Goal: Task Accomplishment & Management: Use online tool/utility

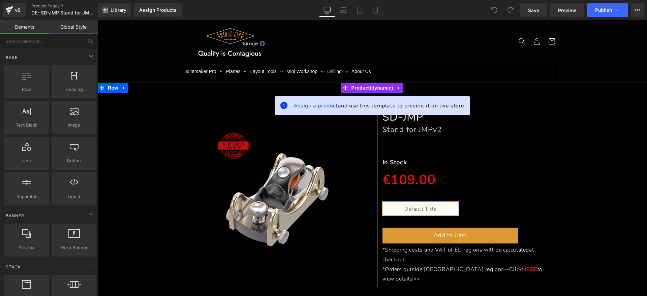
click at [402, 126] on div "Stand for JMPv2 Heading" at bounding box center [467, 130] width 170 height 10
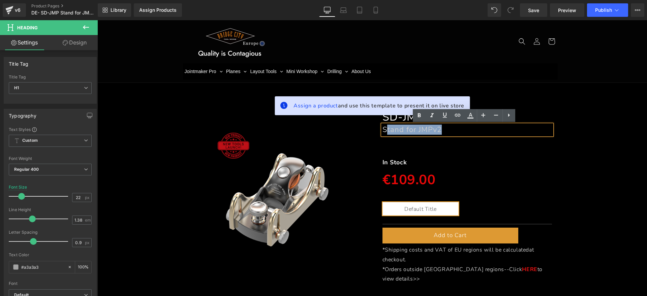
drag, startPoint x: 396, startPoint y: 129, endPoint x: 385, endPoint y: 129, distance: 10.4
click at [385, 129] on h1 "Stand for JMPv2" at bounding box center [467, 130] width 170 height 10
paste div
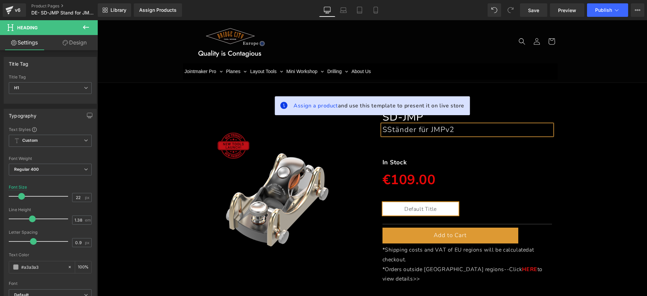
click at [383, 130] on font "SStänder für JMPv2" at bounding box center [418, 130] width 72 height 10
click at [396, 161] on strong "In Stock" at bounding box center [394, 162] width 25 height 8
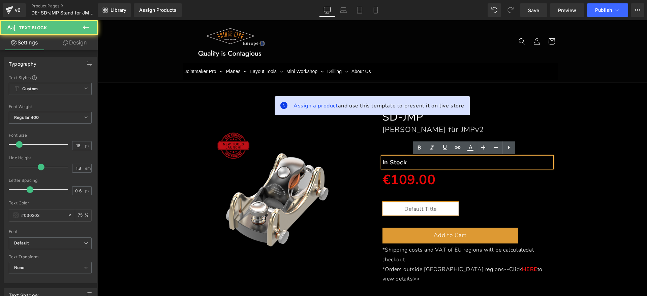
click at [414, 160] on p "In Stock" at bounding box center [467, 162] width 170 height 11
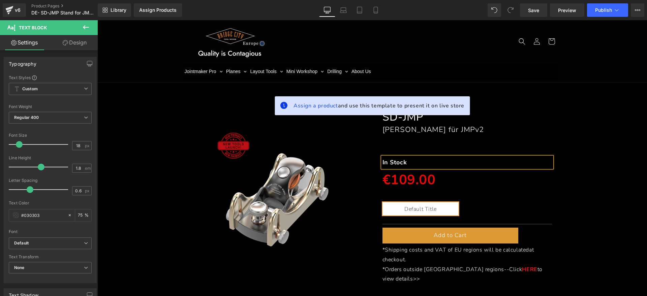
click at [414, 160] on p "In Stock" at bounding box center [467, 162] width 170 height 11
click at [488, 208] on icon at bounding box center [488, 206] width 5 height 5
click at [491, 207] on icon at bounding box center [493, 206] width 5 height 5
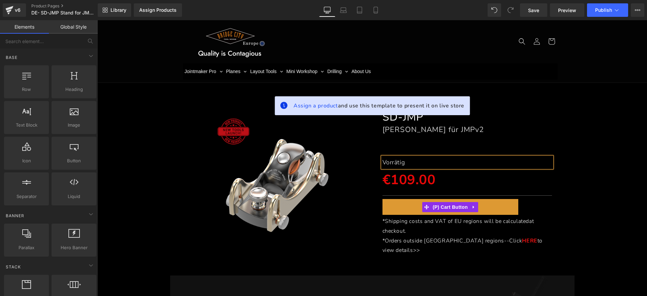
click at [458, 208] on span "(P) Cart Button" at bounding box center [450, 207] width 38 height 10
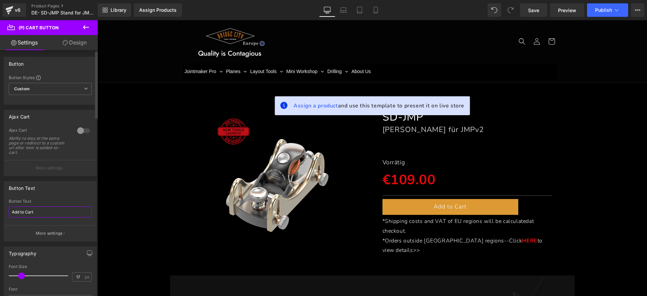
drag, startPoint x: 43, startPoint y: 209, endPoint x: 0, endPoint y: 208, distance: 43.5
click at [0, 208] on div "Button Text Add to Cart Button Text Add to Cart More settings" at bounding box center [50, 208] width 101 height 65
type input "Zum Warenkorb hinzufügen"
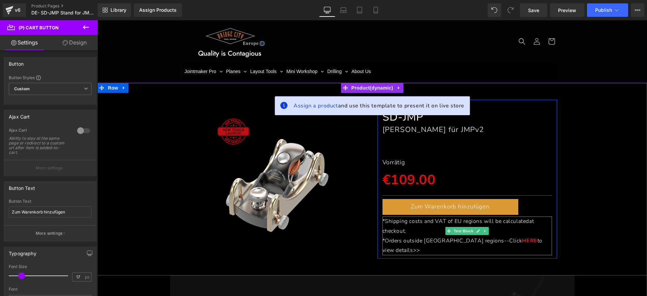
click at [408, 230] on p "*Shipping costs and VAT of EU regions will be calculated at checkout." at bounding box center [467, 227] width 170 height 20
click at [407, 230] on p "*Shipping costs and VAT of EU regions will be calculated at checkout." at bounding box center [467, 227] width 170 height 20
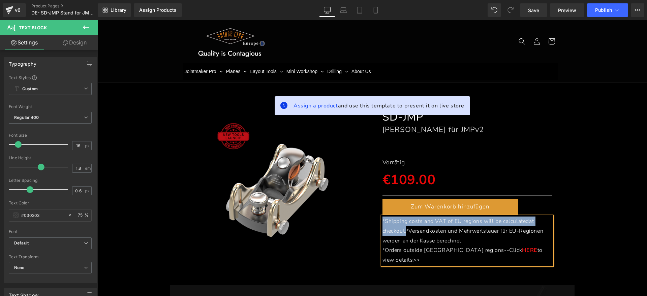
drag, startPoint x: 404, startPoint y: 230, endPoint x: 379, endPoint y: 220, distance: 26.5
click at [382, 220] on span "*Shipping costs and VAT of EU regions will be calculated at checkout.*Versandko…" at bounding box center [462, 231] width 161 height 27
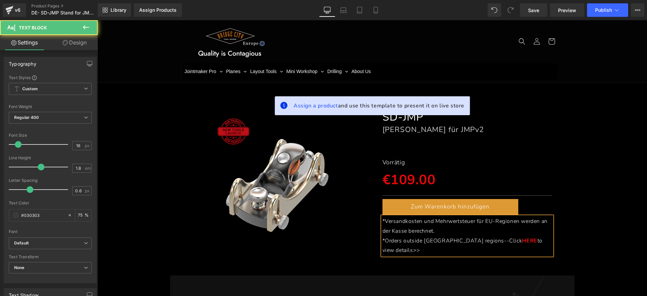
click at [532, 243] on p "*Orders outside EU regions--Click HERE to view details>>" at bounding box center [467, 246] width 170 height 20
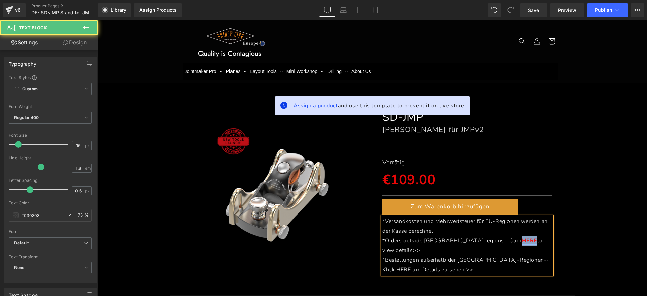
drag, startPoint x: 468, startPoint y: 239, endPoint x: 484, endPoint y: 238, distance: 15.9
click at [522, 238] on link "HERE" at bounding box center [529, 240] width 15 height 7
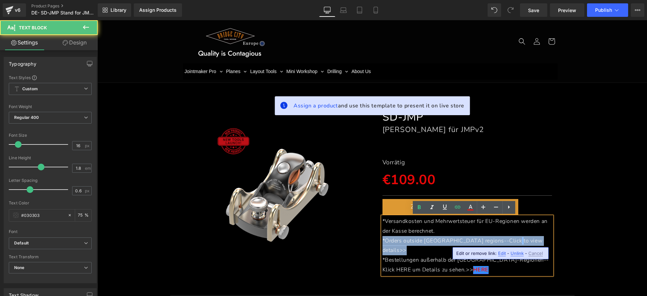
drag, startPoint x: 531, startPoint y: 237, endPoint x: 370, endPoint y: 241, distance: 161.4
click at [372, 241] on div "SD-JMP Heading Ständer für JMPv2 Heading Separator Vorrätig Text Block €109.00 …" at bounding box center [467, 189] width 190 height 179
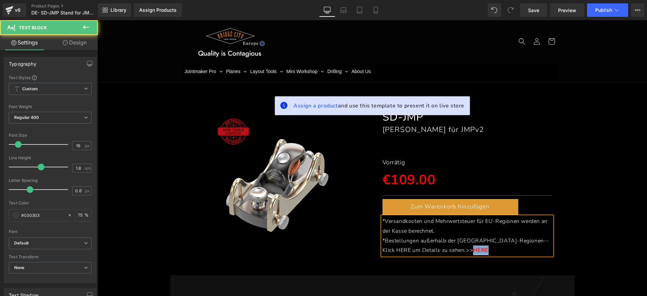
drag, startPoint x: 447, startPoint y: 250, endPoint x: 431, endPoint y: 250, distance: 16.2
click at [431, 250] on p "*Bestellungen außerhalb der EU-Regionen--Klick HERE um Details zu sehen.>> HERE" at bounding box center [467, 246] width 170 height 20
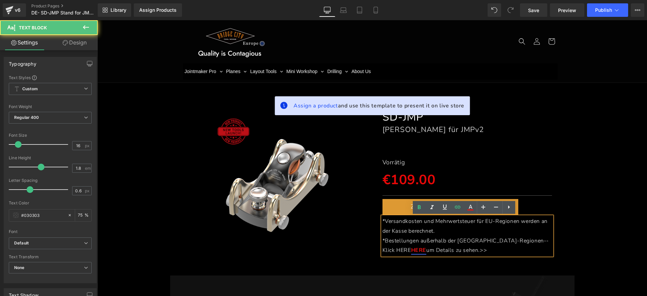
click at [521, 242] on span "*Bestellungen außerhalb der EU-Regionen--Klick HERE" at bounding box center [465, 245] width 167 height 17
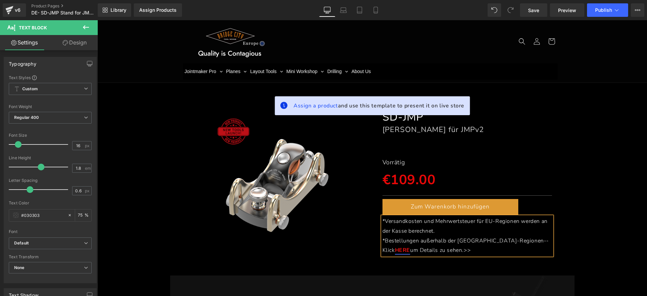
click at [591, 188] on div "(P) Image SD-JMP Heading Ständer für JMPv2 Heading Separator Vorrätig Text Bloc…" at bounding box center [372, 179] width 543 height 159
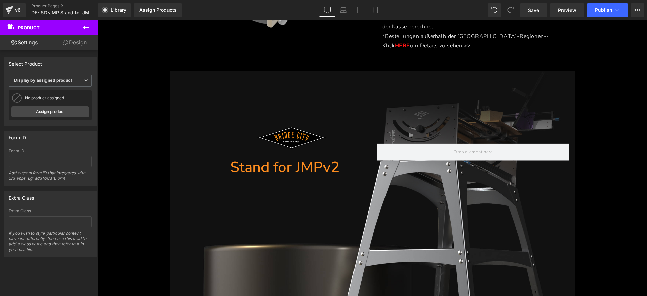
scroll to position [211, 0]
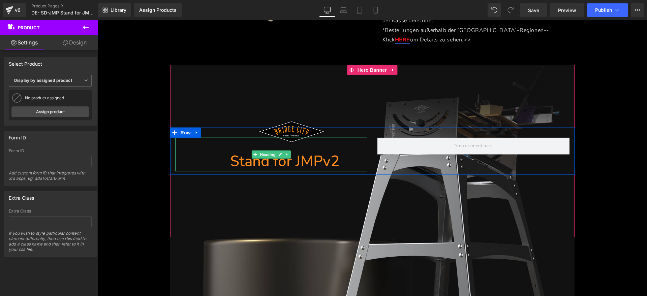
click at [339, 162] on h1 "Stand for JMPv2" at bounding box center [284, 161] width 165 height 21
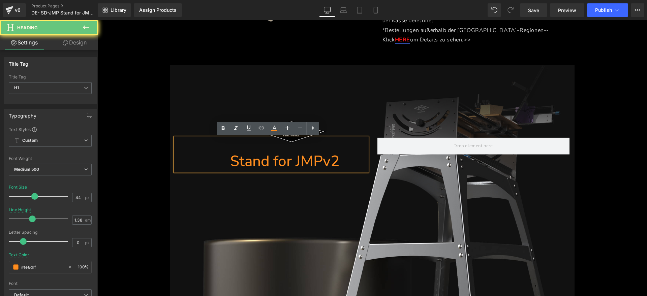
click at [332, 160] on h1 "Stand for JMPv2" at bounding box center [284, 161] width 165 height 21
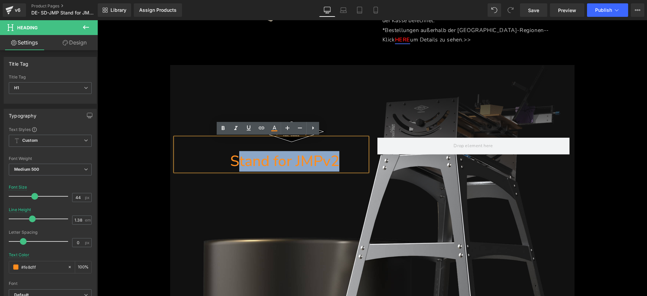
drag, startPoint x: 340, startPoint y: 159, endPoint x: 237, endPoint y: 159, distance: 103.1
click at [237, 159] on h1 "Stand for JMPv2" at bounding box center [284, 161] width 165 height 21
paste div
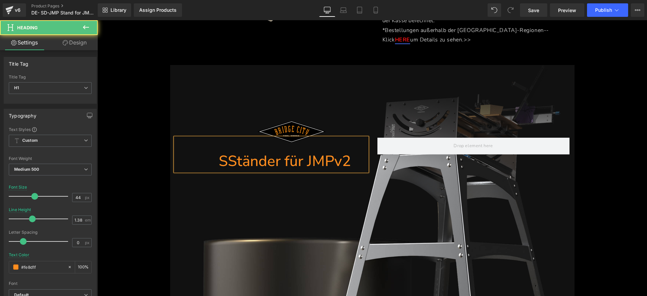
click at [223, 164] on h1 "SStänder für JMPv2" at bounding box center [284, 161] width 165 height 21
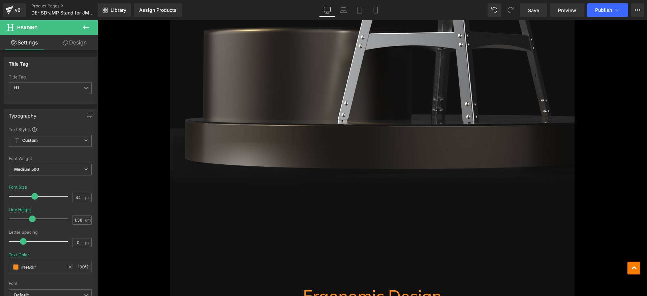
scroll to position [590, 0]
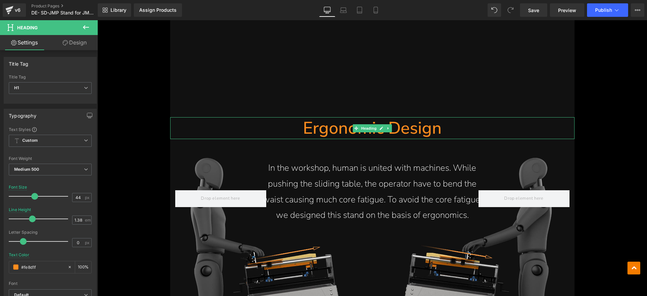
drag, startPoint x: 419, startPoint y: 131, endPoint x: 438, endPoint y: 130, distance: 18.2
click at [419, 131] on h1 "Ergonomic Design" at bounding box center [372, 128] width 404 height 22
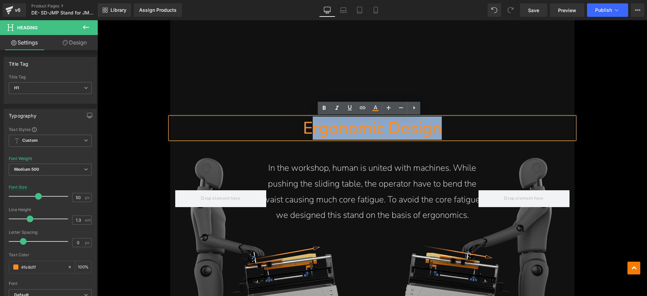
drag, startPoint x: 438, startPoint y: 130, endPoint x: 307, endPoint y: 130, distance: 130.4
click at [307, 130] on h1 "Ergonomic Design" at bounding box center [372, 128] width 404 height 22
paste div
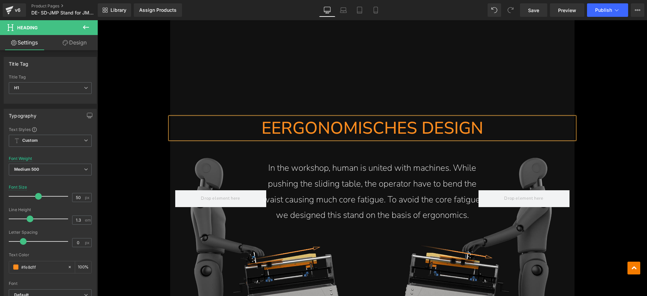
click at [267, 132] on h1 "EERGONOMISCHES DESIGN" at bounding box center [372, 128] width 404 height 22
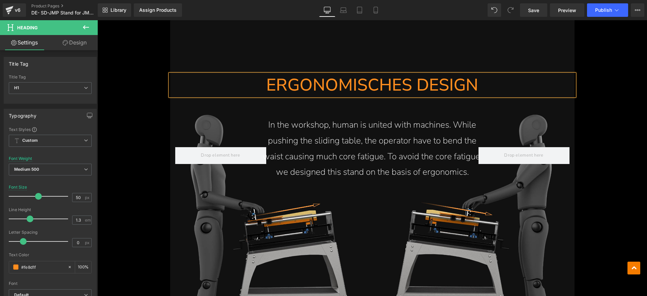
scroll to position [674, 0]
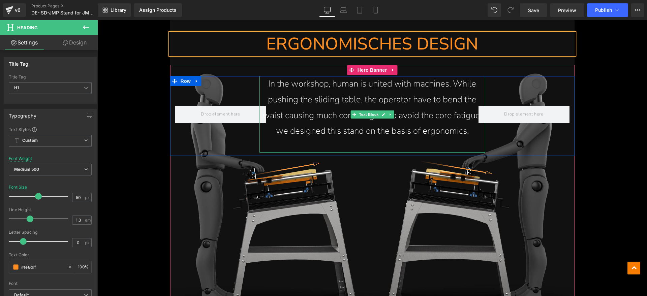
drag, startPoint x: 410, startPoint y: 107, endPoint x: 452, endPoint y: 126, distance: 45.8
click at [411, 107] on p "In the workshop, human is united with machines. While pushing the sliding table…" at bounding box center [372, 107] width 226 height 63
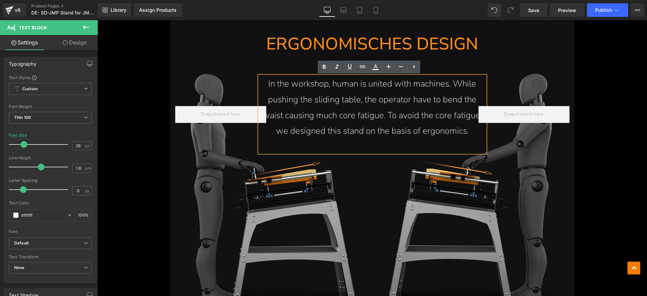
drag, startPoint x: 469, startPoint y: 131, endPoint x: 268, endPoint y: 84, distance: 206.2
click at [268, 84] on p "In the workshop, human is united with machines. While pushing the sliding table…" at bounding box center [372, 107] width 226 height 63
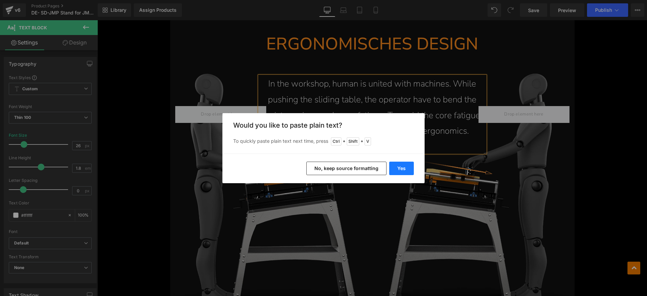
click at [401, 169] on button "Yes" at bounding box center [401, 168] width 25 height 13
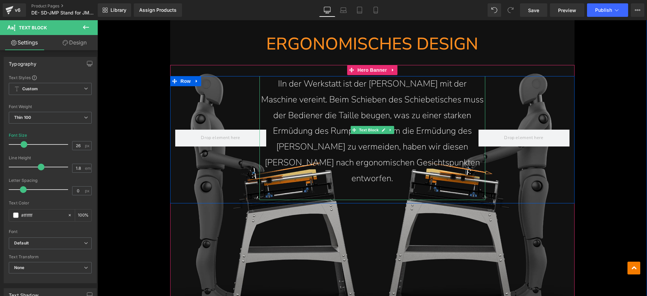
click at [263, 84] on p "IIn der Werkstatt ist der Mensch mit der Maschine vereint. Beim Schieben des Sc…" at bounding box center [372, 131] width 226 height 111
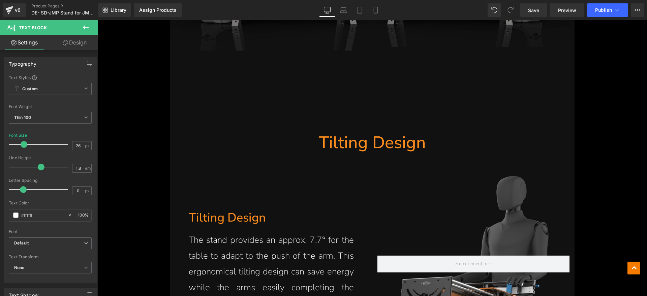
scroll to position [1011, 0]
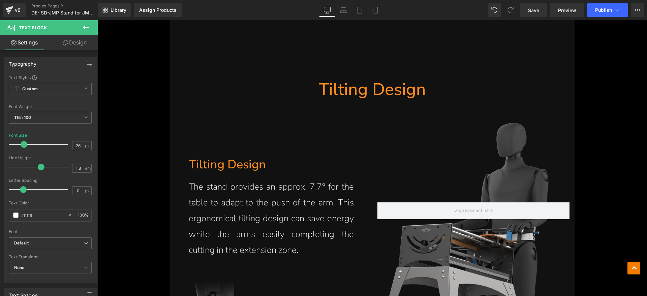
drag, startPoint x: 373, startPoint y: 91, endPoint x: 423, endPoint y: 91, distance: 49.5
click at [373, 91] on span "Heading" at bounding box center [369, 90] width 18 height 8
click at [423, 91] on h1 "Tilting Design" at bounding box center [372, 90] width 404 height 22
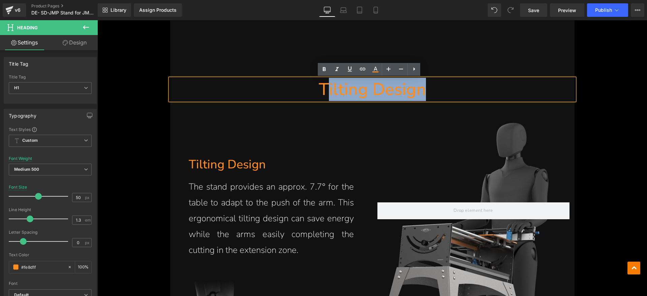
drag, startPoint x: 435, startPoint y: 89, endPoint x: 323, endPoint y: 88, distance: 111.5
click at [323, 88] on h1 "Tilting Design" at bounding box center [372, 90] width 404 height 22
paste div
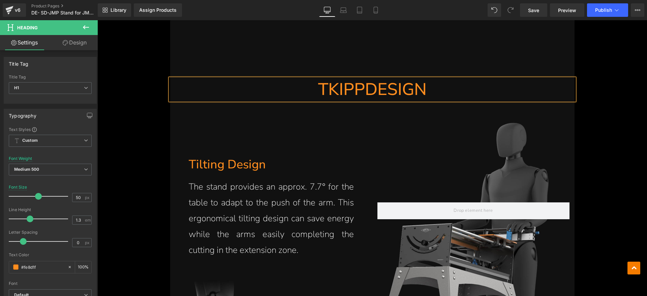
click at [325, 91] on h1 "TKIPPDESIGN" at bounding box center [372, 90] width 404 height 22
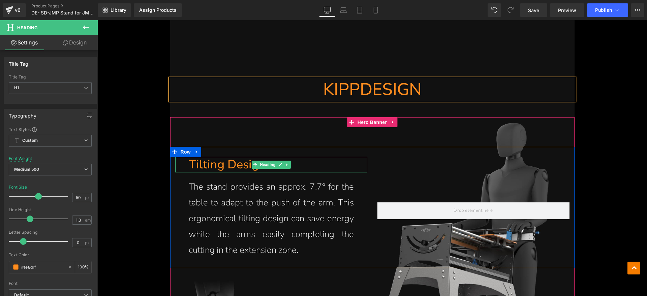
drag, startPoint x: 221, startPoint y: 168, endPoint x: 295, endPoint y: 165, distance: 73.8
click at [221, 168] on h1 "Tilting Design" at bounding box center [278, 165] width 179 height 16
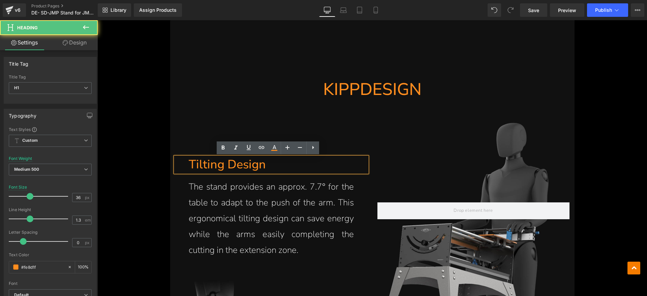
click at [302, 165] on h1 "Tilting Design" at bounding box center [278, 165] width 179 height 16
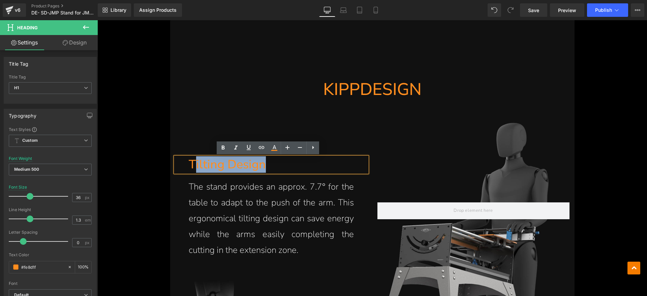
drag, startPoint x: 278, startPoint y: 165, endPoint x: 190, endPoint y: 166, distance: 88.6
click at [190, 166] on h1 "Tilting Design" at bounding box center [278, 165] width 179 height 16
paste div
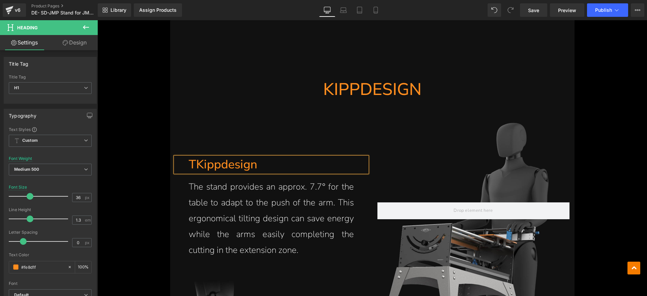
click at [194, 166] on h1 "TKippdesign" at bounding box center [278, 165] width 179 height 16
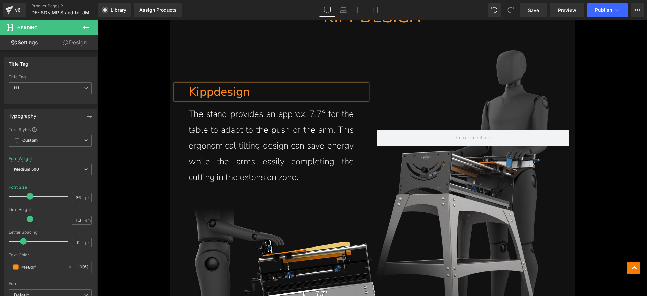
scroll to position [1095, 0]
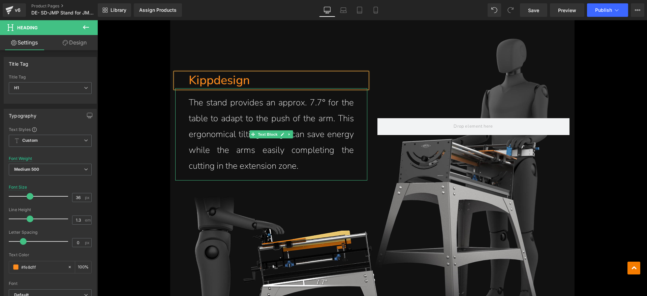
click at [214, 165] on p "The stand provides an approx. 7.7° for the table to adapt to the push of the ar…" at bounding box center [271, 134] width 165 height 79
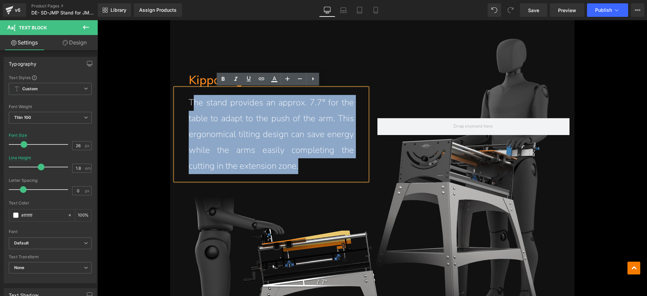
drag, startPoint x: 306, startPoint y: 169, endPoint x: 190, endPoint y: 106, distance: 131.5
click at [190, 106] on p "The stand provides an approx. 7.7° for the table to adapt to the push of the ar…" at bounding box center [271, 134] width 165 height 79
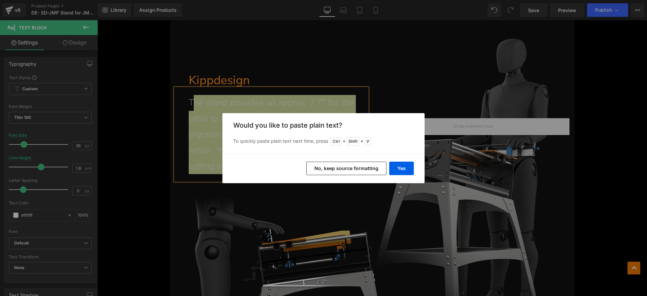
click at [417, 169] on div "Yes No, keep source formatting" at bounding box center [323, 169] width 202 height 30
click at [404, 169] on button "Yes" at bounding box center [401, 168] width 25 height 13
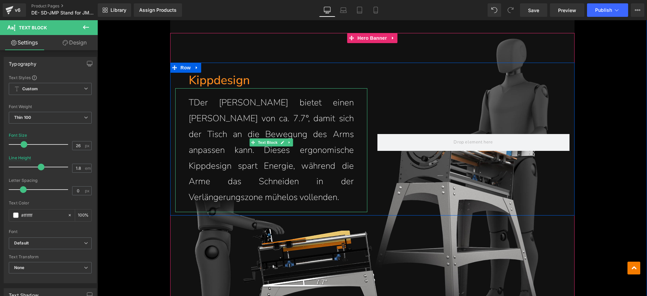
click at [191, 104] on p "TDer Ständer bietet einen Winkel von ca. 7.7°, damit sich der Tisch an die Bewe…" at bounding box center [271, 150] width 165 height 111
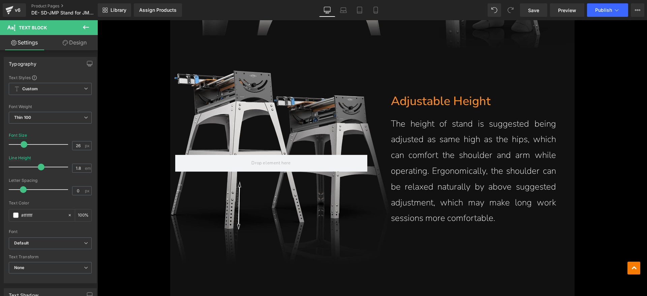
scroll to position [1390, 0]
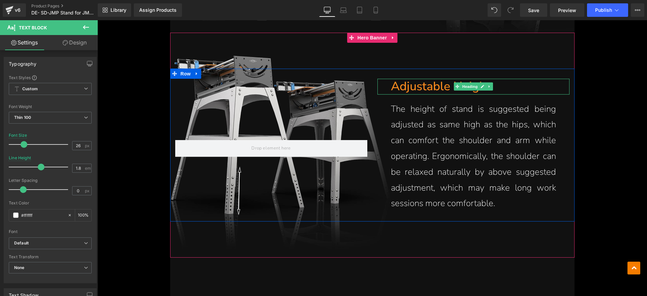
drag, startPoint x: 429, startPoint y: 86, endPoint x: 513, endPoint y: 86, distance: 83.9
click at [429, 86] on h1 "Adjustable Height" at bounding box center [480, 87] width 179 height 16
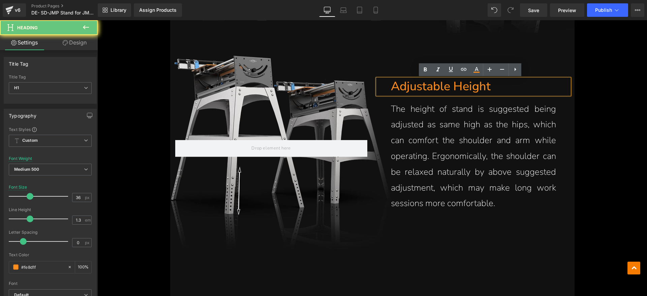
click at [513, 86] on h1 "Adjustable Height" at bounding box center [480, 87] width 179 height 16
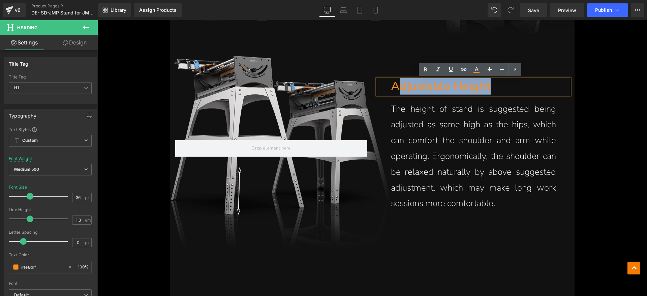
drag, startPoint x: 499, startPoint y: 86, endPoint x: 398, endPoint y: 86, distance: 101.1
click at [398, 86] on h1 "Adjustable Height" at bounding box center [480, 87] width 179 height 16
paste div
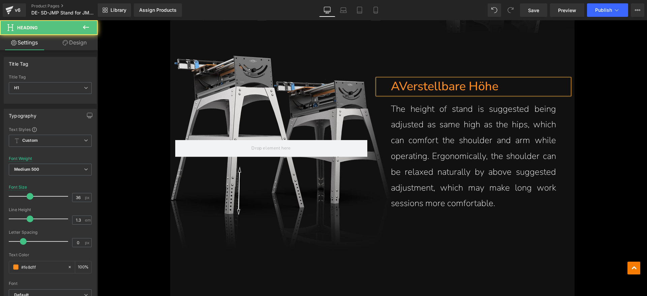
click at [399, 90] on h1 "AVerstellbare Höhe" at bounding box center [480, 87] width 179 height 16
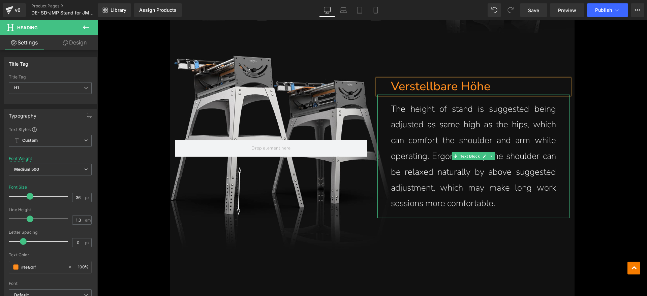
click at [496, 197] on p "The height of stand is suggested being adjusted as same high as the hips, which…" at bounding box center [473, 156] width 165 height 111
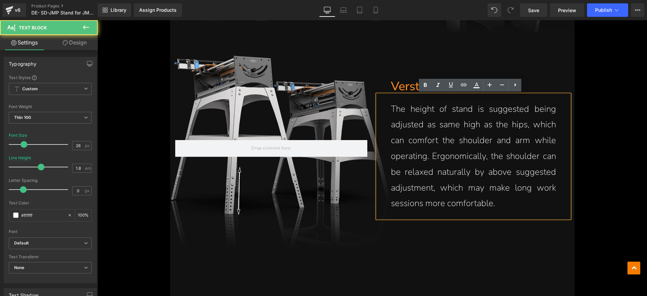
click at [504, 206] on p "The height of stand is suggested being adjusted as same high as the hips, which…" at bounding box center [473, 156] width 165 height 111
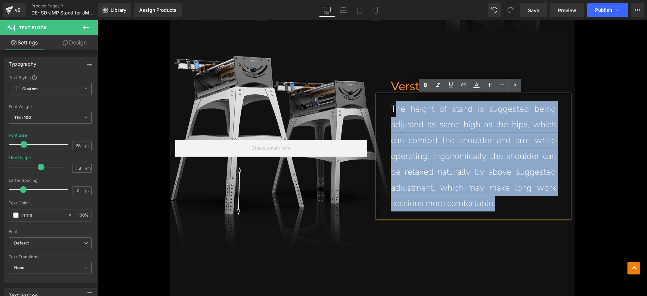
drag, startPoint x: 505, startPoint y: 205, endPoint x: 393, endPoint y: 109, distance: 147.7
click at [393, 109] on p "The height of stand is suggested being adjusted as same high as the hips, which…" at bounding box center [473, 156] width 165 height 111
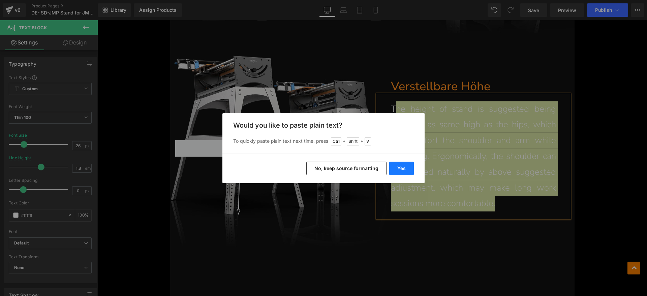
click at [404, 164] on button "Yes" at bounding box center [401, 168] width 25 height 13
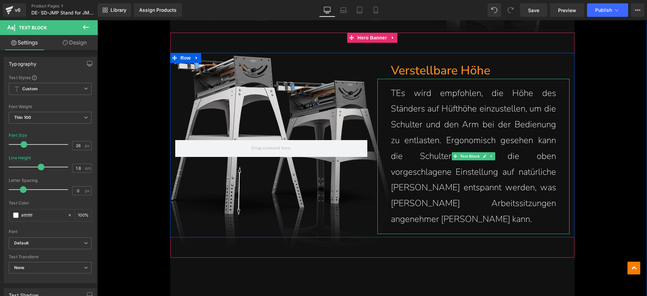
click at [395, 93] on p "TEs wird empfohlen, die Höhe des Ständers auf Hüfthöhe einzustellen, um die Sch…" at bounding box center [473, 157] width 165 height 142
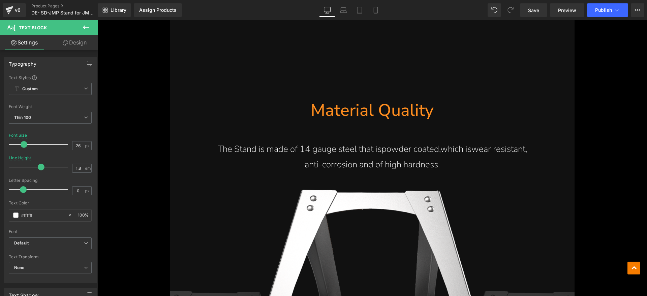
scroll to position [1692, 0]
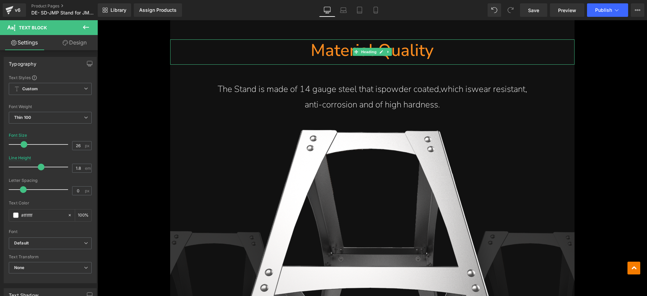
drag, startPoint x: 406, startPoint y: 54, endPoint x: 452, endPoint y: 55, distance: 45.5
click at [406, 54] on h1 "Material Quality" at bounding box center [372, 50] width 404 height 22
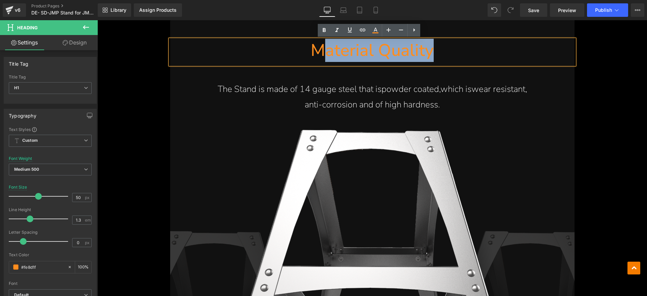
paste div
drag, startPoint x: 452, startPoint y: 55, endPoint x: 323, endPoint y: 56, distance: 129.1
click at [323, 56] on h1 "Material Quality" at bounding box center [372, 50] width 404 height 22
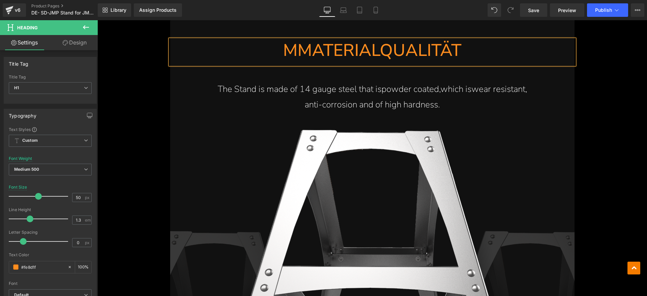
click at [297, 49] on h1 "MMATERIALQUALITÄT" at bounding box center [372, 50] width 404 height 22
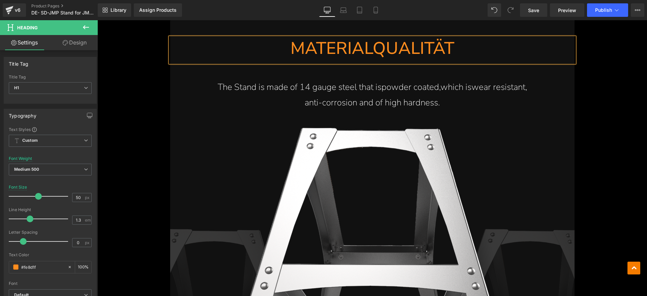
scroll to position [1650, 0]
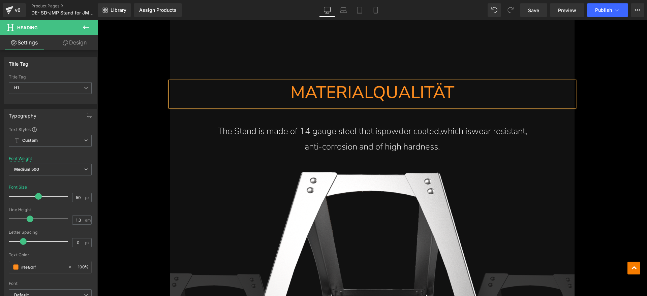
drag, startPoint x: 387, startPoint y: 130, endPoint x: 447, endPoint y: 149, distance: 62.6
click at [387, 130] on span "powder coated," at bounding box center [410, 131] width 59 height 12
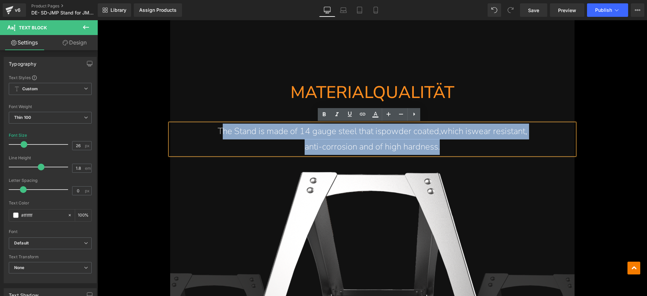
drag, startPoint x: 453, startPoint y: 148, endPoint x: 216, endPoint y: 133, distance: 237.3
click at [216, 133] on div "The Stand is made of 14 gauge steel that is powder coated, which is wear resist…" at bounding box center [372, 140] width 404 height 32
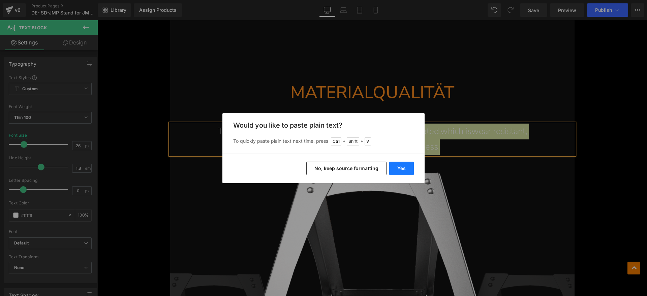
drag, startPoint x: 398, startPoint y: 167, endPoint x: 300, endPoint y: 147, distance: 100.4
click at [398, 167] on button "Yes" at bounding box center [401, 168] width 25 height 13
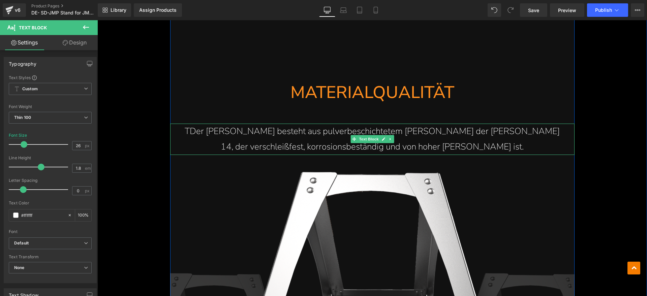
click at [207, 132] on p "TDer Ständer besteht aus pulverbeschichtetem Stahl der Stärke 14, der verschlei…" at bounding box center [372, 140] width 377 height 32
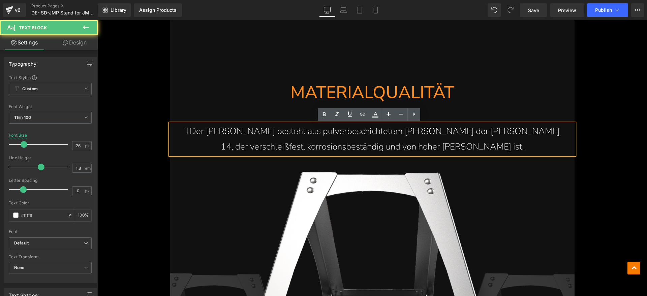
click at [209, 132] on p "TDer Ständer besteht aus pulverbeschichtetem Stahl der Stärke 14, der verschlei…" at bounding box center [372, 140] width 377 height 32
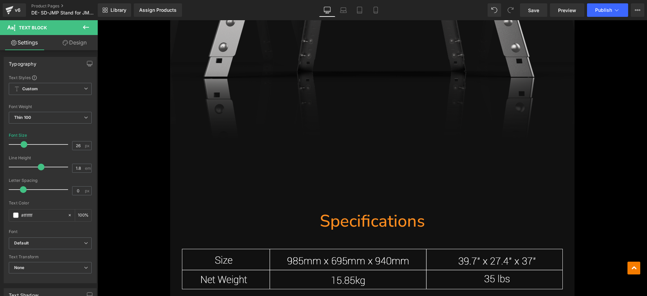
scroll to position [2156, 0]
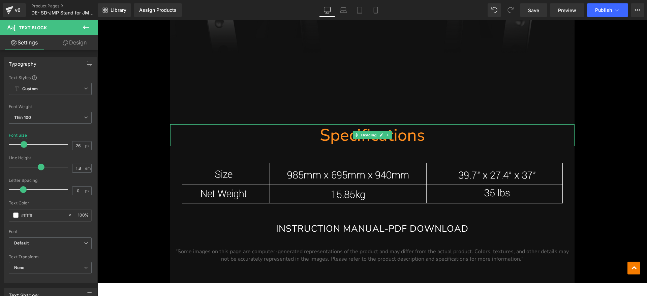
click at [407, 134] on h1 "Specifications" at bounding box center [372, 135] width 404 height 22
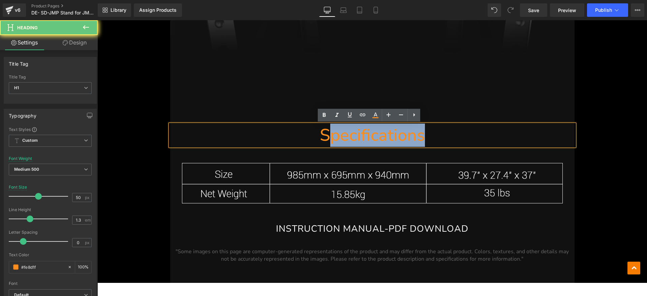
drag, startPoint x: 446, startPoint y: 134, endPoint x: 327, endPoint y: 134, distance: 118.9
click at [327, 134] on h1 "Specifications" at bounding box center [372, 135] width 404 height 22
paste div
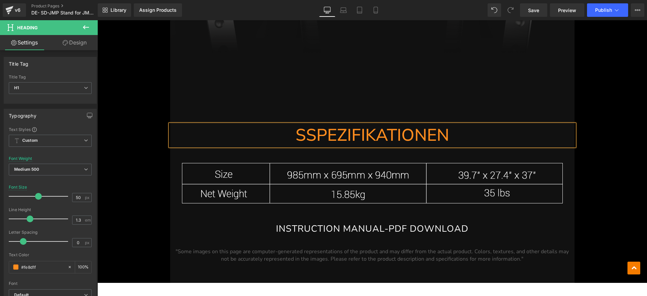
click at [302, 141] on h1 "SSPEZIFIKATIONEN" at bounding box center [372, 135] width 404 height 22
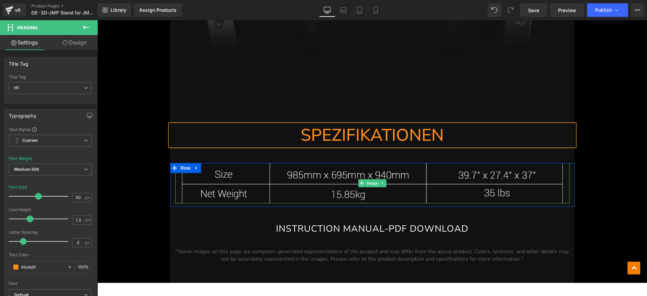
click at [336, 186] on img at bounding box center [372, 183] width 394 height 40
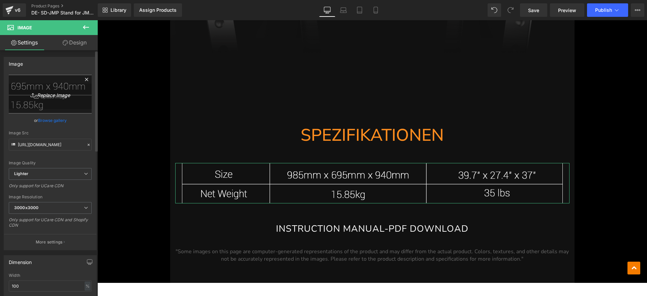
click at [66, 96] on icon "Replace Image" at bounding box center [50, 94] width 54 height 8
type input "C:\fakepath\SD1.webp"
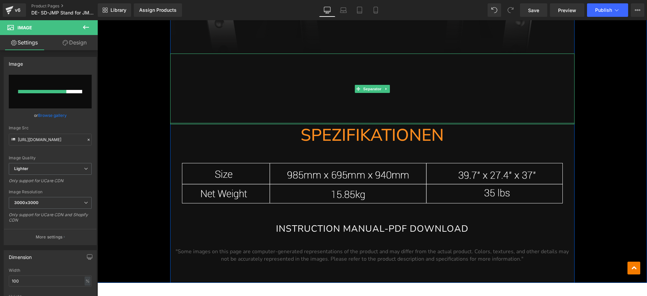
click at [452, 104] on div at bounding box center [372, 89] width 404 height 71
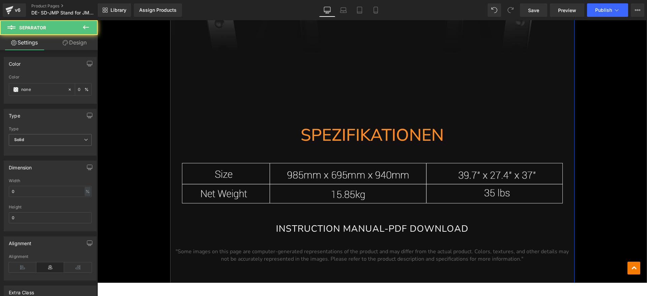
click at [465, 172] on img at bounding box center [372, 183] width 394 height 40
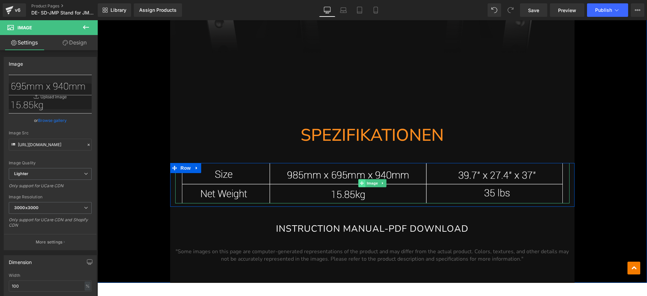
click at [360, 182] on icon at bounding box center [362, 183] width 4 height 4
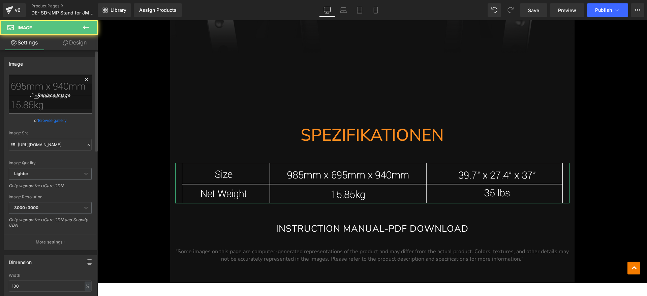
click at [43, 94] on icon "Replace Image" at bounding box center [50, 94] width 54 height 8
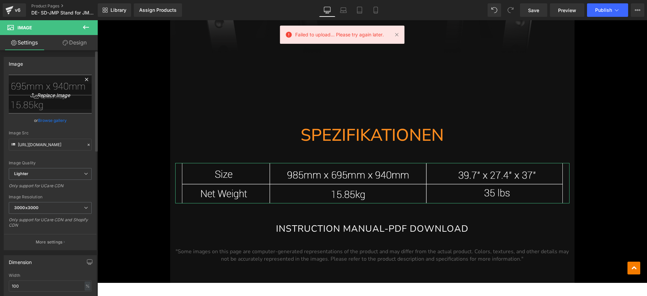
type input "C:\fakepath\SD1.png"
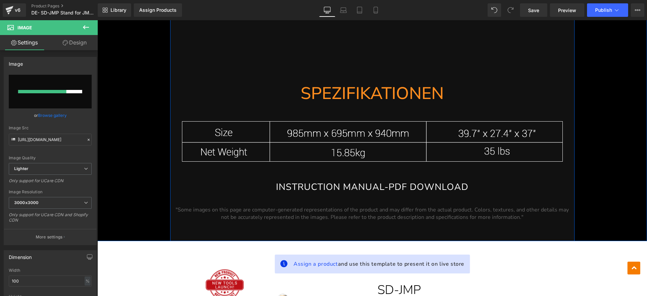
scroll to position [2198, 0]
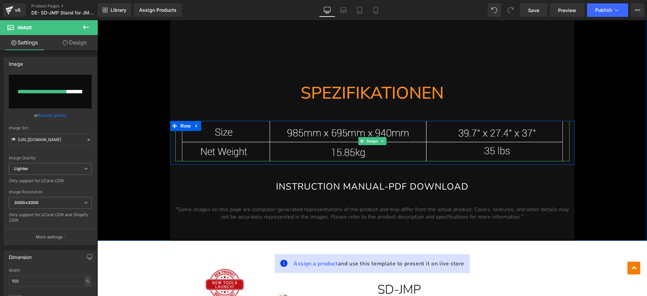
click at [350, 146] on img at bounding box center [372, 141] width 394 height 40
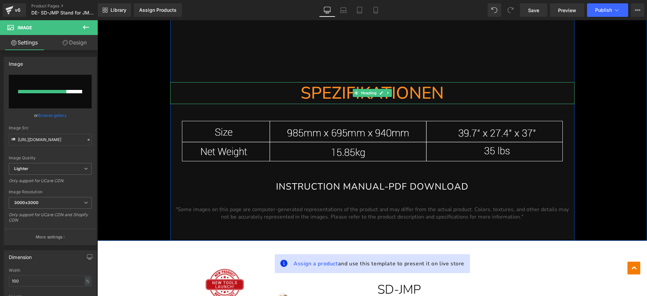
click at [217, 93] on h1 "SPEZIFIKATIONEN" at bounding box center [372, 93] width 404 height 22
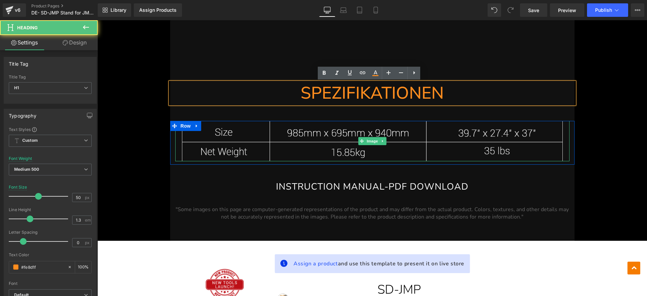
click at [219, 145] on img at bounding box center [372, 141] width 394 height 40
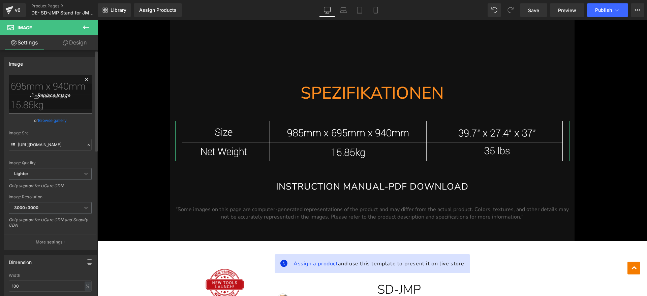
click at [56, 97] on icon "Replace Image" at bounding box center [50, 94] width 54 height 8
type input "C:\fakepath\SD1.png"
type input "https://ucarecdn.com/e77e4e5b-37ea-457b-ae15-50f4b1970e8b/-/format/auto/-/previ…"
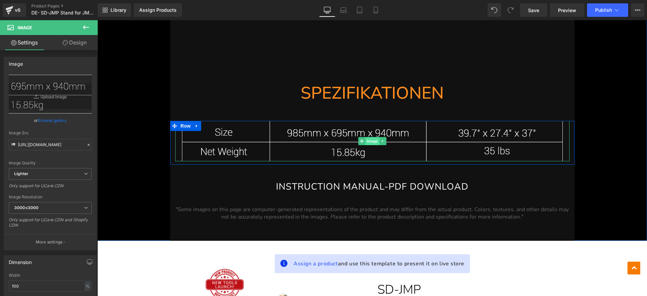
click at [370, 141] on span "Image" at bounding box center [372, 141] width 14 height 8
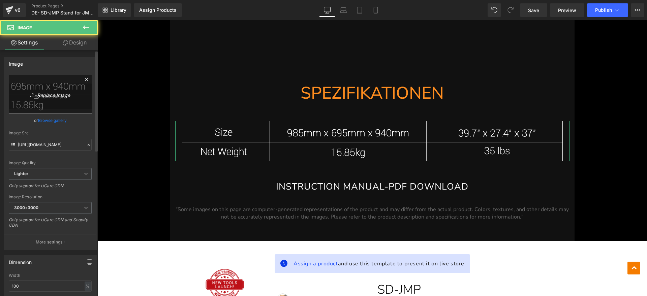
click at [61, 88] on link "Replace Image" at bounding box center [50, 94] width 83 height 39
type input "C:\fakepath\SD1.webp"
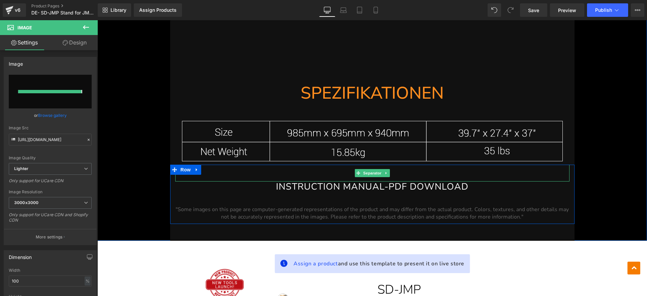
type input "https://ucarecdn.com/8340f1b2-5bbf-4f70-9983-0882c1f9d3d9/-/format/auto/-/previ…"
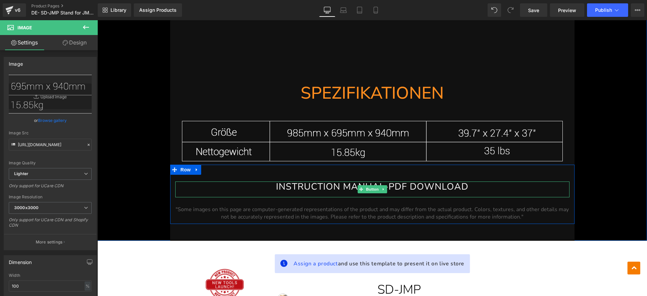
drag, startPoint x: 369, startPoint y: 186, endPoint x: 336, endPoint y: 195, distance: 34.4
click at [369, 186] on span "Button" at bounding box center [372, 189] width 15 height 8
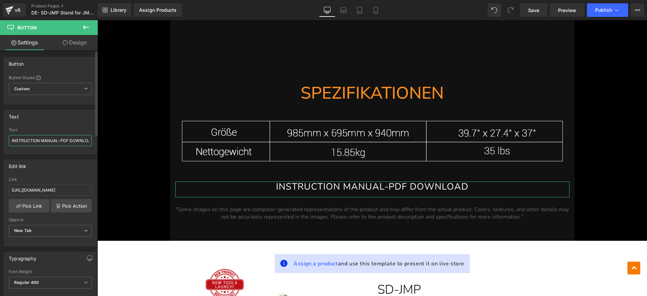
drag, startPoint x: 58, startPoint y: 141, endPoint x: 0, endPoint y: 141, distance: 57.6
click at [0, 141] on div "Text INSTRUCTION MANUAL-PDF DOWNLOAD Text INSTRUCTION MANUAL-PDF DOWNLOAD" at bounding box center [50, 130] width 101 height 50
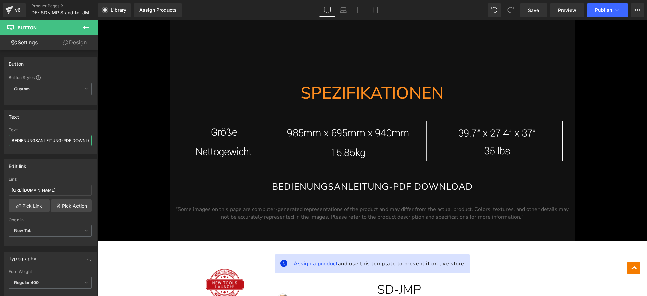
type input "BEDIENUNGSANLEITUNG-PDF DOWNLOAD"
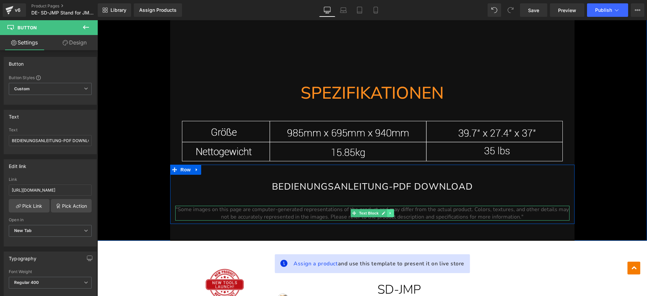
click at [389, 211] on icon at bounding box center [390, 213] width 4 height 4
click at [496, 212] on span ""Some images on this page are computer-generated representations of the product…" at bounding box center [372, 213] width 393 height 15
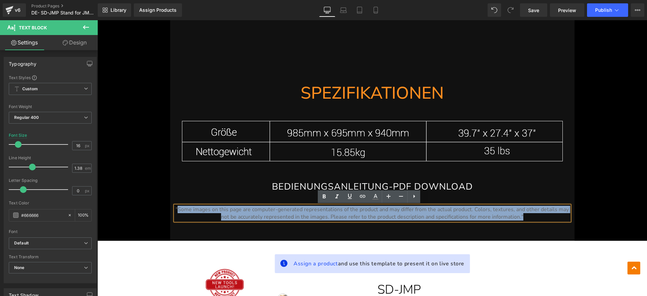
drag, startPoint x: 527, startPoint y: 214, endPoint x: 177, endPoint y: 208, distance: 349.8
click at [177, 208] on p ""Some images on this page are computer-generated representations of the product…" at bounding box center [372, 213] width 394 height 15
paste div
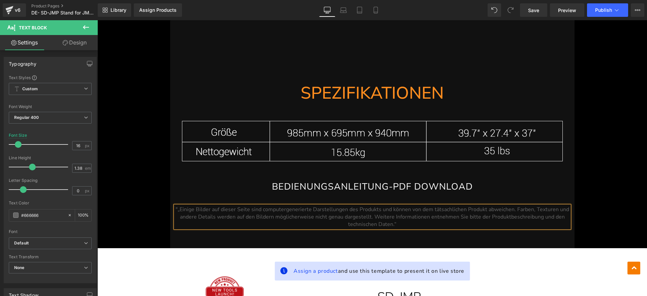
click at [178, 209] on span ""„Einige Bilder auf dieser Seite sind computergenerierte Darstellungen des Prod…" at bounding box center [373, 217] width 394 height 22
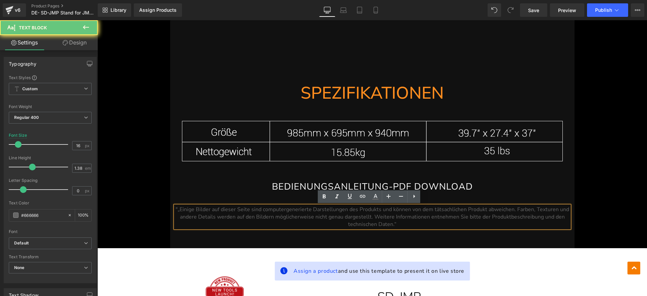
click at [176, 210] on span ""„Einige Bilder auf dieser Seite sind computergenerierte Darstellungen des Prod…" at bounding box center [373, 217] width 394 height 22
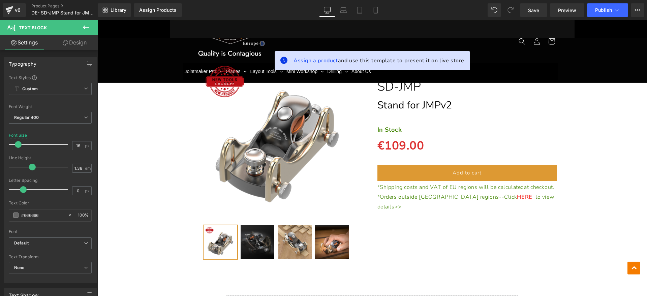
scroll to position [2366, 0]
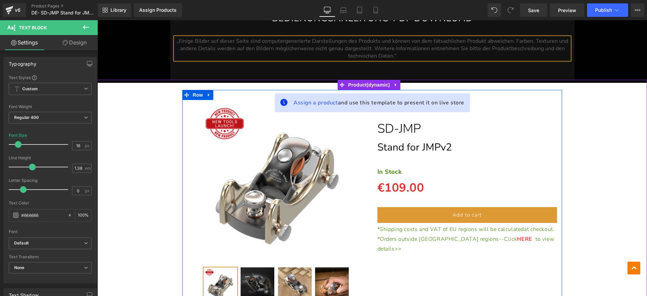
drag, startPoint x: 403, startPoint y: 146, endPoint x: 464, endPoint y: 149, distance: 61.0
click at [403, 146] on span "Stand for JMPv2" at bounding box center [414, 148] width 74 height 14
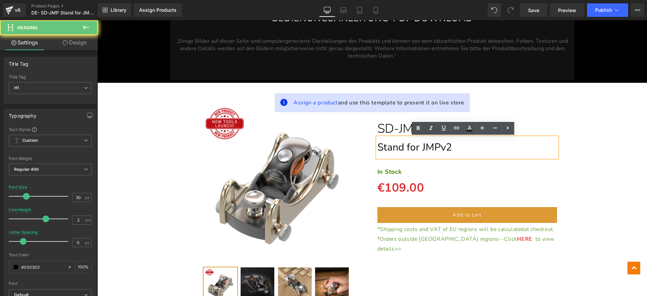
drag, startPoint x: 490, startPoint y: 147, endPoint x: 487, endPoint y: 146, distance: 3.4
click at [491, 147] on h1 "Stand for JMPv2" at bounding box center [467, 147] width 180 height 20
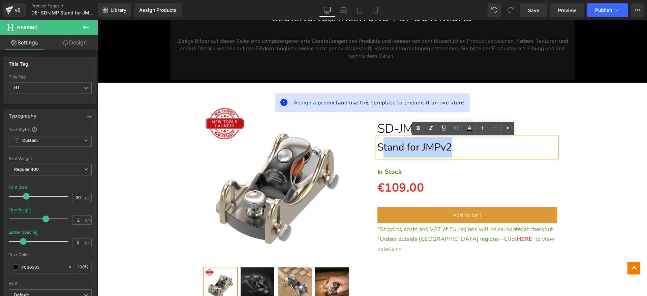
drag, startPoint x: 487, startPoint y: 146, endPoint x: 379, endPoint y: 147, distance: 107.8
click at [379, 147] on h1 "Stand for JMPv2" at bounding box center [467, 147] width 180 height 20
paste div
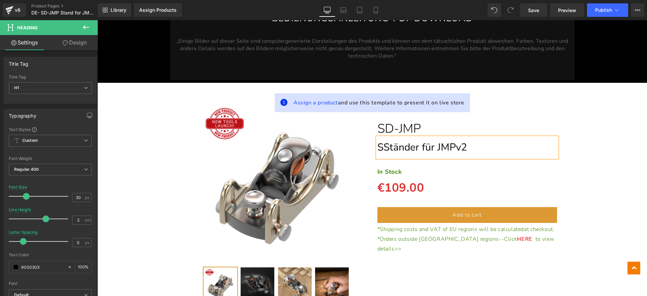
click at [382, 151] on span "SStänder für JMPv2" at bounding box center [422, 148] width 90 height 14
click at [377, 174] on strong "In Stock" at bounding box center [389, 172] width 25 height 8
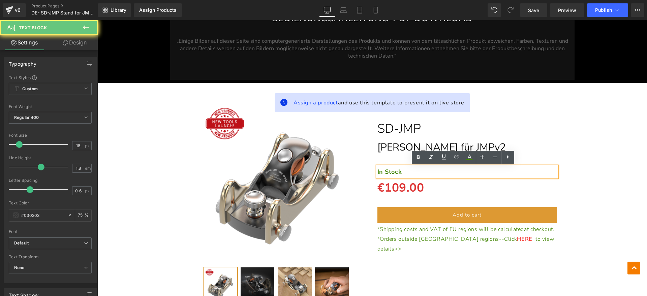
click at [398, 172] on p "In Stock" at bounding box center [467, 171] width 180 height 11
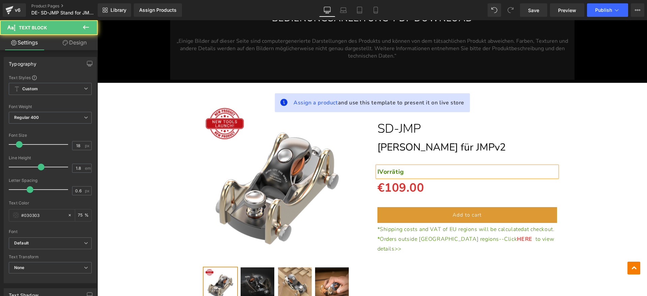
click at [377, 172] on strong "IVorrätig" at bounding box center [390, 172] width 27 height 8
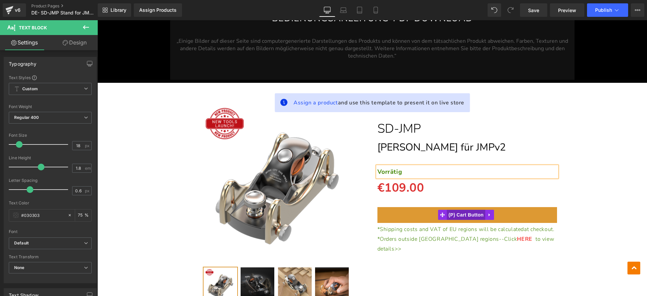
click at [467, 216] on span "(P) Cart Button" at bounding box center [466, 215] width 38 height 10
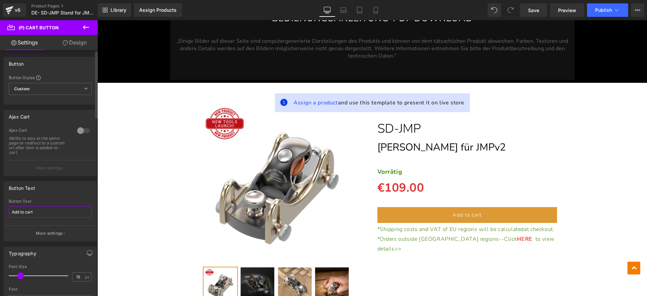
drag, startPoint x: 46, startPoint y: 209, endPoint x: 0, endPoint y: 213, distance: 46.3
click at [0, 213] on div "Button Text Add to cart Button Text Add to cart More settings" at bounding box center [50, 208] width 101 height 65
type input "In den Warenkorb legen"
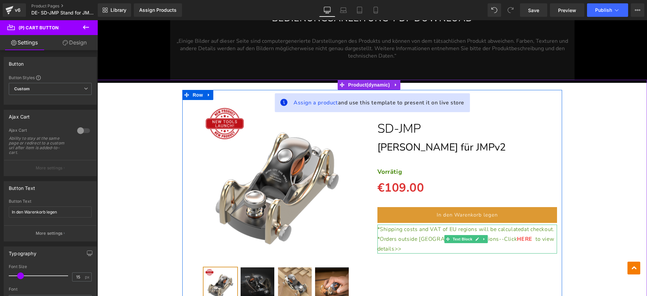
drag, startPoint x: 410, startPoint y: 236, endPoint x: 405, endPoint y: 237, distance: 5.5
click at [410, 235] on p "*Shipping costs and VAT of EU regions will be calculated at checkout." at bounding box center [467, 230] width 180 height 10
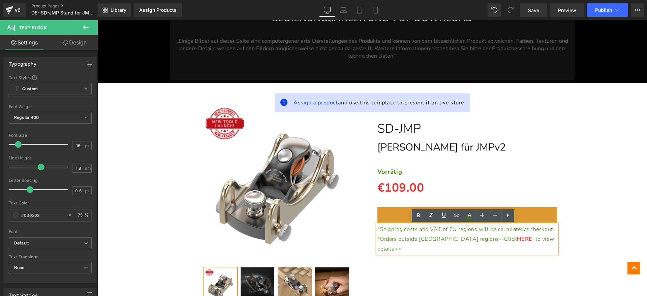
click at [405, 235] on p "*Shipping costs and VAT of EU regions will be calculated at checkout." at bounding box center [467, 230] width 180 height 10
paste div
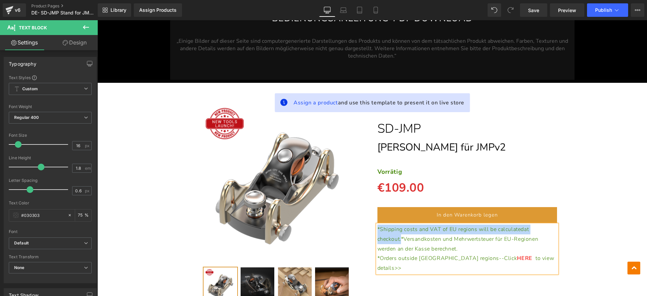
drag, startPoint x: 399, startPoint y: 237, endPoint x: 374, endPoint y: 228, distance: 26.4
click at [377, 228] on span "*Shipping costs and VAT of EU regions will be calculated at checkout.*Versandko…" at bounding box center [457, 239] width 161 height 27
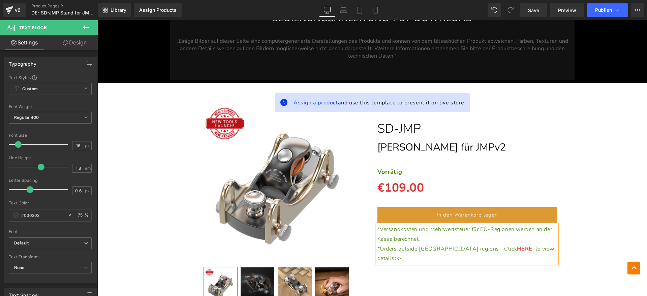
click at [533, 245] on p "*Orders outside EU regions--Click HERE to view details>>" at bounding box center [467, 254] width 180 height 20
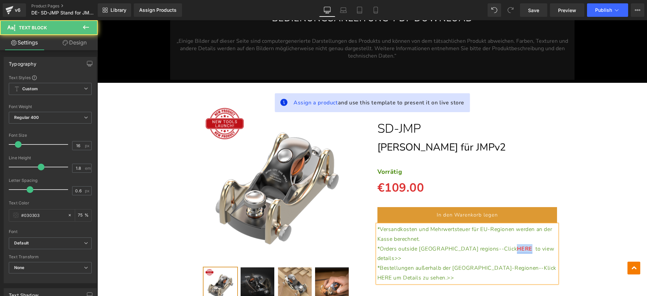
drag, startPoint x: 464, startPoint y: 248, endPoint x: 477, endPoint y: 248, distance: 12.5
click at [517, 248] on link "HERE" at bounding box center [524, 248] width 15 height 7
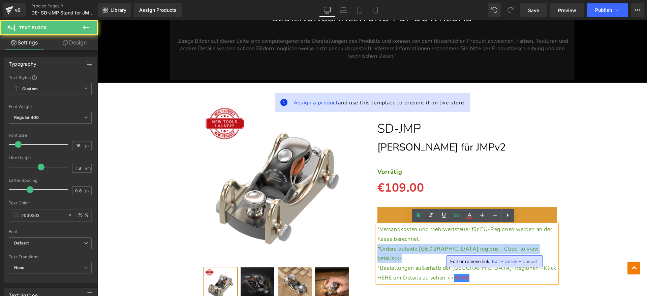
drag, startPoint x: 519, startPoint y: 248, endPoint x: 369, endPoint y: 249, distance: 149.9
click at [372, 249] on div "Separator SD-JMP Heading Ständer für JMPv2 Heading Separator Vorrätig Text Bloc…" at bounding box center [467, 191] width 190 height 183
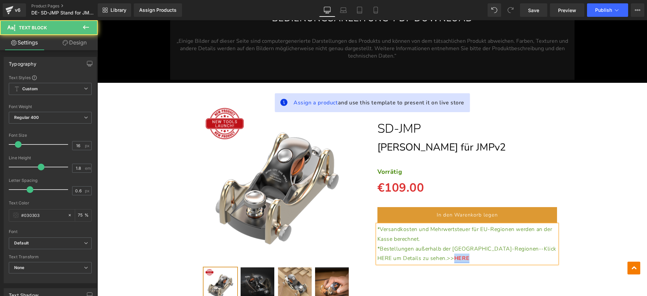
drag, startPoint x: 433, startPoint y: 258, endPoint x: 405, endPoint y: 255, distance: 28.1
click at [405, 255] on p "*Bestellungen außerhalb der EU-Regionen--Klick HERE um Details zu sehen.>> HERE" at bounding box center [467, 254] width 180 height 20
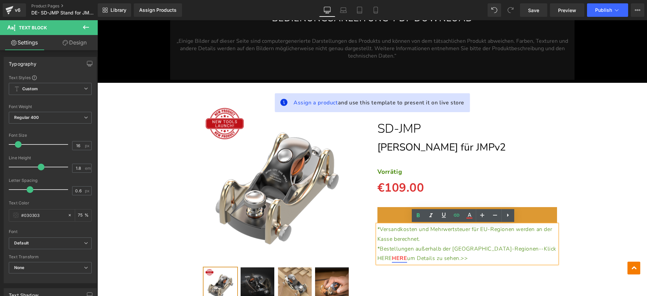
click at [515, 250] on span "*Bestellungen außerhalb der EU-Regionen--Klick HERE" at bounding box center [466, 253] width 179 height 17
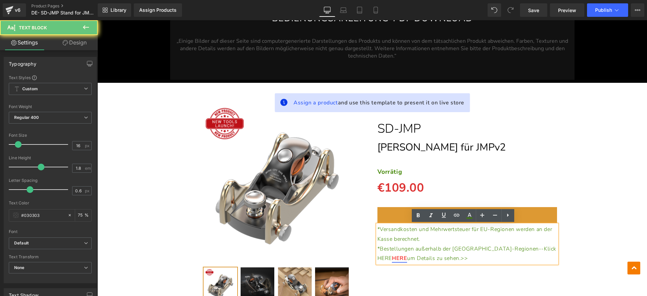
click at [516, 249] on span "*Bestellungen außerhalb der EU-Regionen--Klick HERE" at bounding box center [466, 253] width 179 height 17
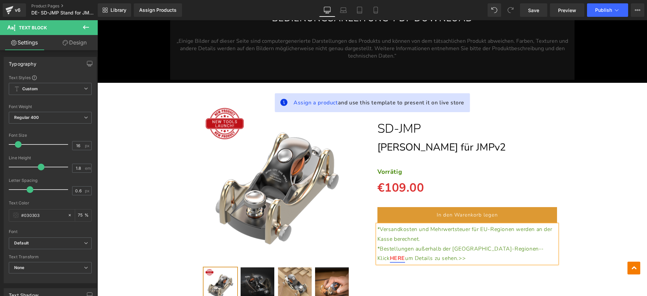
click at [599, 200] on div "(P) Image" at bounding box center [372, 198] width 543 height 217
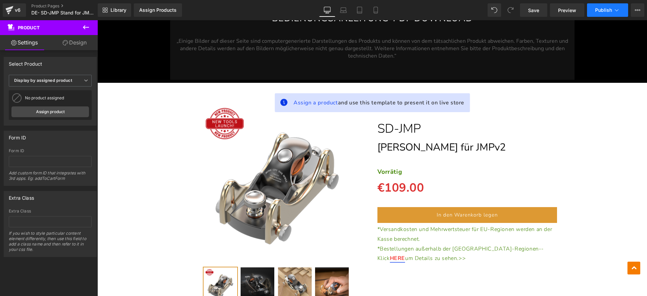
click at [616, 7] on icon at bounding box center [616, 10] width 7 height 7
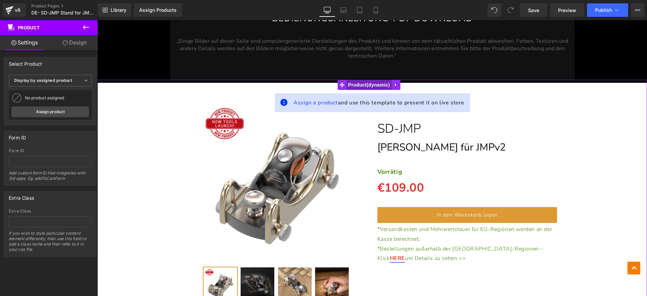
click at [367, 86] on span "Product" at bounding box center [368, 85] width 45 height 10
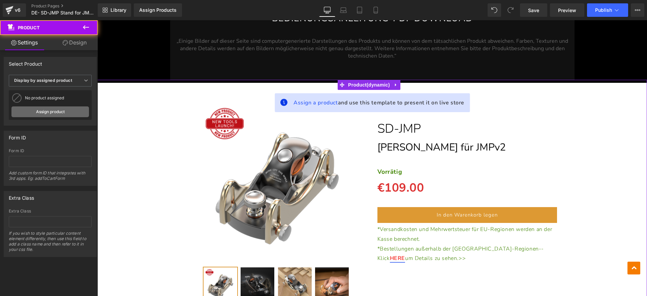
click at [79, 108] on link "Assign product" at bounding box center [49, 111] width 77 height 11
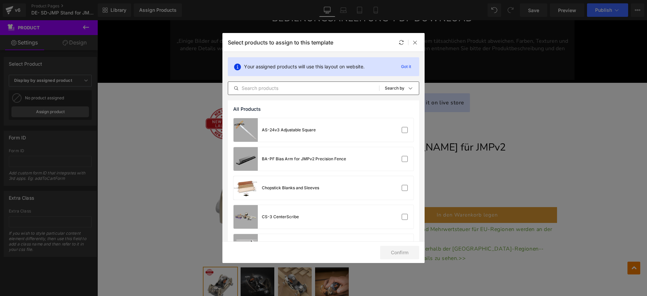
click at [288, 93] on div "All Products Shopify Collections Product Templates Shopify Collections Sort: Se…" at bounding box center [323, 88] width 191 height 13
click at [288, 91] on input "text" at bounding box center [303, 88] width 151 height 8
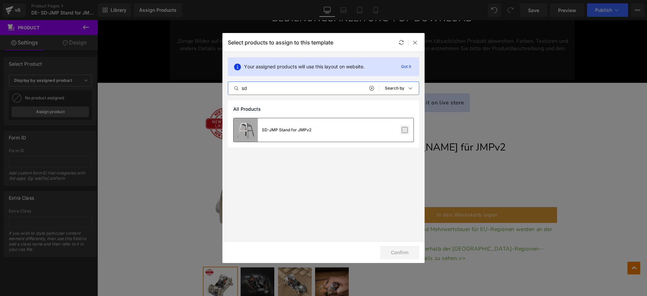
type input "sd"
click at [403, 128] on label at bounding box center [405, 130] width 6 height 6
click at [405, 130] on input "checkbox" at bounding box center [405, 130] width 0 height 0
click at [400, 251] on button "Confirm" at bounding box center [399, 252] width 39 height 13
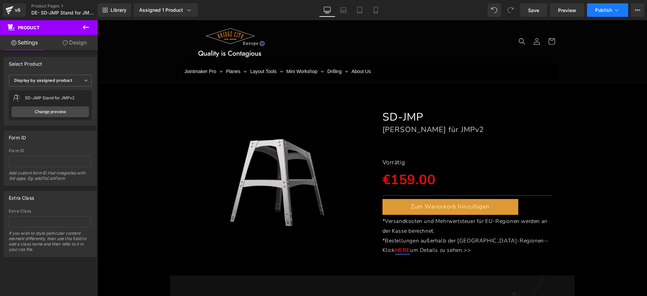
click at [608, 11] on span "Publish" at bounding box center [603, 9] width 17 height 5
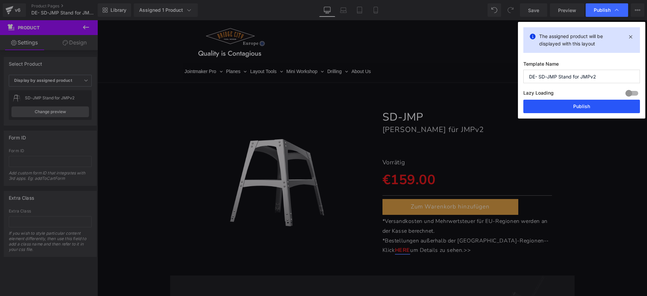
drag, startPoint x: 594, startPoint y: 107, endPoint x: 497, endPoint y: 79, distance: 101.0
click at [594, 107] on button "Publish" at bounding box center [581, 106] width 117 height 13
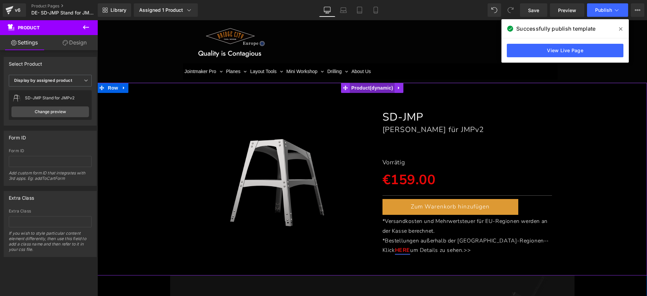
click at [372, 89] on span "Product" at bounding box center [372, 88] width 45 height 10
click at [60, 110] on link "Change preview" at bounding box center [49, 111] width 77 height 11
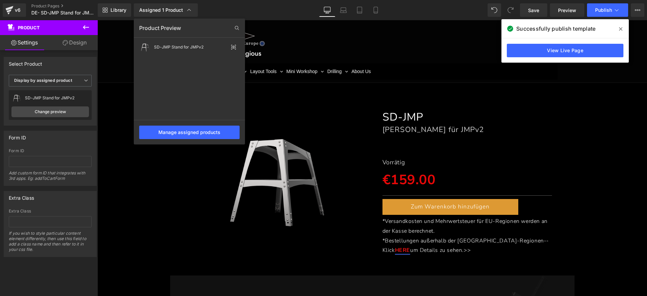
drag, startPoint x: 211, startPoint y: 141, endPoint x: 308, endPoint y: 162, distance: 99.9
click at [308, 162] on div at bounding box center [372, 158] width 550 height 276
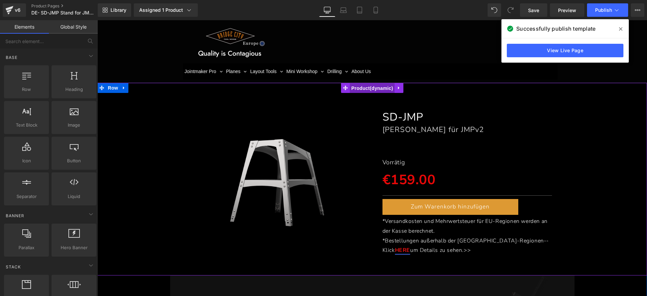
click at [363, 91] on span "Product" at bounding box center [372, 88] width 45 height 10
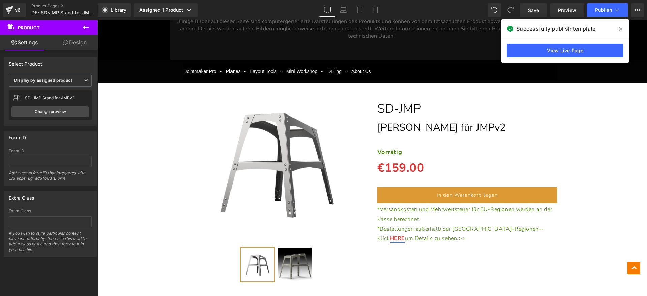
drag, startPoint x: 296, startPoint y: 157, endPoint x: 316, endPoint y: 128, distance: 34.9
click at [295, 157] on div "(P) Image" at bounding box center [277, 161] width 180 height 162
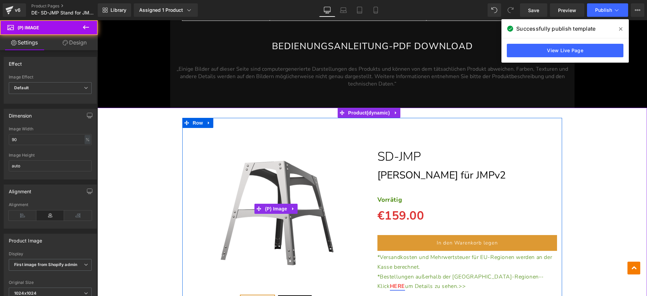
scroll to position [2274, 0]
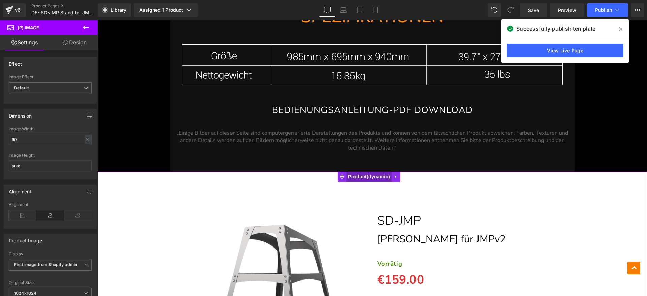
click at [359, 177] on span "Product" at bounding box center [368, 177] width 45 height 10
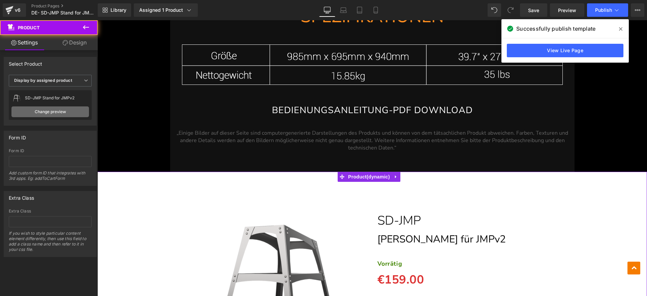
click at [62, 113] on link "Change preview" at bounding box center [49, 111] width 77 height 11
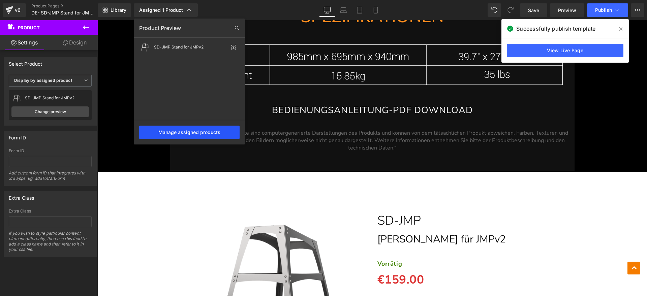
click at [184, 130] on div "Manage assigned products" at bounding box center [189, 132] width 100 height 13
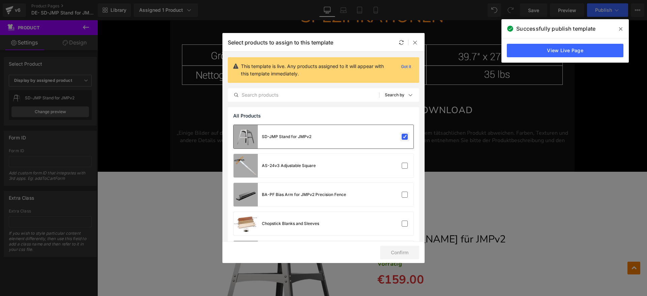
click at [405, 136] on label at bounding box center [405, 137] width 6 height 6
click at [405, 137] on input "checkbox" at bounding box center [405, 137] width 0 height 0
click at [406, 252] on button "Confirm" at bounding box center [399, 252] width 39 height 13
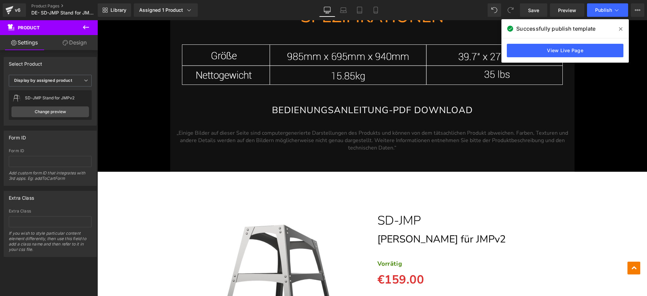
drag, startPoint x: 681, startPoint y: 195, endPoint x: 584, endPoint y: 175, distance: 98.8
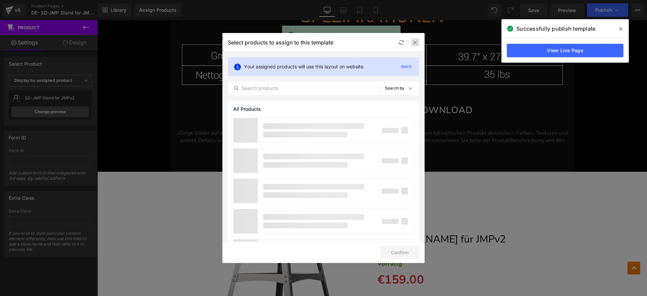
click at [416, 41] on icon at bounding box center [414, 42] width 5 height 5
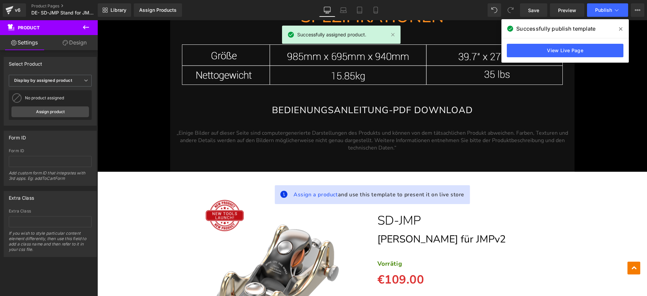
click at [416, 41] on div at bounding box center [372, 36] width 404 height 17
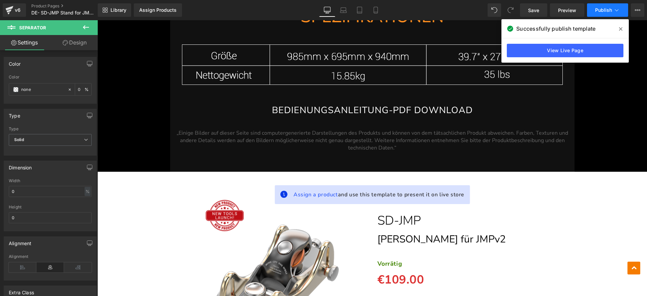
click at [594, 7] on button "Publish" at bounding box center [607, 9] width 41 height 13
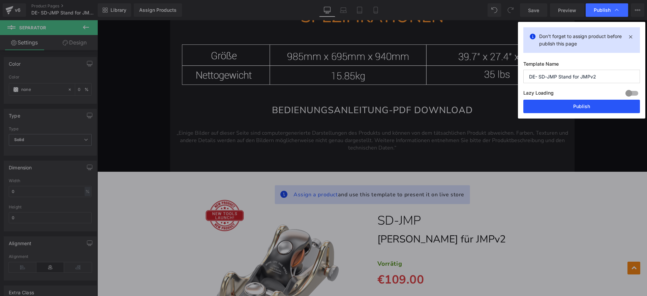
click at [556, 107] on button "Publish" at bounding box center [581, 106] width 117 height 13
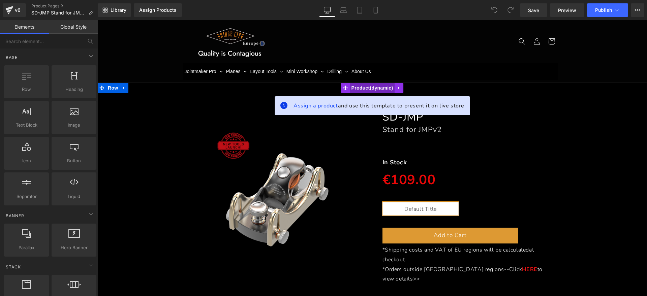
click at [361, 90] on span "Product" at bounding box center [372, 88] width 45 height 10
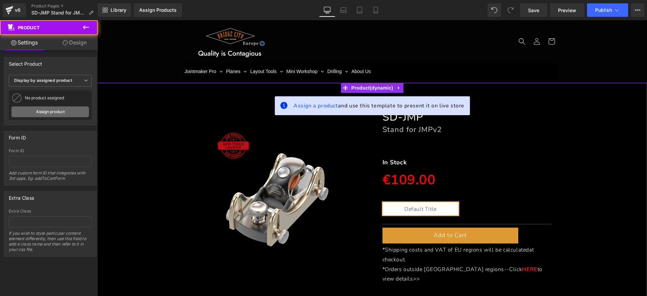
click at [58, 109] on link "Assign product" at bounding box center [49, 111] width 77 height 11
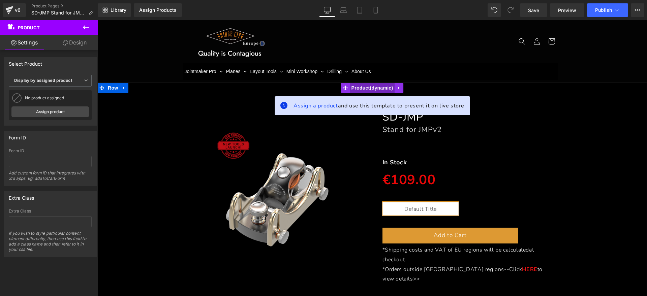
click at [376, 89] on span "Product" at bounding box center [372, 88] width 45 height 10
click at [75, 109] on link "Assign product" at bounding box center [49, 111] width 77 height 11
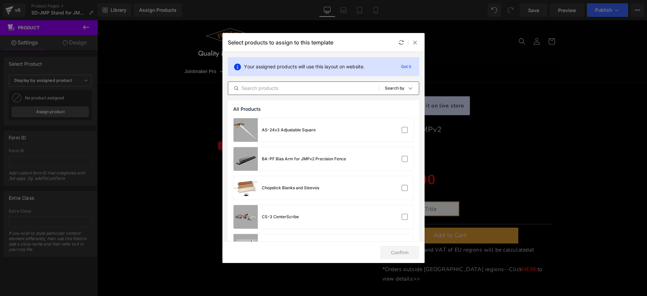
click at [260, 90] on input "text" at bounding box center [303, 88] width 151 height 8
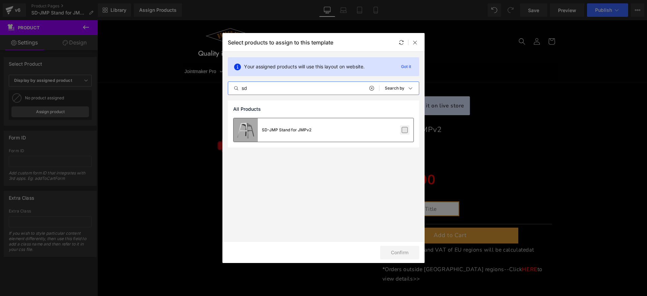
type input "sd"
click at [404, 130] on label at bounding box center [405, 130] width 6 height 6
click at [405, 130] on input "checkbox" at bounding box center [405, 130] width 0 height 0
click at [400, 255] on button "Confirm" at bounding box center [399, 252] width 39 height 13
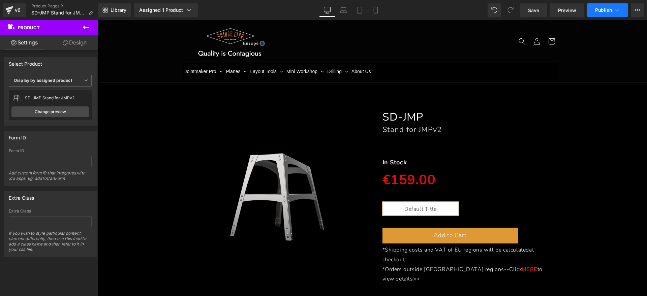
click at [605, 12] on span "Publish" at bounding box center [603, 9] width 17 height 5
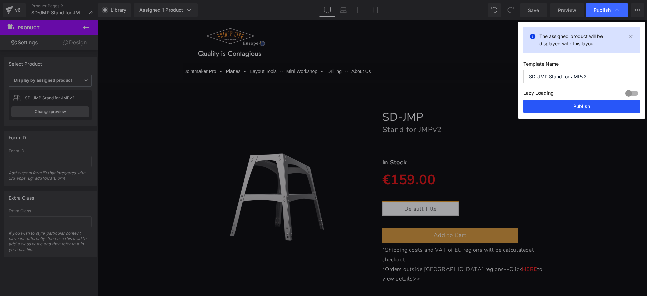
click at [565, 105] on button "Publish" at bounding box center [581, 106] width 117 height 13
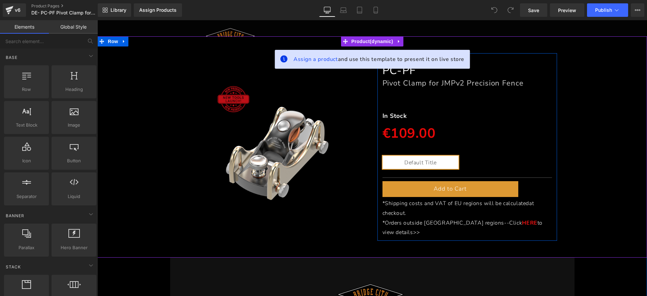
scroll to position [42, 0]
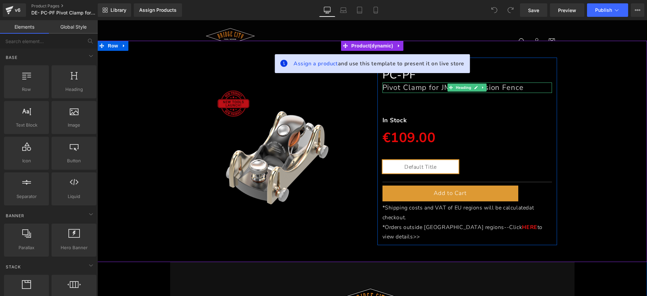
drag, startPoint x: 510, startPoint y: 88, endPoint x: 526, endPoint y: 87, distance: 15.2
click at [510, 88] on font "Pivot Clamp for JMPv2 Precision Fence" at bounding box center [452, 88] width 141 height 10
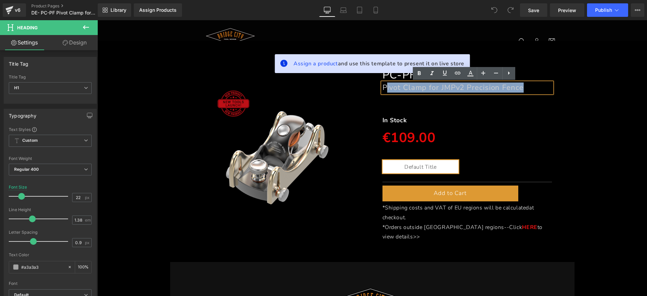
drag, startPoint x: 526, startPoint y: 87, endPoint x: 383, endPoint y: 87, distance: 142.2
click at [383, 87] on h1 "Pivot Clamp for JMPv2 Precision Fence" at bounding box center [467, 88] width 170 height 10
paste div
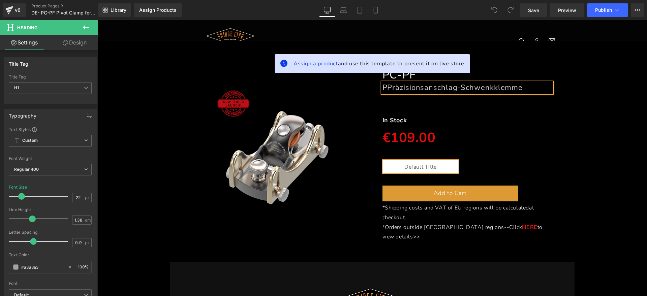
click at [385, 87] on font "PPräzisionsanschlag-Schwenkklemme" at bounding box center [452, 88] width 141 height 10
click at [395, 121] on strong "In Stock" at bounding box center [394, 120] width 25 height 8
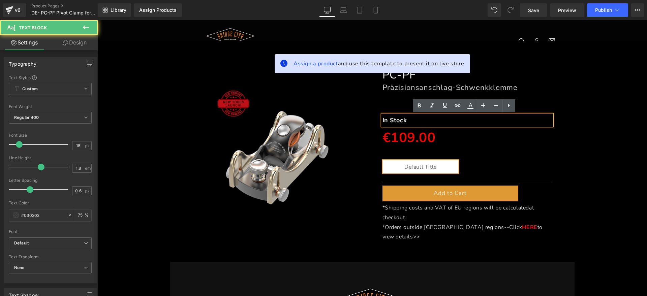
click at [405, 122] on p "In Stock" at bounding box center [467, 120] width 170 height 11
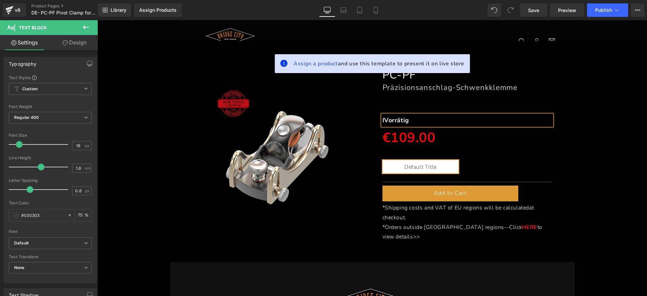
click at [382, 122] on strong "IVorrätig" at bounding box center [395, 120] width 27 height 8
click at [486, 164] on icon at bounding box center [488, 164] width 5 height 5
click at [491, 164] on icon at bounding box center [493, 164] width 5 height 5
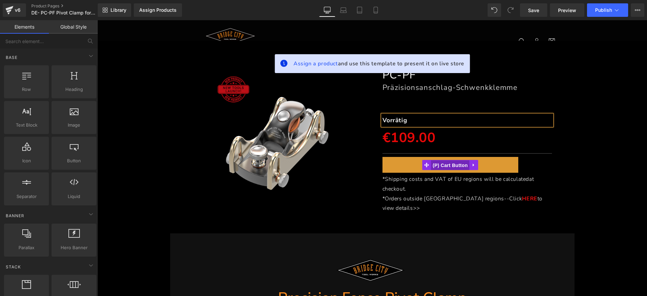
click at [453, 166] on span "(P) Cart Button" at bounding box center [450, 165] width 38 height 10
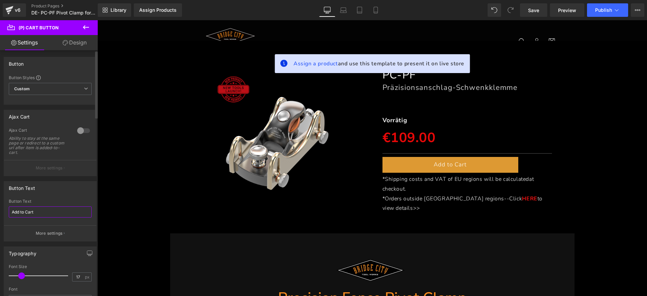
drag, startPoint x: 41, startPoint y: 210, endPoint x: 0, endPoint y: 211, distance: 41.1
click at [0, 210] on div "Button Text Add to Cart Button Text Add to Cart More settings" at bounding box center [50, 208] width 101 height 65
type input "Zum Warenkorb hinzufügen"
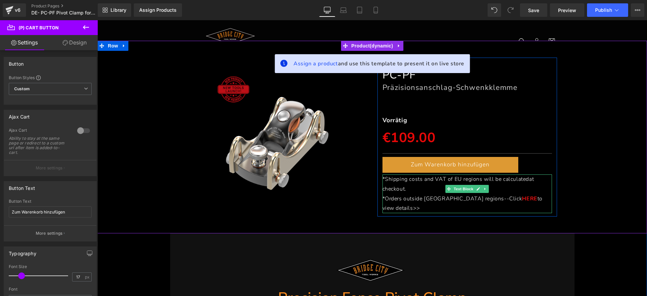
drag, startPoint x: 420, startPoint y: 187, endPoint x: 412, endPoint y: 187, distance: 7.4
click at [419, 187] on p "*Shipping costs and VAT of EU regions will be calculated at checkout." at bounding box center [467, 185] width 170 height 20
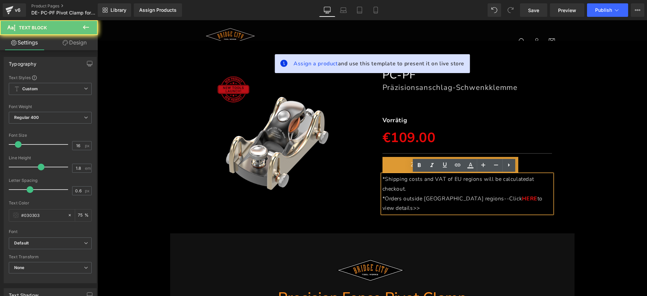
click at [412, 187] on p "*Shipping costs and VAT of EU regions will be calculated at checkout." at bounding box center [467, 185] width 170 height 20
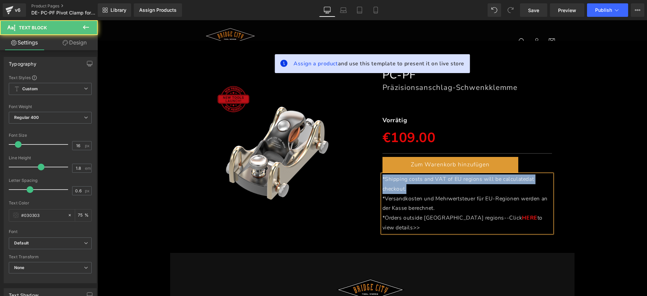
drag, startPoint x: 410, startPoint y: 190, endPoint x: 373, endPoint y: 178, distance: 38.6
click at [373, 178] on div "PC-PF Heading Präzisionsanschlag-Schwenkklemme Heading Separator Vorrätig Text …" at bounding box center [467, 147] width 190 height 179
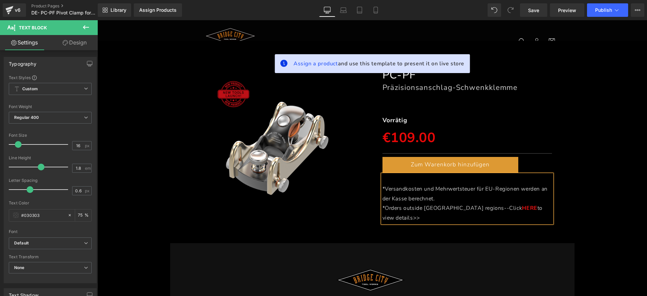
click at [382, 187] on span "*Versandkosten und Mehrwertsteuer für EU-Regionen werden an der Kasse berechnet." at bounding box center [464, 193] width 165 height 17
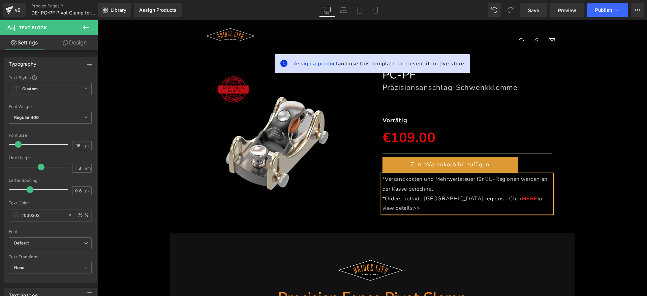
click at [532, 198] on p "*Orders outside EU regions--Click HERE to view details>>" at bounding box center [467, 204] width 170 height 20
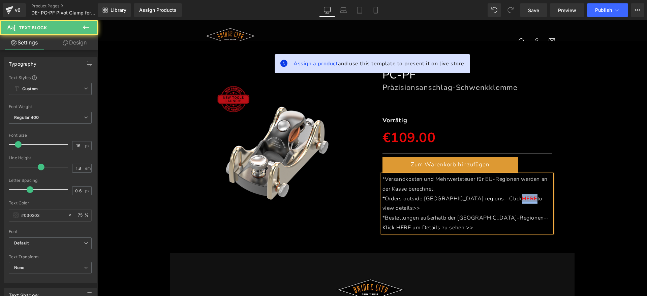
drag, startPoint x: 469, startPoint y: 200, endPoint x: 483, endPoint y: 199, distance: 13.9
click at [522, 199] on link "HERE" at bounding box center [529, 198] width 15 height 7
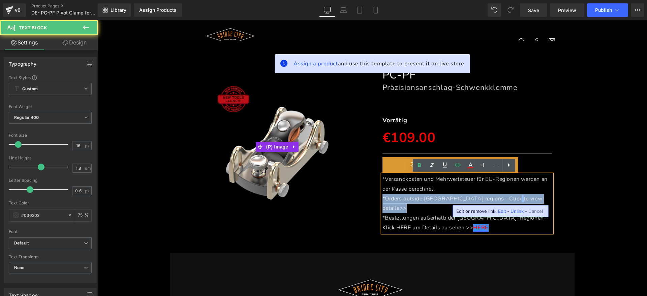
drag, startPoint x: 532, startPoint y: 199, endPoint x: 353, endPoint y: 198, distance: 178.3
click at [353, 198] on div "(P) Image PC-PF Heading Präzisionsanschlag-Schwenkklemme Heading Separator Vorr…" at bounding box center [372, 147] width 380 height 179
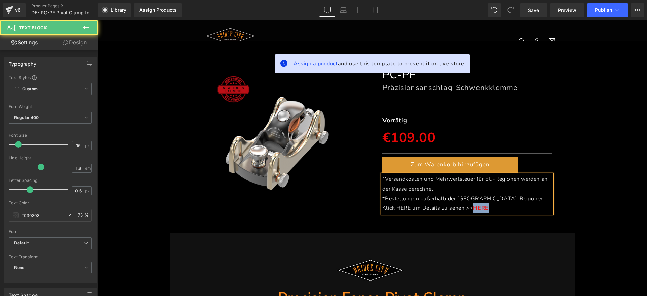
drag, startPoint x: 452, startPoint y: 209, endPoint x: 431, endPoint y: 209, distance: 21.6
click at [431, 209] on p "*Bestellungen außerhalb der EU-Regionen--Klick HERE um Details zu sehen.>> HERE" at bounding box center [467, 204] width 170 height 20
click at [521, 199] on span "*Bestellungen außerhalb der EU-Regionen--Klick HERE" at bounding box center [465, 203] width 167 height 17
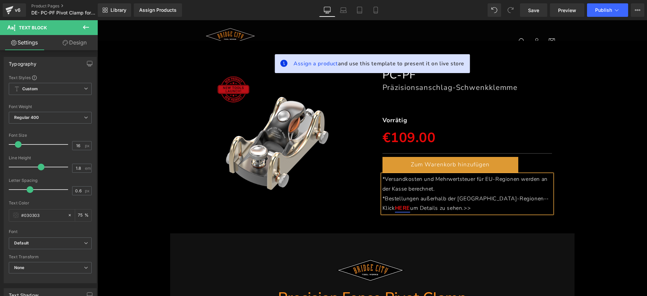
click at [585, 179] on div "(P) Image PC-PF Heading Präzisionsanschlag-Schwenkklemme Heading Separator Vorr…" at bounding box center [372, 137] width 543 height 159
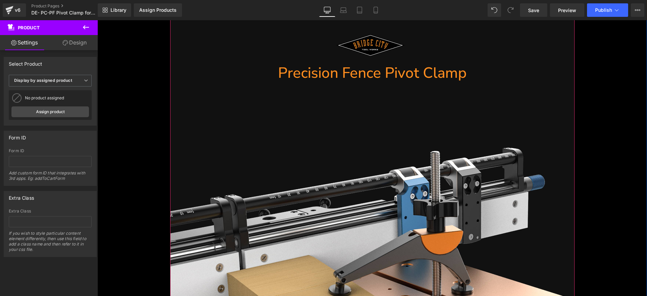
scroll to position [253, 0]
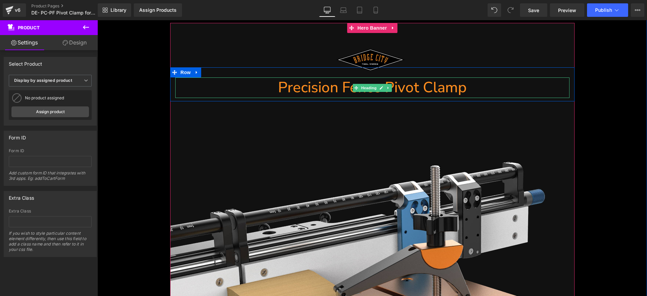
drag, startPoint x: 435, startPoint y: 90, endPoint x: 473, endPoint y: 85, distance: 38.0
click at [435, 90] on h1 "Precision Fence Pivot Clamp" at bounding box center [372, 87] width 394 height 21
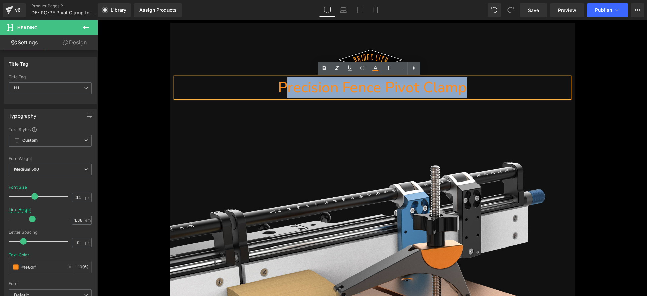
drag, startPoint x: 473, startPoint y: 85, endPoint x: 285, endPoint y: 90, distance: 187.7
click at [285, 90] on h1 "Precision Fence Pivot Clamp" at bounding box center [372, 87] width 394 height 21
paste div
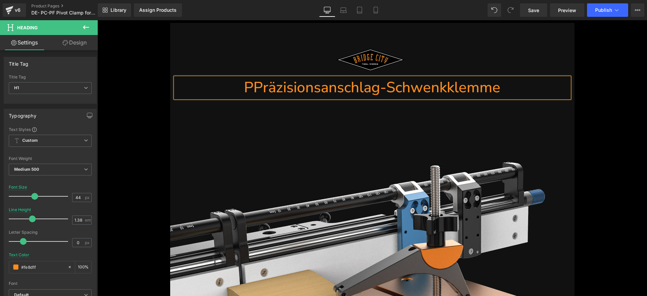
click at [250, 92] on h1 "PPräzisionsanschlag-Schwenkklemme" at bounding box center [372, 87] width 394 height 21
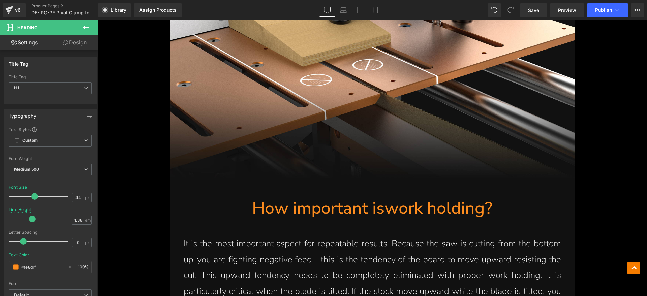
scroll to position [632, 0]
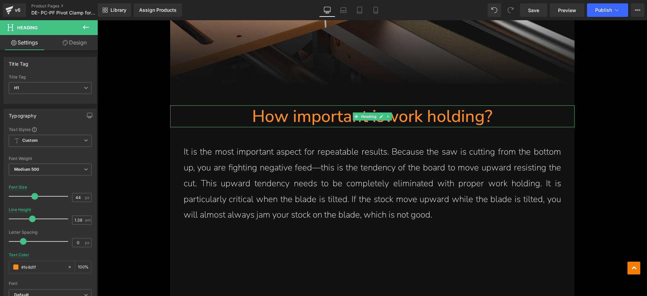
drag, startPoint x: 324, startPoint y: 112, endPoint x: 501, endPoint y: 114, distance: 177.2
click at [324, 112] on span "How important is" at bounding box center [318, 116] width 132 height 23
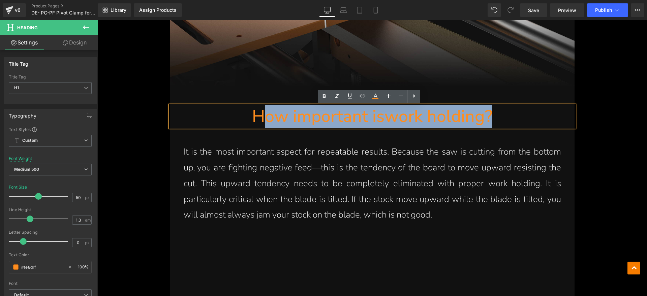
drag, startPoint x: 519, startPoint y: 116, endPoint x: 263, endPoint y: 115, distance: 255.4
click at [263, 115] on h1 "How important is work holding?" at bounding box center [372, 116] width 404 height 22
paste div
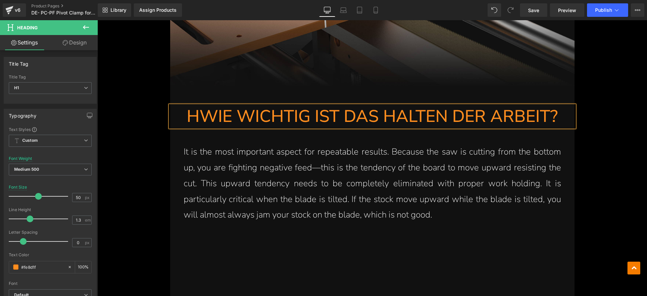
click at [200, 120] on span "HWIE WICHTIG IST DAS HALTEN DER ARBEIT?" at bounding box center [372, 116] width 371 height 23
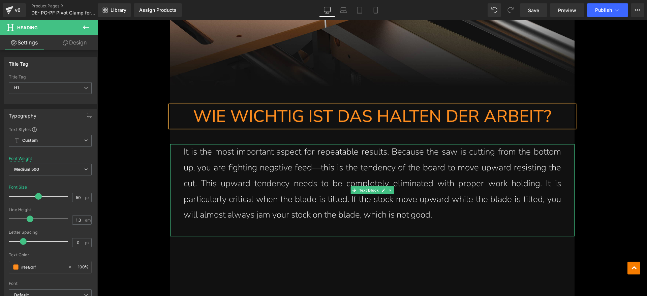
drag, startPoint x: 314, startPoint y: 184, endPoint x: 453, endPoint y: 216, distance: 143.3
click at [314, 184] on p "It is the most important aspect for repeatable results. Because the saw is cutt…" at bounding box center [372, 183] width 377 height 79
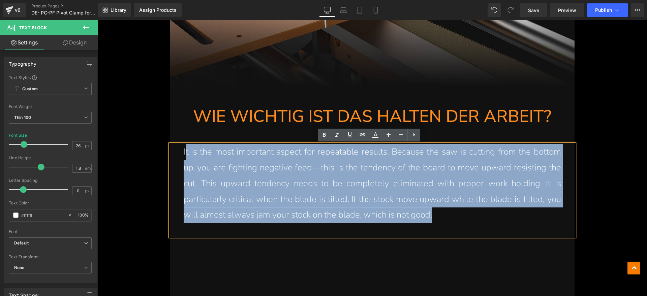
drag, startPoint x: 454, startPoint y: 216, endPoint x: 182, endPoint y: 154, distance: 279.4
click at [184, 154] on p "It is the most important aspect for repeatable results. Because the saw is cutt…" at bounding box center [372, 183] width 377 height 79
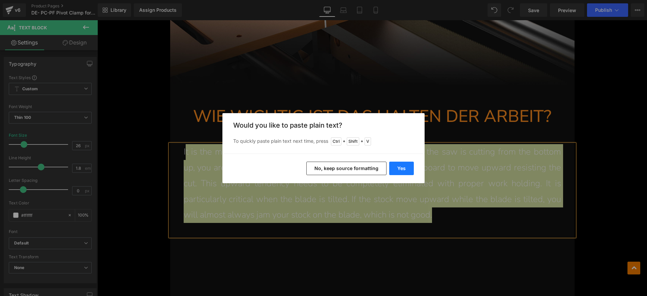
drag, startPoint x: 395, startPoint y: 170, endPoint x: 173, endPoint y: 149, distance: 223.0
click at [395, 170] on button "Yes" at bounding box center [401, 168] width 25 height 13
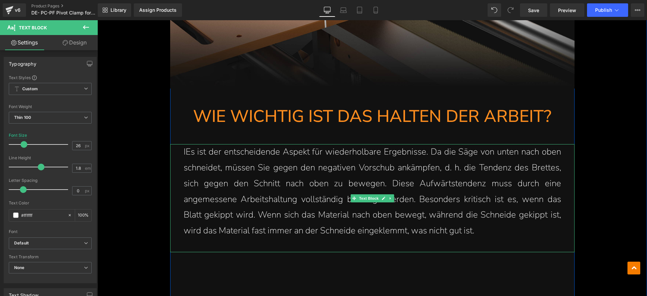
click at [184, 153] on p "IEs ist der entscheidende Aspekt für wiederholbare Ergebnisse. Da die Säge von …" at bounding box center [372, 191] width 377 height 95
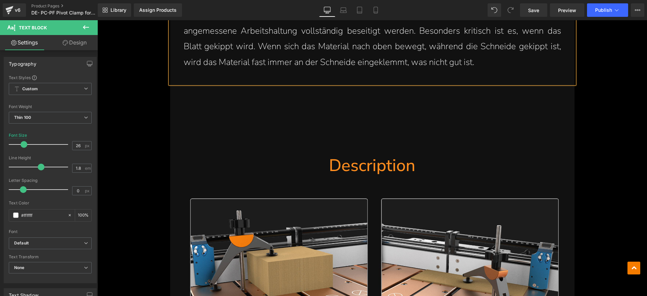
scroll to position [927, 0]
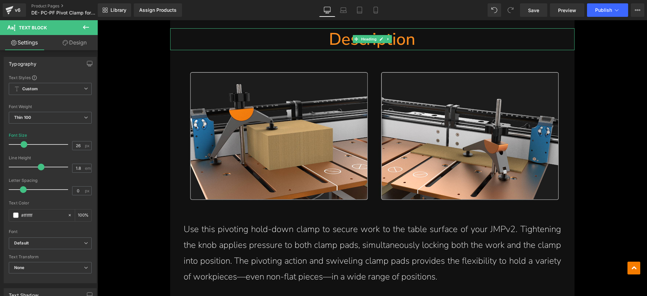
drag, startPoint x: 374, startPoint y: 47, endPoint x: 429, endPoint y: 40, distance: 55.7
click at [374, 46] on h1 "Description" at bounding box center [372, 39] width 404 height 22
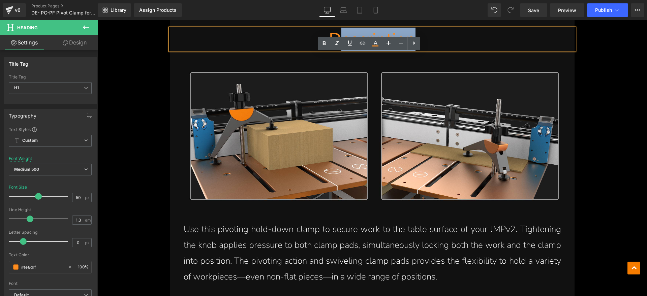
drag, startPoint x: 429, startPoint y: 40, endPoint x: 337, endPoint y: 40, distance: 92.0
click at [337, 40] on h1 "Description" at bounding box center [372, 39] width 404 height 22
paste div
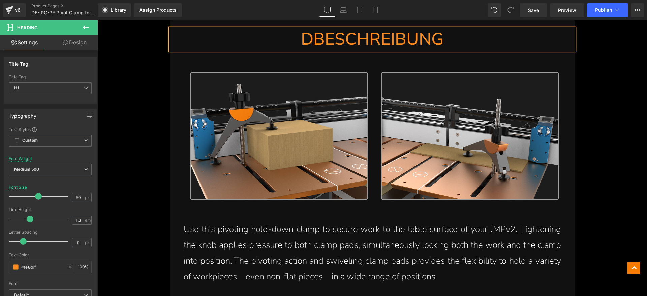
click at [308, 37] on h1 "DBESCHREIBUNG" at bounding box center [372, 39] width 404 height 22
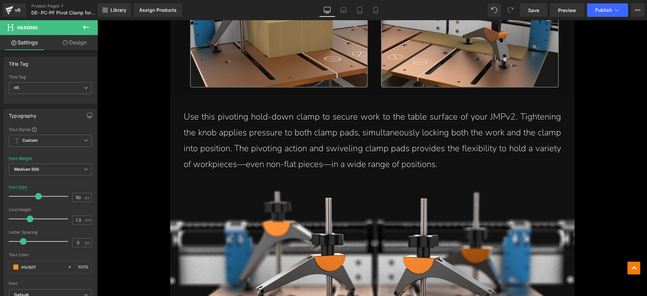
scroll to position [1053, 0]
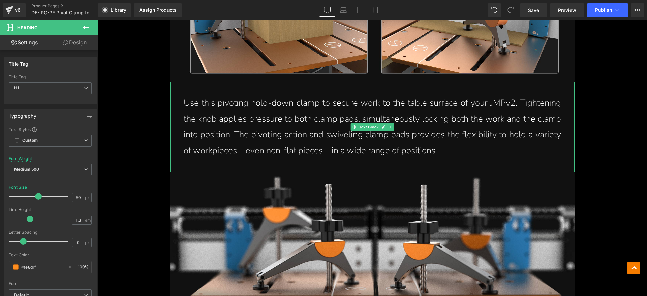
drag, startPoint x: 450, startPoint y: 154, endPoint x: 453, endPoint y: 149, distance: 6.1
click at [450, 154] on p "Use this pivoting hold-down clamp to secure work to the table surface of your J…" at bounding box center [372, 126] width 377 height 63
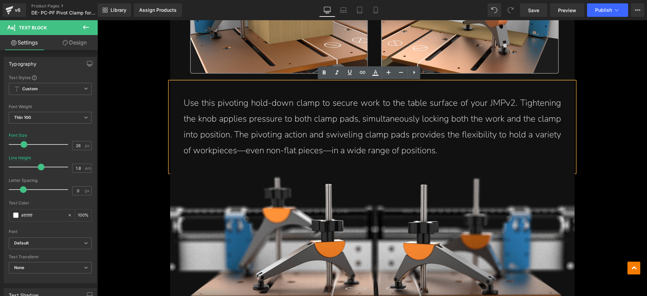
drag, startPoint x: 445, startPoint y: 151, endPoint x: 187, endPoint y: 101, distance: 263.1
click at [187, 101] on p "Use this pivoting hold-down clamp to secure work to the table surface of your J…" at bounding box center [372, 126] width 377 height 63
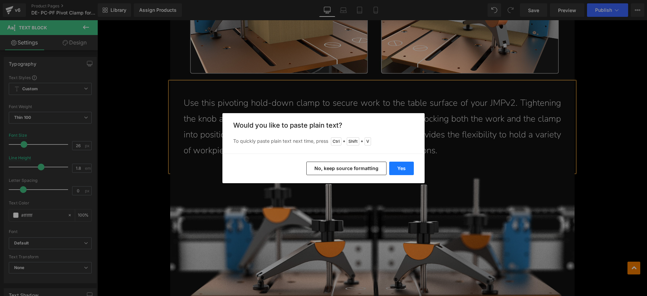
drag, startPoint x: 297, startPoint y: 147, endPoint x: 398, endPoint y: 167, distance: 103.7
click at [398, 167] on button "Yes" at bounding box center [401, 168] width 25 height 13
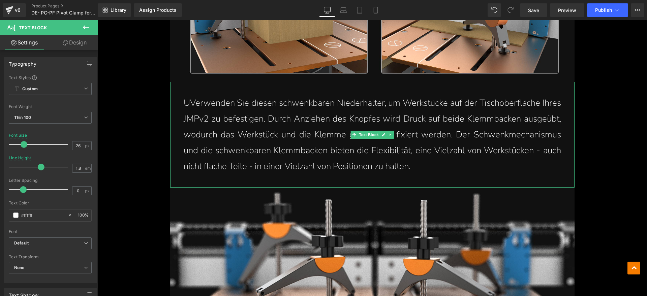
click at [188, 105] on p "UVerwenden Sie diesen schwenkbaren Niederhalter, um Werkstücke auf der Tischobe…" at bounding box center [372, 134] width 377 height 79
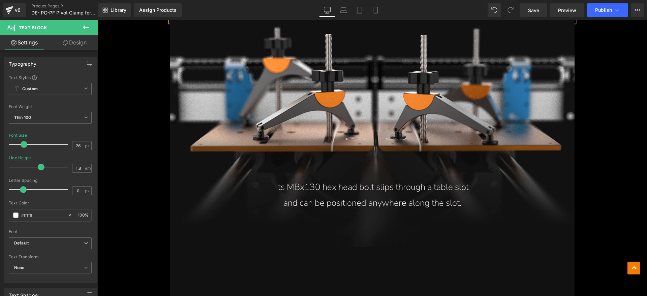
scroll to position [1221, 0]
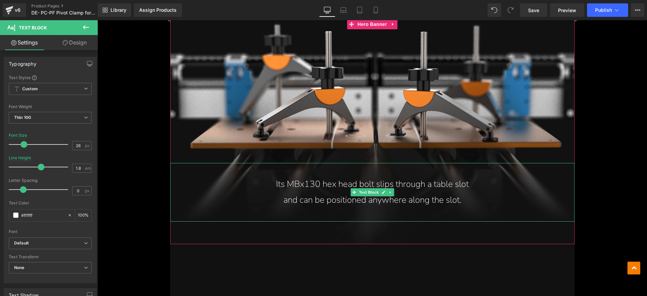
click at [453, 198] on p "and can be positioned anywhere along the slot." at bounding box center [372, 200] width 377 height 16
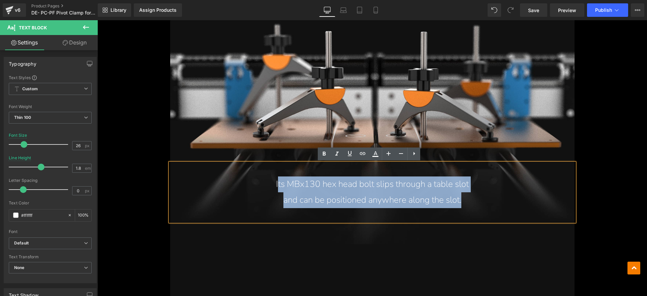
drag, startPoint x: 470, startPoint y: 199, endPoint x: 273, endPoint y: 186, distance: 197.9
click at [273, 186] on div "Its MBx130 hex head bolt slips through a table slot and can be positioned anywh…" at bounding box center [372, 192] width 404 height 59
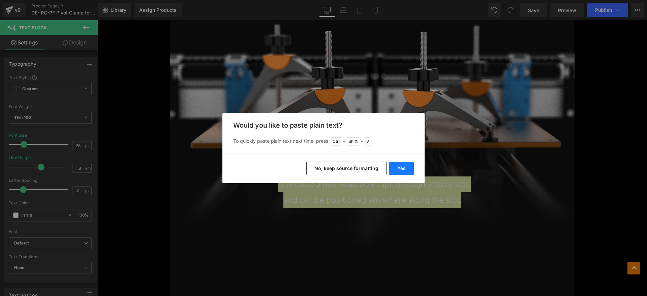
click at [398, 168] on button "Yes" at bounding box center [401, 168] width 25 height 13
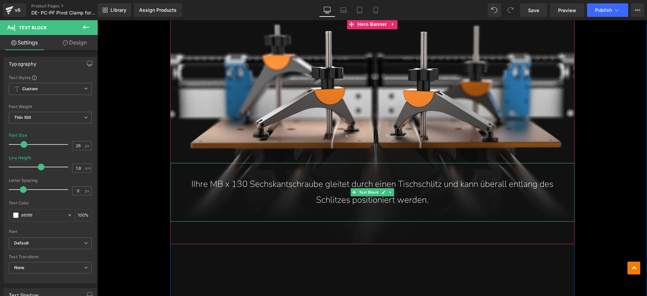
click at [189, 187] on p "IIhre MB x 130 Sechskantschraube gleitet durch einen Tischschlitz und kann über…" at bounding box center [372, 193] width 377 height 32
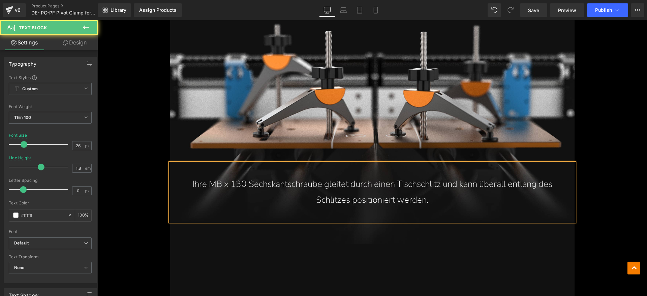
click at [440, 186] on p "Ihre MB x 130 Sechskantschraube gleitet durch einen Tischschlitz und kann übera…" at bounding box center [372, 193] width 377 height 32
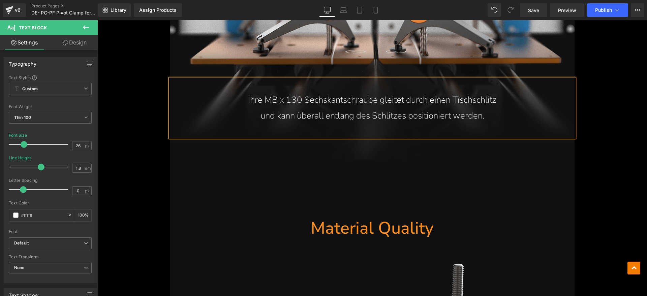
scroll to position [1390, 0]
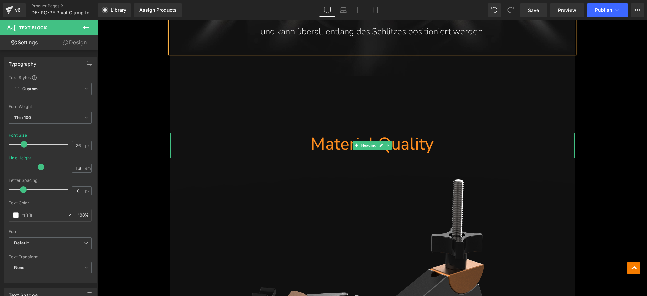
click at [409, 148] on h1 "Material Quality" at bounding box center [372, 144] width 404 height 22
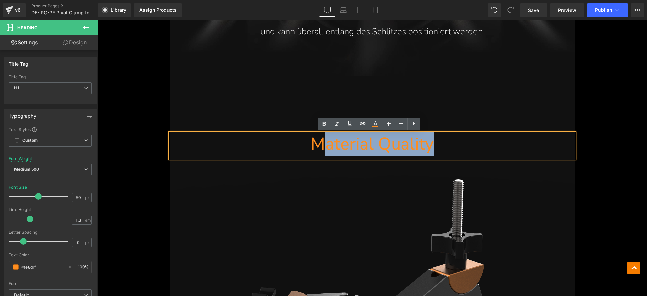
drag, startPoint x: 441, startPoint y: 148, endPoint x: 319, endPoint y: 144, distance: 122.4
click at [319, 144] on h1 "Material Quality" at bounding box center [372, 144] width 404 height 22
paste div
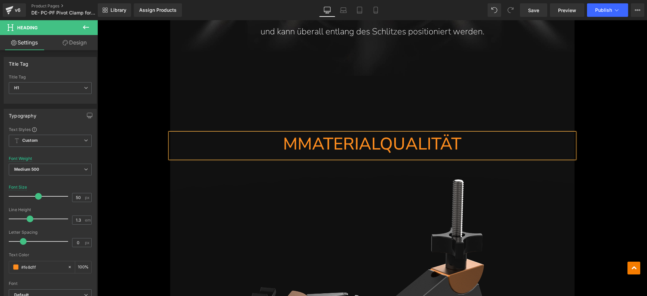
click at [295, 142] on h1 "MMATERIALQUALITÄT" at bounding box center [372, 144] width 404 height 22
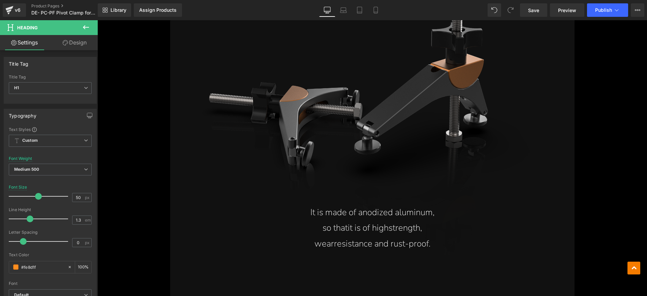
scroll to position [1600, 0]
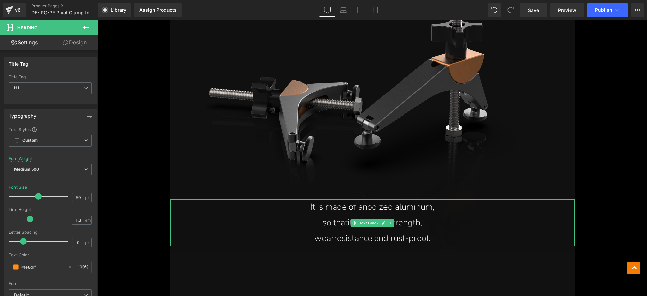
click at [432, 233] on p "wear resistance and rust-proof." at bounding box center [372, 239] width 377 height 16
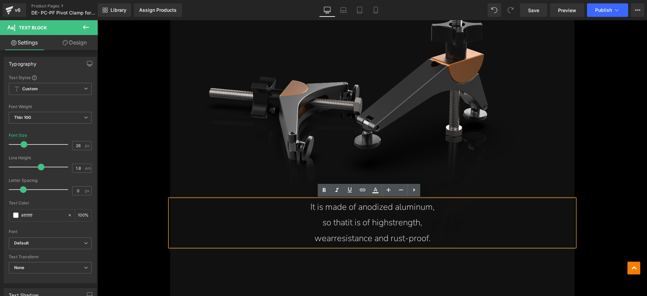
drag, startPoint x: 433, startPoint y: 240, endPoint x: 308, endPoint y: 210, distance: 129.2
click at [308, 210] on div "It is made of anodized aluminum, so that it is of high strength, wear resistanc…" at bounding box center [372, 222] width 404 height 47
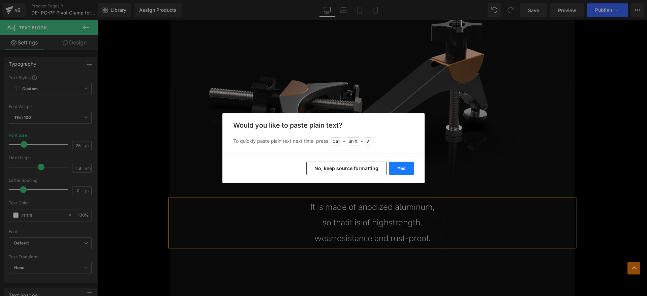
drag, startPoint x: 392, startPoint y: 164, endPoint x: 241, endPoint y: 180, distance: 151.5
click at [392, 164] on button "Yes" at bounding box center [401, 168] width 25 height 13
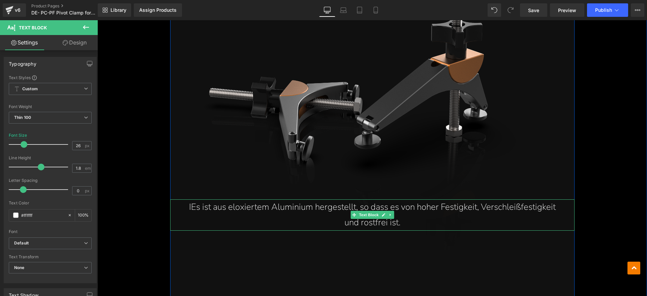
click at [187, 208] on p "IEs ist aus eloxiertem Aluminium hergestellt, so dass es von hoher Festigkeit, …" at bounding box center [372, 215] width 377 height 32
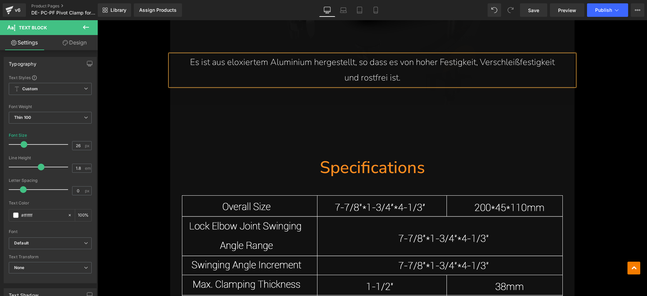
scroll to position [1685, 0]
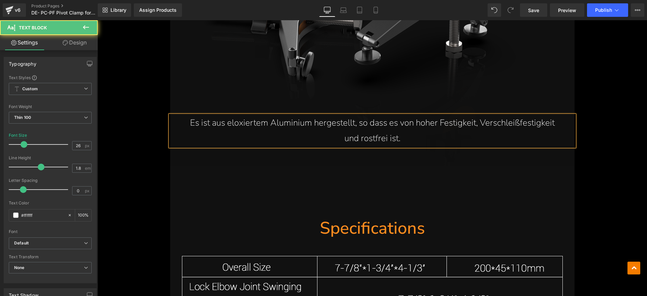
click at [355, 123] on p "Es ist aus eloxiertem Aluminium hergestellt, so dass es von hoher Festigkeit, V…" at bounding box center [372, 131] width 377 height 32
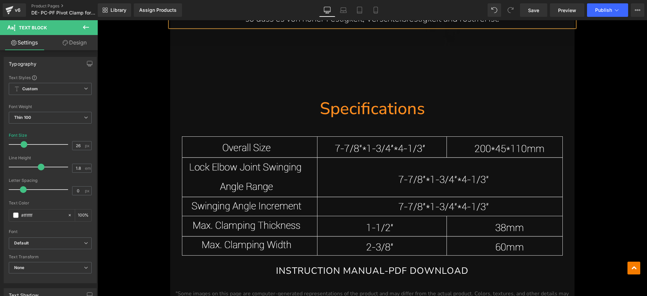
scroll to position [1853, 0]
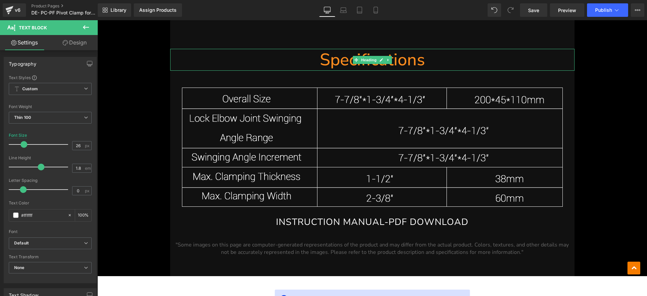
drag, startPoint x: 394, startPoint y: 68, endPoint x: 415, endPoint y: 65, distance: 22.2
click at [394, 68] on h1 "Specifications" at bounding box center [372, 60] width 404 height 22
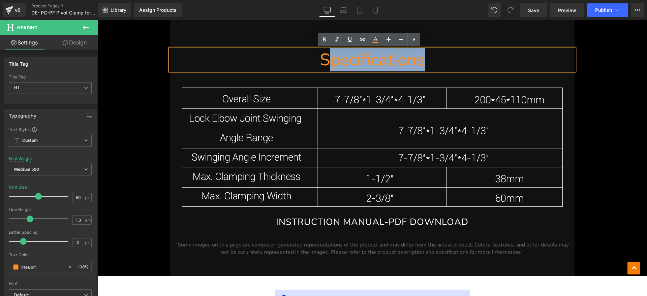
drag, startPoint x: 425, startPoint y: 58, endPoint x: 326, endPoint y: 58, distance: 99.1
click at [326, 58] on h1 "Specifications" at bounding box center [372, 60] width 404 height 22
paste div
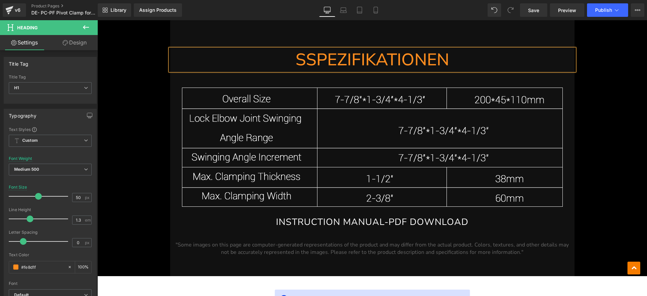
click at [304, 63] on h1 "SSPEZIFIKATIONEN" at bounding box center [372, 60] width 404 height 22
click at [362, 153] on img at bounding box center [372, 147] width 394 height 119
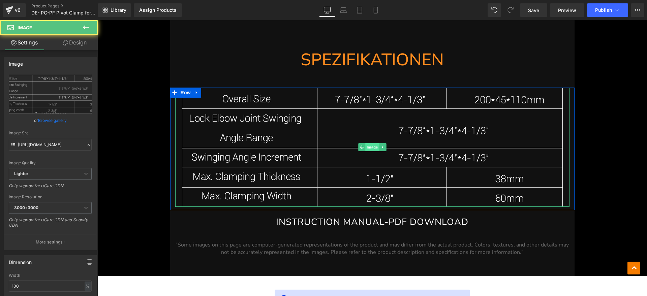
click at [366, 149] on span "Image" at bounding box center [372, 147] width 14 height 8
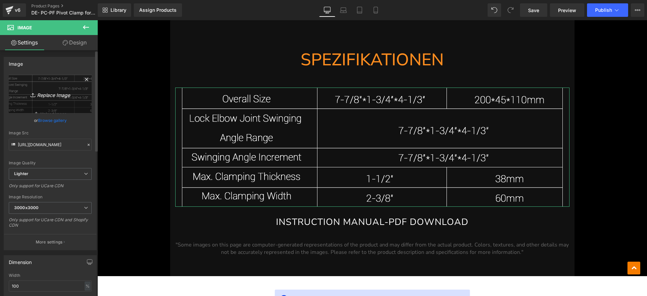
click at [58, 91] on icon "Replace Image" at bounding box center [50, 94] width 54 height 8
type input "C:\fakepath\PC1.webp"
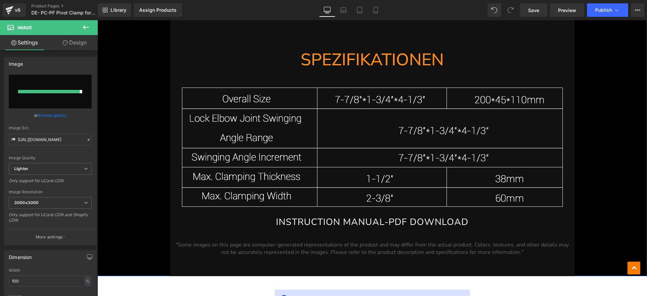
type input "https://ucarecdn.com/3511eef6-2aa9-4d47-82cd-c7639d7f5d34/-/format/auto/-/previ…"
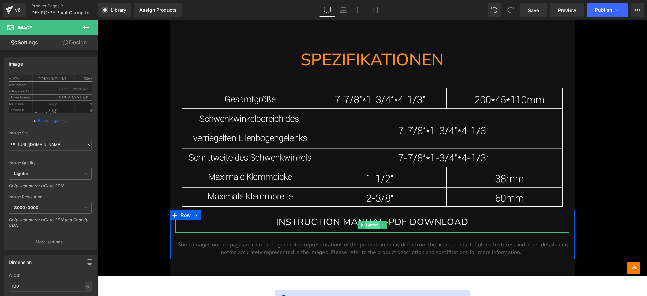
click at [367, 221] on span "Button" at bounding box center [372, 225] width 15 height 8
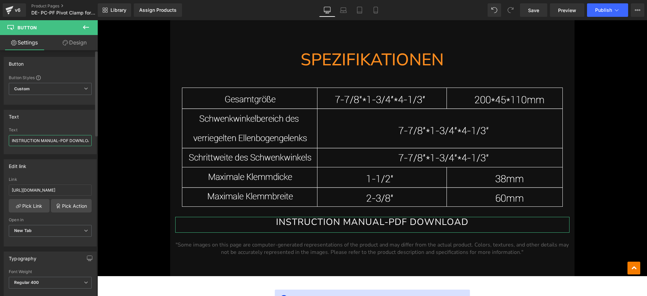
drag, startPoint x: 58, startPoint y: 140, endPoint x: 0, endPoint y: 138, distance: 57.7
click at [0, 139] on div "Text INSTRUCTION MANUAL-PDF DOWNLOAD Text INSTRUCTION MANUAL-PDF DOWNLOAD" at bounding box center [50, 130] width 101 height 50
type input "BEDIENUNGSANLEITUNG-PDF DOWNLOAD"
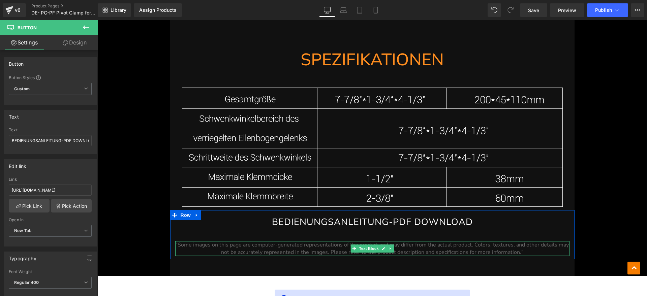
drag, startPoint x: 308, startPoint y: 245, endPoint x: 459, endPoint y: 250, distance: 151.0
click at [308, 245] on span ""Some images on this page are computer-generated representations of the product…" at bounding box center [372, 248] width 393 height 15
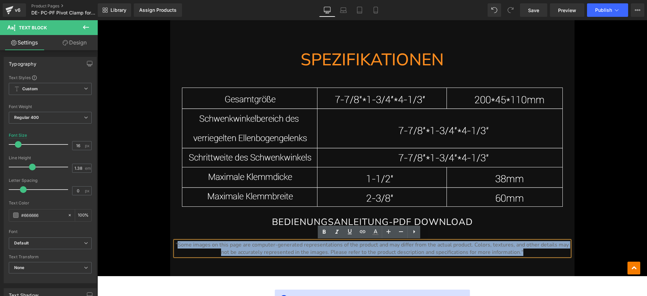
drag, startPoint x: 529, startPoint y: 253, endPoint x: 177, endPoint y: 246, distance: 352.5
click at [177, 246] on p ""Some images on this page are computer-generated representations of the product…" at bounding box center [372, 248] width 394 height 15
paste div
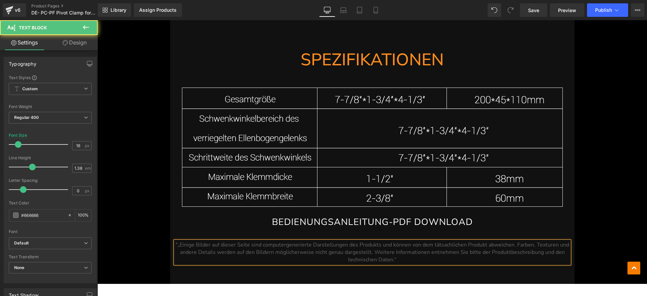
click at [176, 245] on span ""„Einige Bilder auf dieser Seite sind computergenerierte Darstellungen des Prod…" at bounding box center [373, 252] width 394 height 22
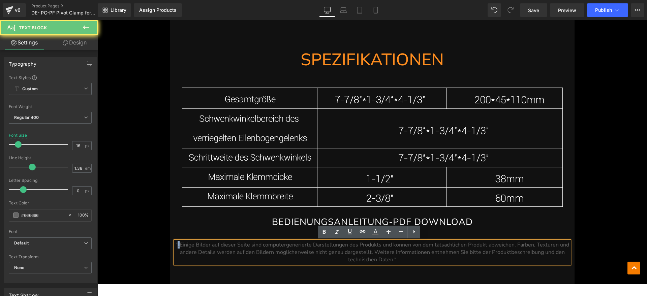
click at [176, 245] on span ""„Einige Bilder auf dieser Seite sind computergenerierte Darstellungen des Prod…" at bounding box center [373, 252] width 394 height 22
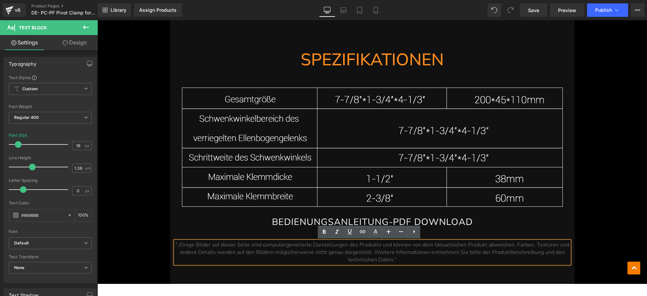
click at [180, 247] on span ""„Einige Bilder auf dieser Seite sind computergenerierte Darstellungen des Prod…" at bounding box center [373, 252] width 394 height 22
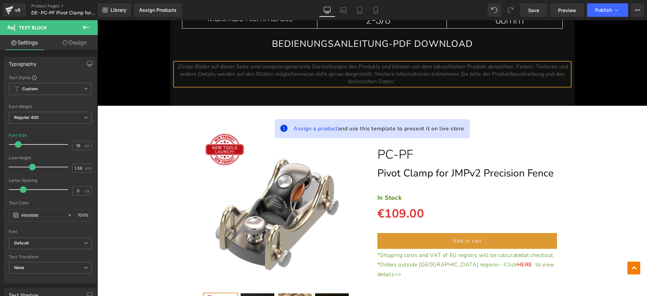
scroll to position [2022, 0]
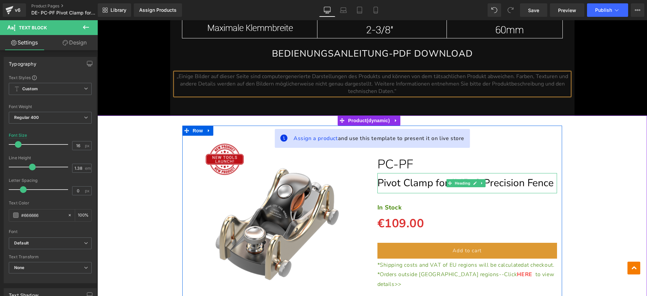
drag, startPoint x: 432, startPoint y: 184, endPoint x: 535, endPoint y: 183, distance: 103.4
click at [431, 183] on span "Pivot Clamp for JMPv2 Precision Fence" at bounding box center [465, 183] width 176 height 14
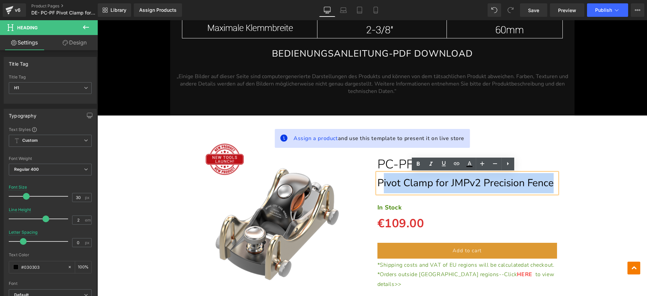
drag, startPoint x: 548, startPoint y: 182, endPoint x: 378, endPoint y: 183, distance: 169.1
click at [378, 183] on span "Pivot Clamp for JMPv2 Precision Fence" at bounding box center [465, 183] width 176 height 14
paste div
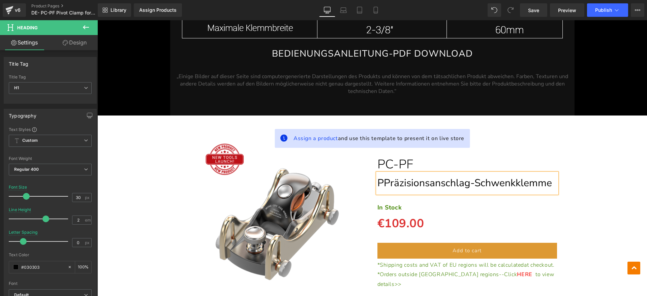
click at [381, 186] on span "PPräzisionsanschlag-Schwenkklemme" at bounding box center [464, 183] width 175 height 14
click at [401, 207] on p "In Stock" at bounding box center [467, 207] width 180 height 11
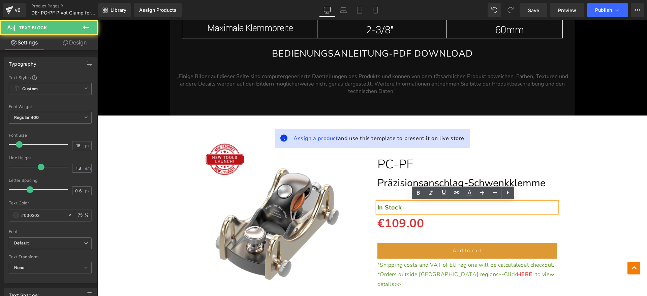
click at [399, 206] on p "In Stock" at bounding box center [467, 207] width 180 height 11
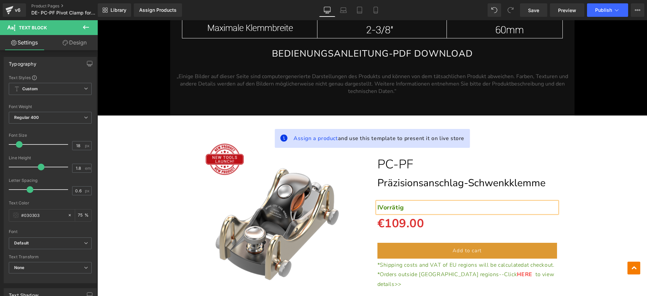
click at [377, 205] on strong "IVorrätig" at bounding box center [390, 208] width 27 height 8
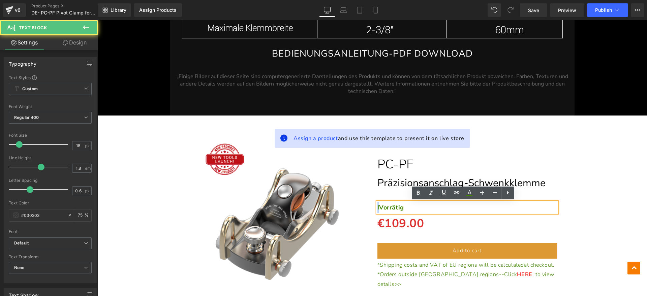
click at [378, 205] on strong "IVorrätig" at bounding box center [390, 208] width 27 height 8
click at [377, 208] on strong "IVorrätig" at bounding box center [390, 208] width 27 height 8
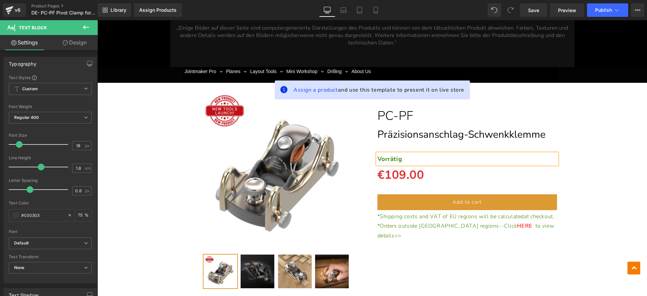
scroll to position [2106, 0]
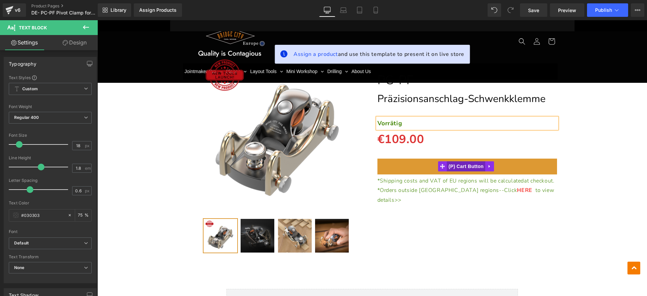
click at [469, 168] on span "(P) Cart Button" at bounding box center [466, 166] width 38 height 10
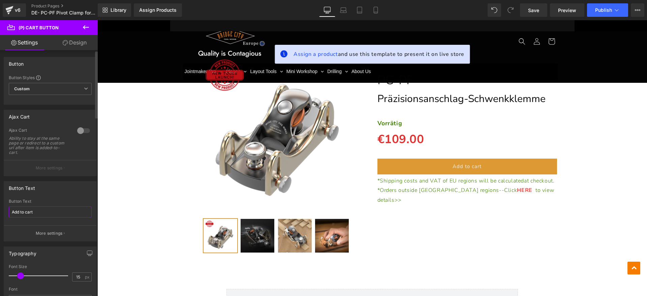
drag, startPoint x: 31, startPoint y: 213, endPoint x: 0, endPoint y: 209, distance: 31.6
click at [0, 209] on div "Button Text Add to cart Button Text Add to cart More settings" at bounding box center [50, 208] width 101 height 65
type input "In den Warenkorb legen"
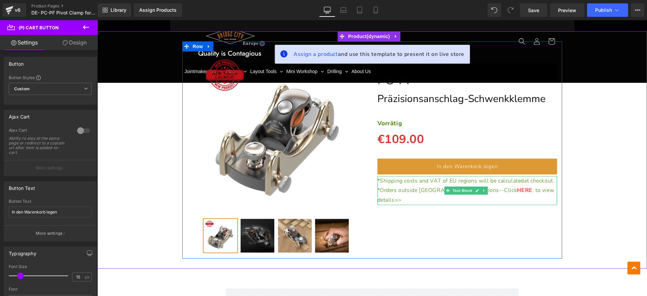
click at [414, 186] on p "*Shipping costs and VAT of EU regions will be calculated at checkout." at bounding box center [467, 181] width 180 height 10
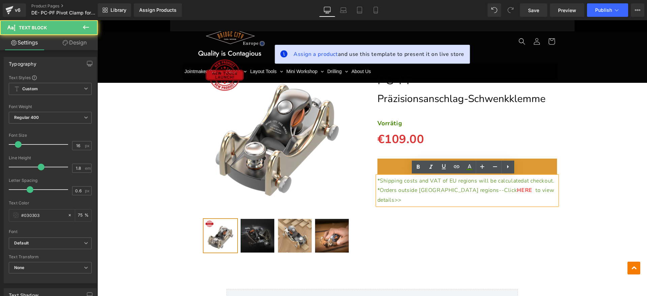
click at [412, 186] on p "*Shipping costs and VAT of EU regions will be calculated at checkout." at bounding box center [467, 181] width 180 height 10
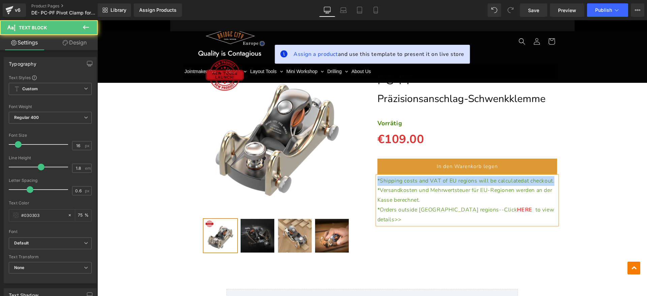
drag, startPoint x: 408, startPoint y: 192, endPoint x: 367, endPoint y: 183, distance: 42.0
click at [367, 183] on div "(P) Image" at bounding box center [372, 149] width 380 height 217
click at [377, 190] on span "*Versandkosten und Mehrwertsteuer für EU-Regionen werden an der Kasse berechnet." at bounding box center [464, 195] width 175 height 17
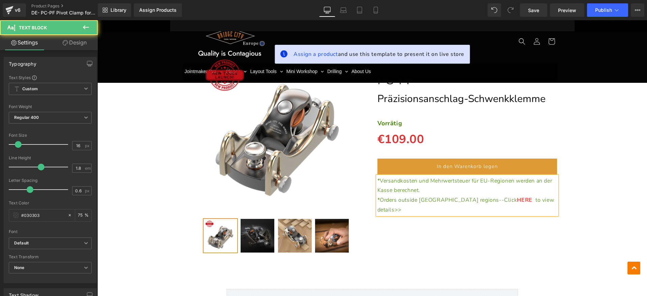
click at [531, 203] on p "*Orders outside EU regions--Click HERE to view details>>" at bounding box center [467, 205] width 180 height 20
drag, startPoint x: 464, startPoint y: 200, endPoint x: 477, endPoint y: 200, distance: 12.8
click at [517, 200] on link "HERE" at bounding box center [524, 199] width 15 height 7
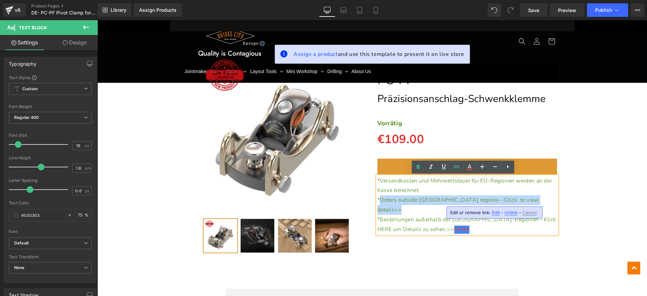
drag, startPoint x: 519, startPoint y: 199, endPoint x: 377, endPoint y: 200, distance: 141.5
click at [377, 200] on p "*Orders outside EU regions--Click to view details>>" at bounding box center [467, 205] width 180 height 20
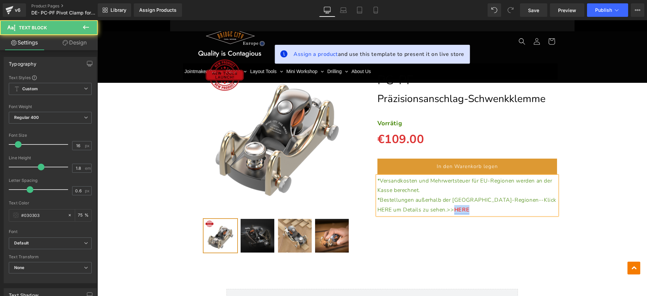
drag, startPoint x: 424, startPoint y: 213, endPoint x: 406, endPoint y: 211, distance: 17.6
click at [406, 211] on p "*Bestellungen außerhalb der EU-Regionen--Klick HERE um Details zu sehen.>> HERE" at bounding box center [467, 205] width 180 height 20
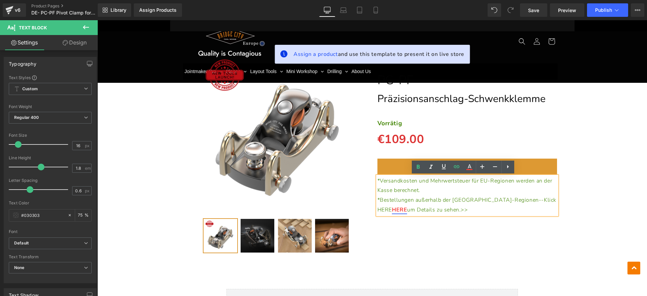
click at [516, 199] on span "*Bestellungen außerhalb der EU-Regionen--Klick HERE" at bounding box center [466, 204] width 179 height 17
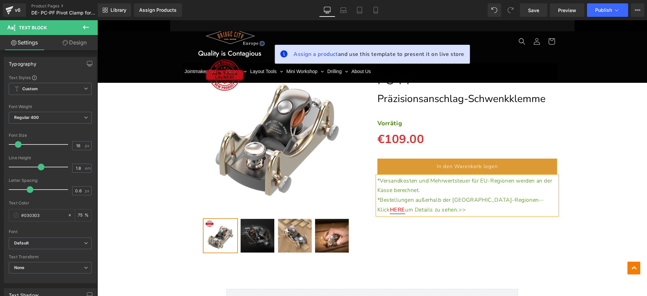
click at [577, 182] on div "(P) Image" at bounding box center [372, 149] width 543 height 217
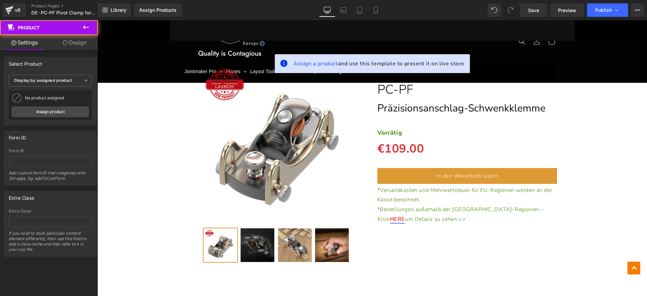
scroll to position [1895, 0]
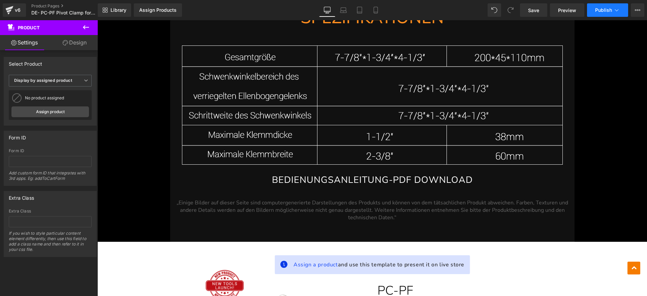
click at [616, 9] on icon at bounding box center [616, 10] width 7 height 7
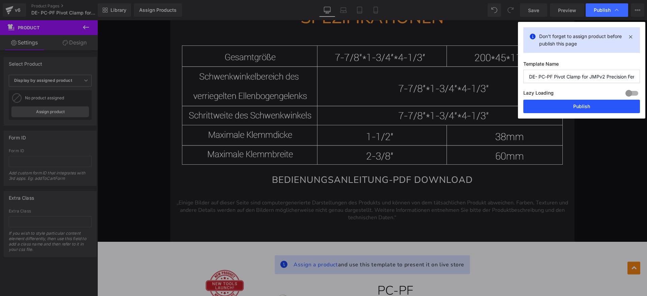
click at [595, 103] on button "Publish" at bounding box center [581, 106] width 117 height 13
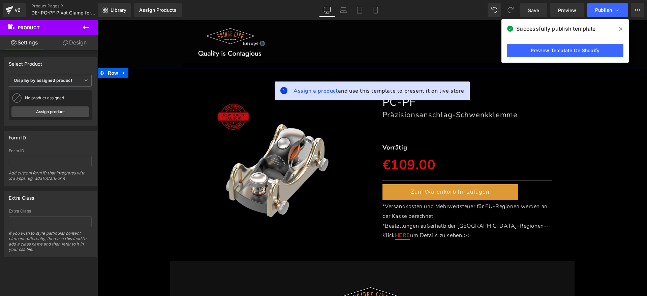
scroll to position [0, 0]
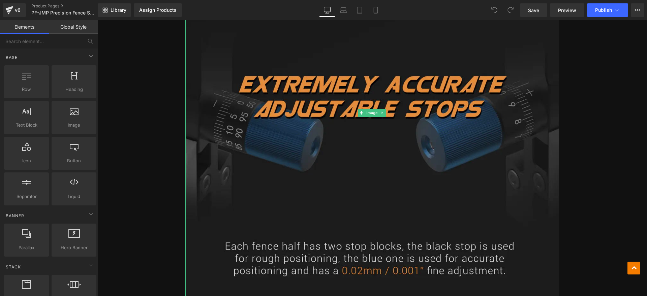
scroll to position [1390, 0]
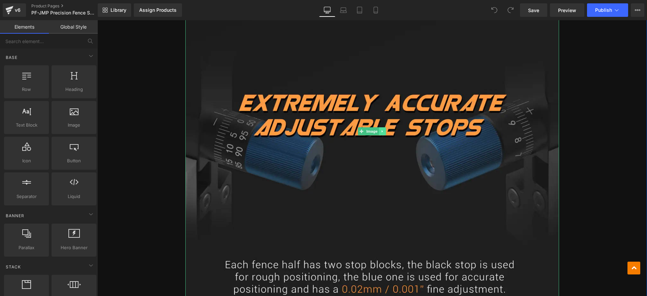
click at [381, 129] on icon at bounding box center [383, 131] width 4 height 4
click at [384, 129] on icon at bounding box center [386, 131] width 4 height 4
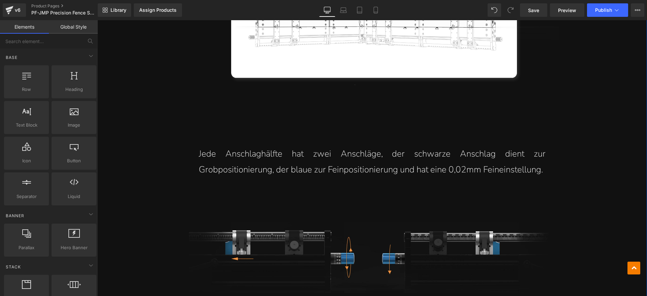
scroll to position [927, 0]
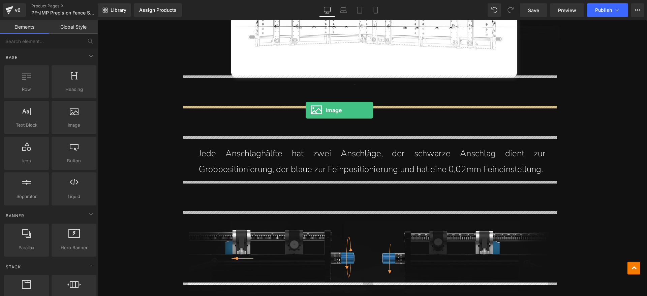
drag, startPoint x: 171, startPoint y: 144, endPoint x: 306, endPoint y: 110, distance: 138.6
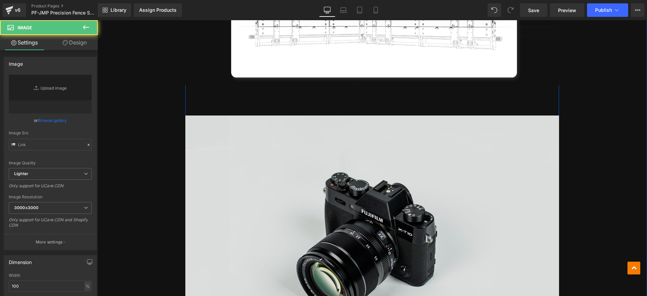
type input "//d1um8515vdn9kb.cloudfront.net/images/parallax.jpg"
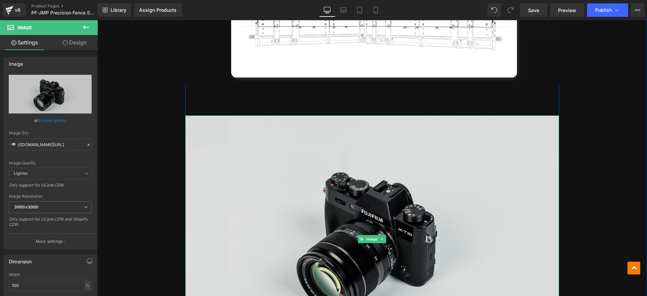
click at [350, 174] on img at bounding box center [372, 240] width 374 height 248
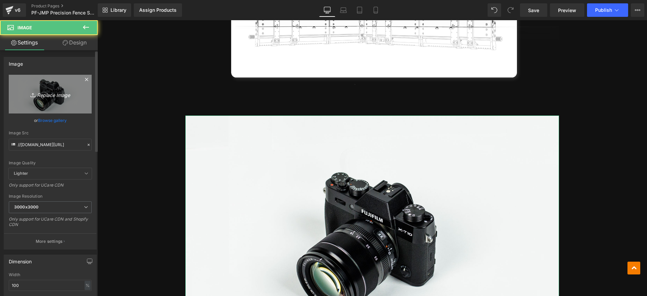
click at [73, 95] on icon "Replace Image" at bounding box center [50, 94] width 54 height 8
type input "C:\fakepath\sd yingwen1.png"
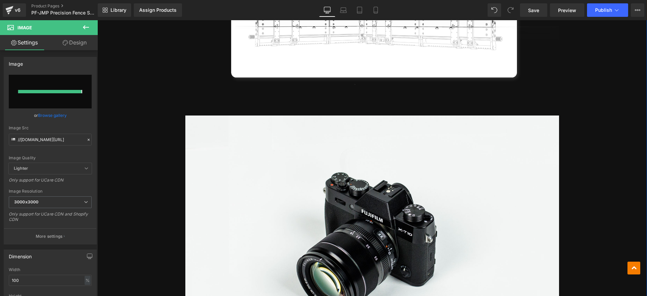
type input "https://ucarecdn.com/2d5f6f9d-5bdb-4346-a035-719e8f3ac728/-/format/auto/-/previ…"
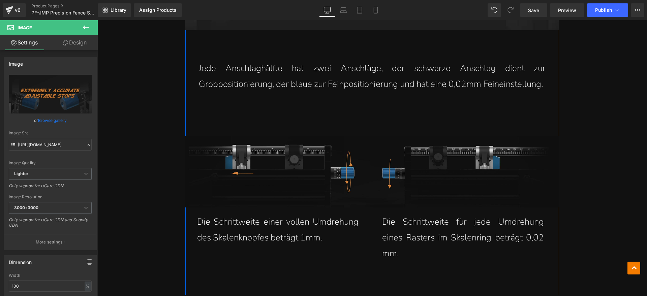
scroll to position [1221, 0]
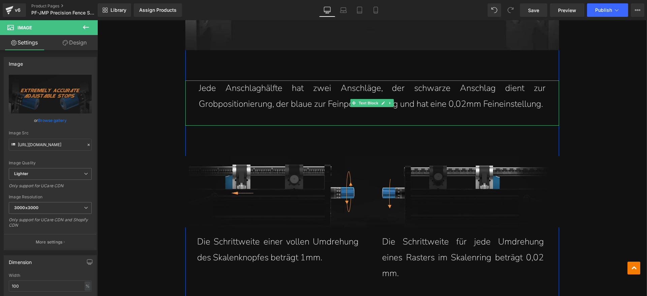
click at [282, 86] on p "Jede Anschlaghälfte hat zwei Anschläge, der schwarze Anschlag dient zur Grobpos…" at bounding box center [372, 97] width 347 height 32
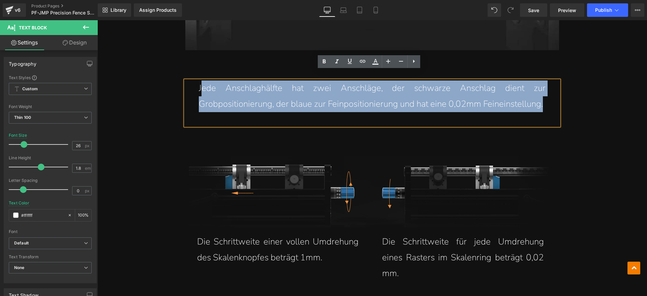
drag, startPoint x: 541, startPoint y: 92, endPoint x: 200, endPoint y: 74, distance: 341.1
click at [200, 81] on div "Jede Anschlaghälfte hat zwei Anschläge, der schwarze Anschlag dient zur Grobpos…" at bounding box center [372, 103] width 374 height 45
paste div
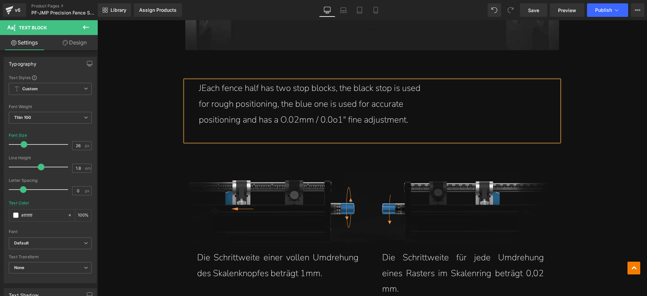
click at [199, 81] on p "JEach fence half has two stop blocks, the black stop is used" at bounding box center [372, 89] width 347 height 16
click at [199, 96] on p "for rough positioning, the blue one is used for accurate" at bounding box center [372, 104] width 347 height 16
click at [193, 107] on div "Each fence half has two stop blocks, the black stop is used for rough positioni…" at bounding box center [372, 111] width 374 height 61
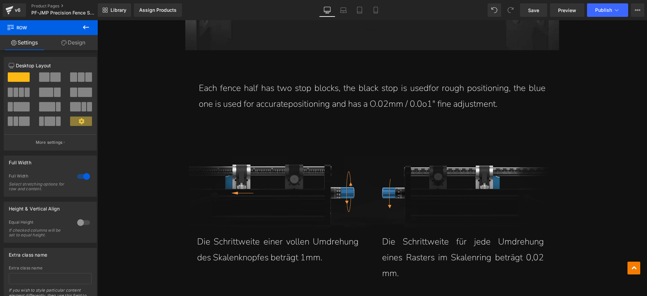
click at [383, 92] on div "Each fence half has two stop blocks, the black stop is used for rough positioni…" at bounding box center [372, 103] width 374 height 45
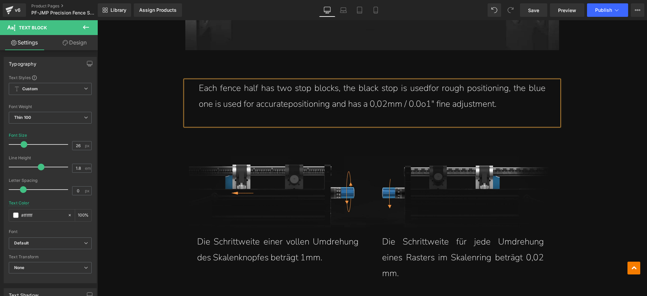
click at [378, 98] on span "positioning and has a 0,02mm / 0.0o1" fine adjustment." at bounding box center [392, 104] width 208 height 12
click at [429, 98] on span "positioning and has a 0.02mm / 0.0o1" fine adjustment." at bounding box center [392, 104] width 208 height 12
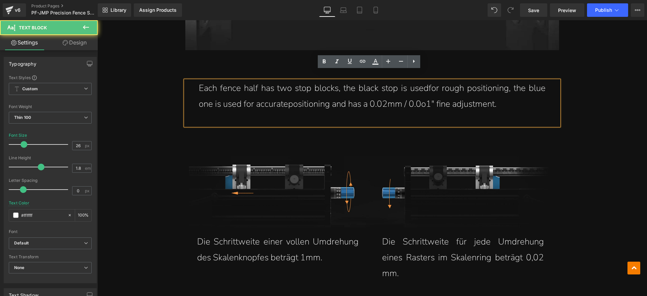
click at [427, 98] on span "positioning and has a 0.02mm / 0.0o1" fine adjustment." at bounding box center [392, 104] width 208 height 12
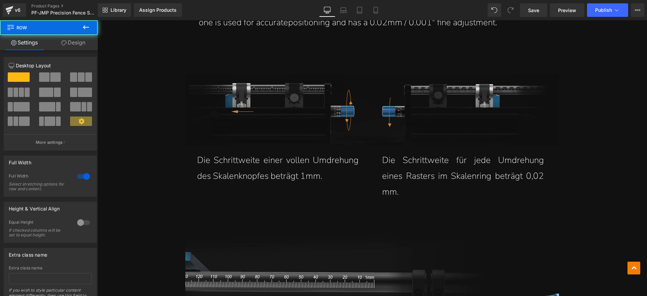
scroll to position [1306, 0]
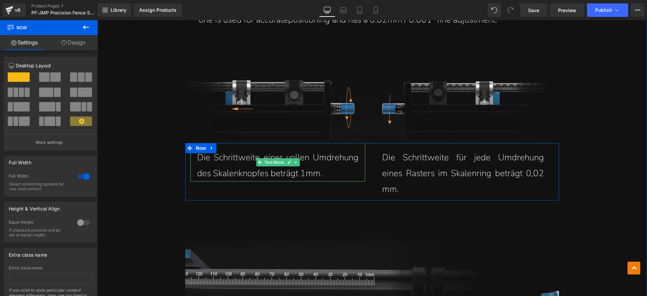
drag, startPoint x: 274, startPoint y: 151, endPoint x: 330, endPoint y: 160, distance: 57.1
click at [274, 158] on span "Text Block" at bounding box center [274, 162] width 22 height 8
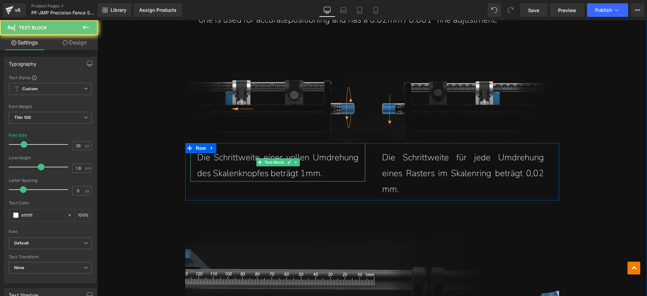
drag, startPoint x: 330, startPoint y: 160, endPoint x: 318, endPoint y: 160, distance: 12.5
click at [318, 161] on p "Die Schrittweite einer vollen Umdrehung des Skalenknopfes beträgt 1mm." at bounding box center [278, 166] width 162 height 32
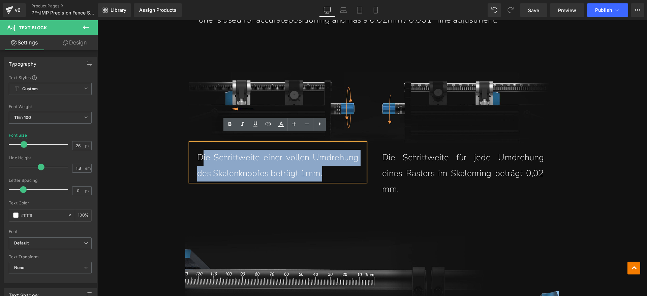
drag, startPoint x: 333, startPoint y: 162, endPoint x: 199, endPoint y: 150, distance: 134.3
click at [199, 150] on p "Die Schrittweite einer vollen Umdrehung des Skalenknopfes beträgt 1mm." at bounding box center [278, 166] width 162 height 32
paste div
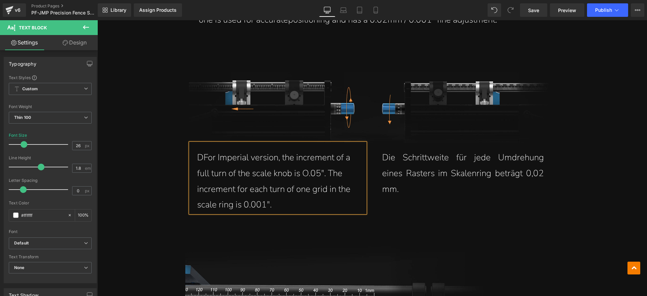
click at [201, 151] on p "DFor Imperial version, the increment of a" at bounding box center [278, 158] width 162 height 16
drag, startPoint x: 436, startPoint y: 148, endPoint x: 478, endPoint y: 154, distance: 42.2
click at [436, 150] on p "Die Schrittweite für jede Umdrehung eines Rasters im Skalenring beträgt 0,02 mm." at bounding box center [463, 173] width 162 height 47
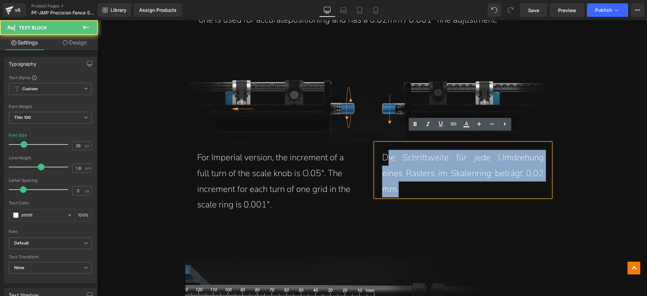
drag, startPoint x: 535, startPoint y: 165, endPoint x: 386, endPoint y: 149, distance: 149.8
click at [386, 150] on p "Die Schrittweite für jede Umdrehung eines Rasters im Skalenring beträgt 0,02 mm." at bounding box center [463, 173] width 162 height 47
paste div
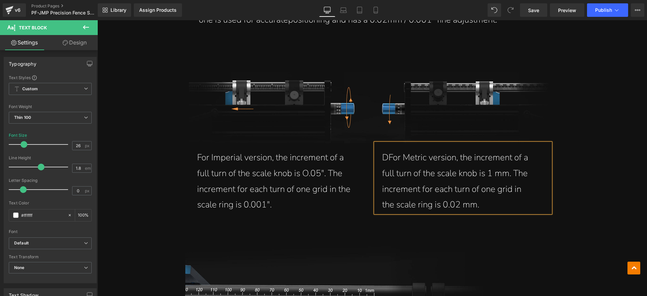
click at [385, 150] on p "DFor Metric version, the increment of a" at bounding box center [463, 158] width 162 height 16
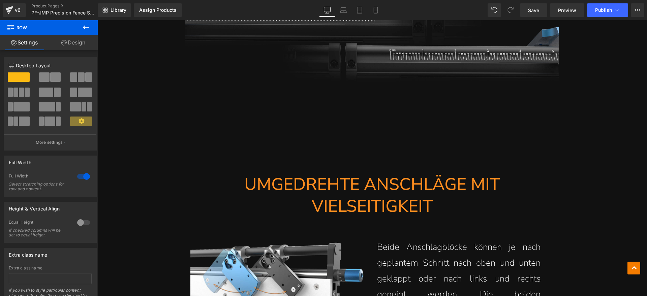
scroll to position [1600, 0]
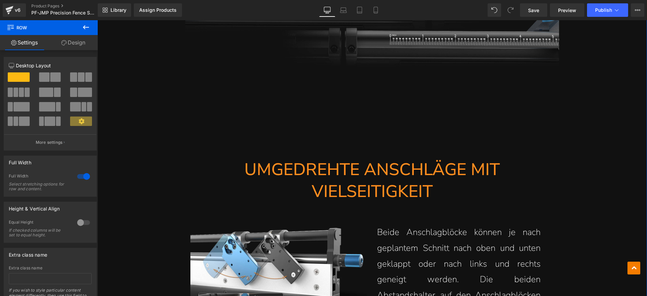
click at [407, 168] on h1 "UMGEDREHTE ANSCHLÄGE MIT VIELSEITIGKEIT" at bounding box center [372, 181] width 374 height 44
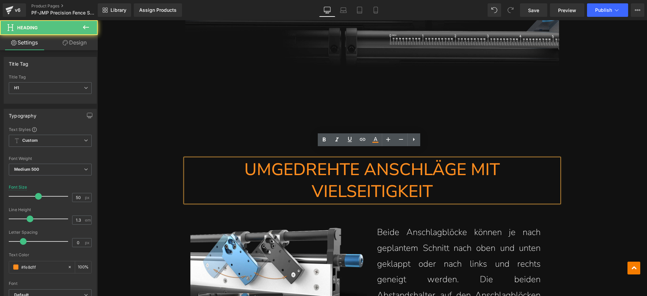
click at [411, 159] on h1 "UMGEDREHTE ANSCHLÄGE MIT VIELSEITIGKEIT" at bounding box center [372, 181] width 374 height 44
click at [384, 172] on h1 "UMGEDREHTE ANSCHLÄGE MIT VIELSEITIGKEIT" at bounding box center [372, 181] width 374 height 44
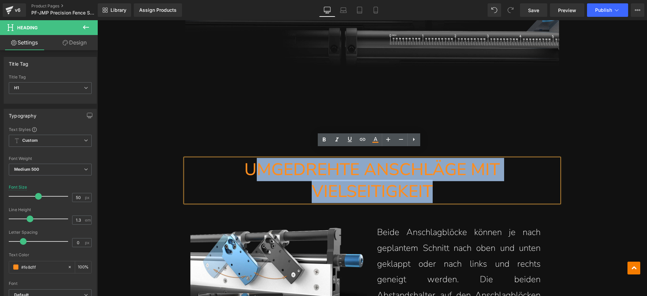
drag, startPoint x: 445, startPoint y: 181, endPoint x: 259, endPoint y: 160, distance: 187.5
click at [259, 160] on h1 "UMGEDREHTE ANSCHLÄGE MIT VIELSEITIGKEIT" at bounding box center [372, 181] width 374 height 44
paste div
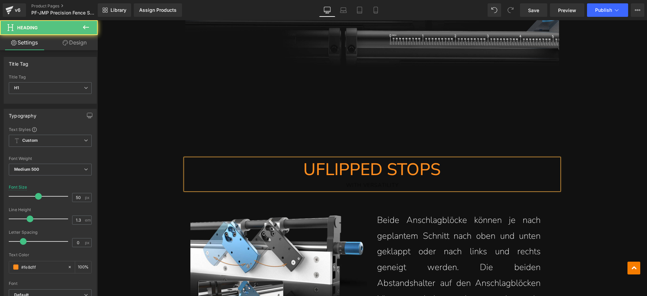
click at [313, 159] on h1 "UFLIPPED STOPS" at bounding box center [372, 170] width 374 height 22
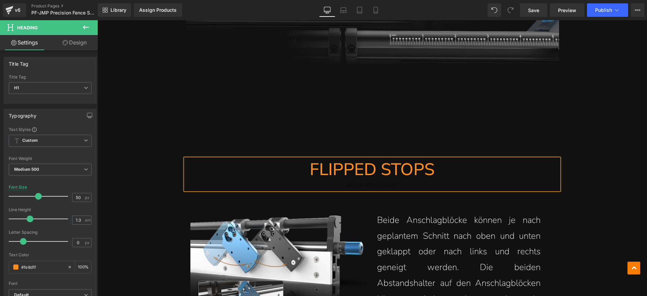
click at [342, 181] on div "WITH VERSATILITY" at bounding box center [372, 186] width 374 height 10
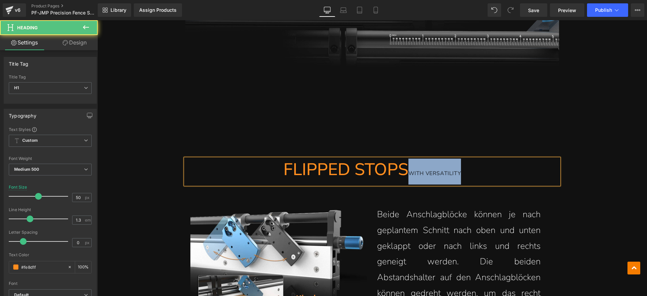
drag, startPoint x: 468, startPoint y: 164, endPoint x: 406, endPoint y: 169, distance: 62.3
click at [406, 169] on h1 "FLIPPED STOPS WITH VERSATILITY" at bounding box center [372, 172] width 374 height 26
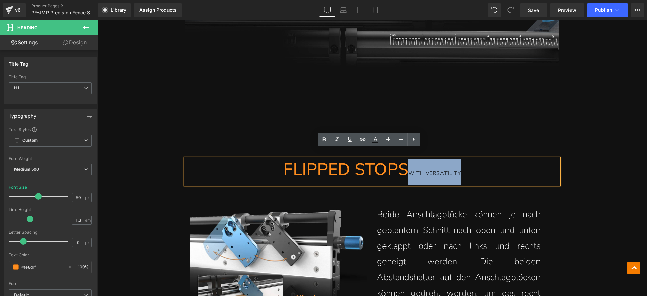
copy span "WITH VERSATILITY"
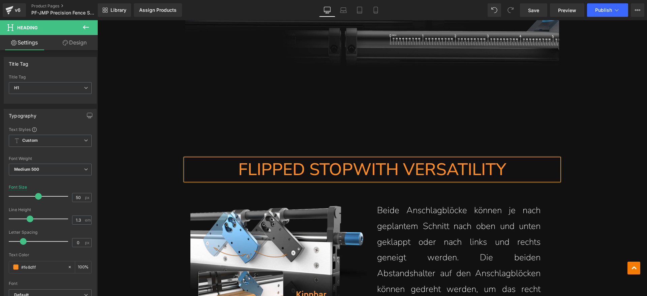
click at [351, 159] on h1 "FLIPPED STOPWITH VERSATILITY" at bounding box center [372, 170] width 374 height 22
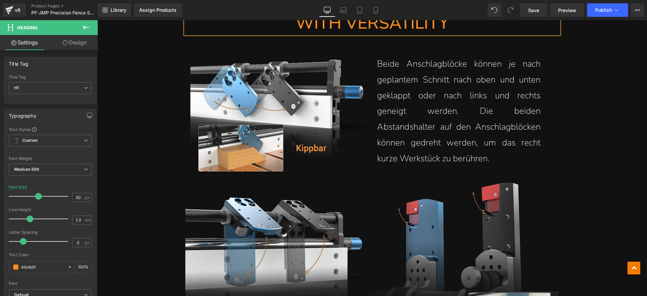
scroll to position [1727, 0]
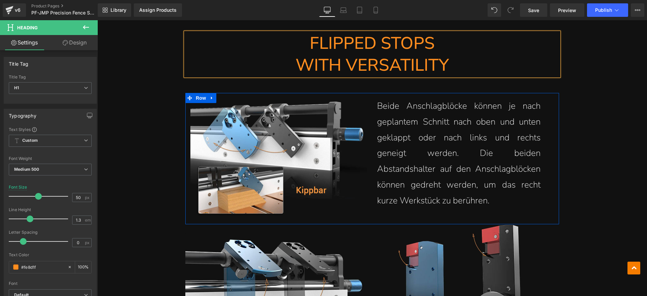
drag, startPoint x: 399, startPoint y: 144, endPoint x: 492, endPoint y: 183, distance: 100.9
click at [399, 144] on p "Beide Anschlagblöcke können je nach geplantem Schnitt nach oben und unten gekla…" at bounding box center [458, 153] width 163 height 111
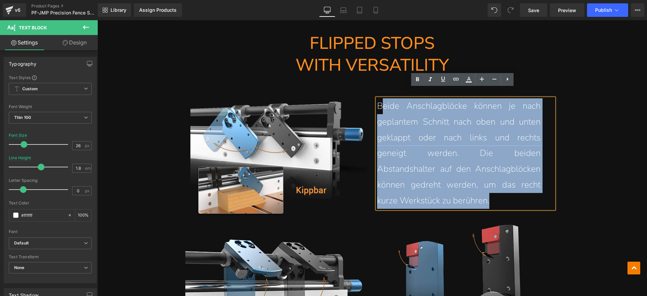
drag, startPoint x: 495, startPoint y: 186, endPoint x: 381, endPoint y: 97, distance: 144.8
click at [381, 98] on p "Beide Anschlagblöcke können je nach geplantem Schnitt nach oben und unten gekla…" at bounding box center [458, 153] width 163 height 111
paste div
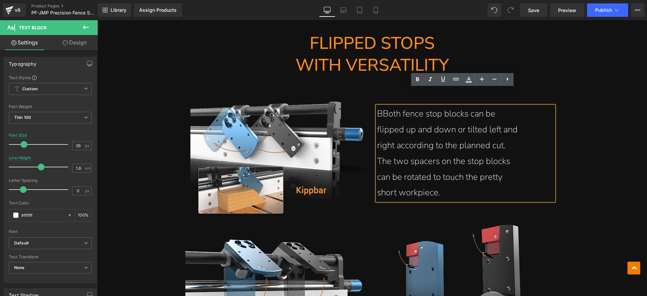
scroll to position [1735, 0]
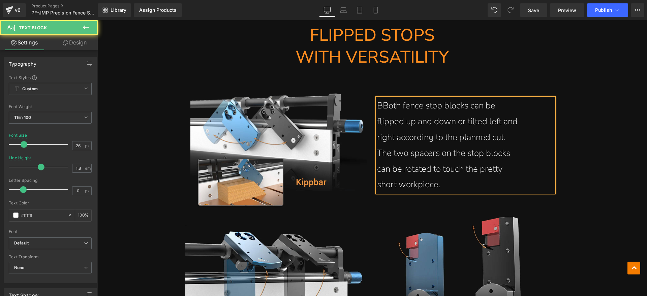
click at [381, 98] on p "BBoth fence stop blocks can be" at bounding box center [458, 106] width 163 height 16
click at [377, 114] on p "flipped up and down or tilted left and" at bounding box center [458, 122] width 163 height 16
click at [377, 130] on p "right according to the planned cut." at bounding box center [458, 138] width 163 height 16
click at [377, 146] on p "The two spacers on the stop blocks" at bounding box center [458, 154] width 163 height 16
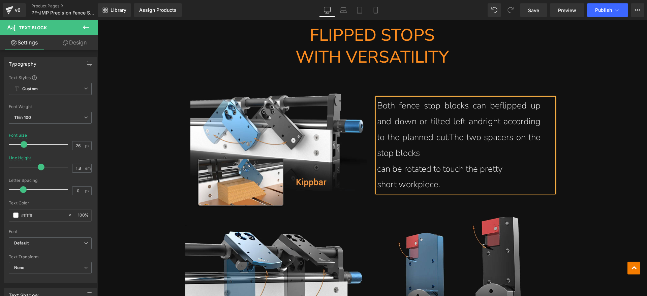
click at [377, 161] on p "can be rotated to touch the pretty" at bounding box center [458, 169] width 163 height 16
click at [377, 177] on p "short workpiece." at bounding box center [458, 185] width 163 height 16
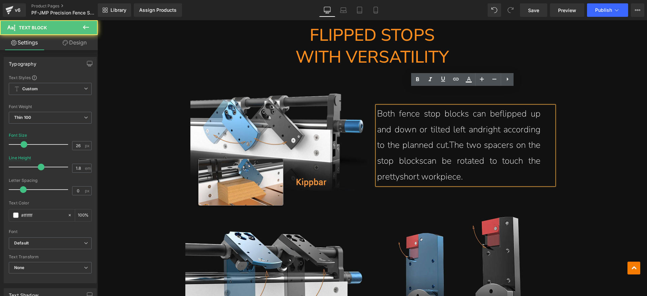
scroll to position [1743, 0]
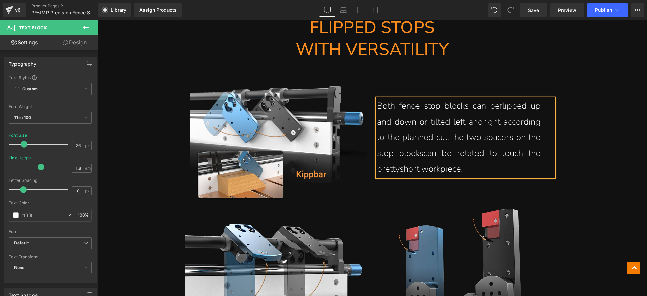
click at [579, 147] on div "Assign a product and use this template to present it on live store (P) Image PF…" at bounding box center [372, 250] width 550 height 3732
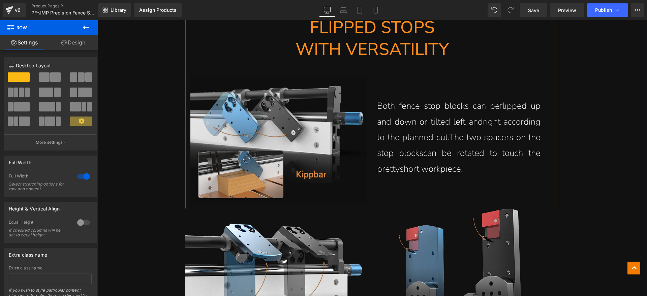
drag, startPoint x: 253, startPoint y: 125, endPoint x: 251, endPoint y: 133, distance: 8.4
click at [253, 125] on img at bounding box center [278, 141] width 177 height 128
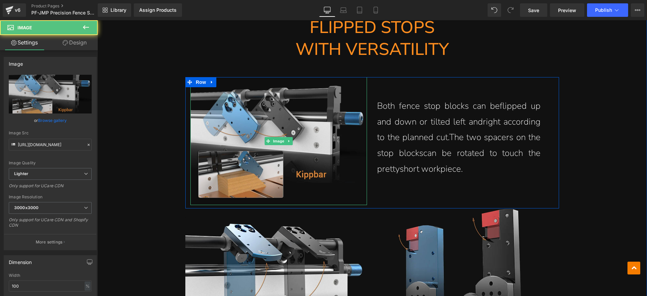
click at [250, 134] on img at bounding box center [278, 141] width 177 height 128
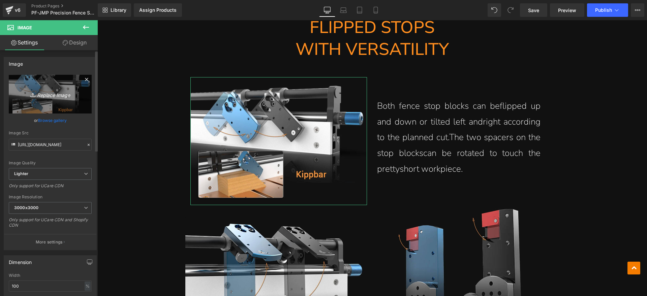
click at [52, 102] on link "Replace Image" at bounding box center [50, 94] width 83 height 39
type input "C:\fakepath\PF EN2.png"
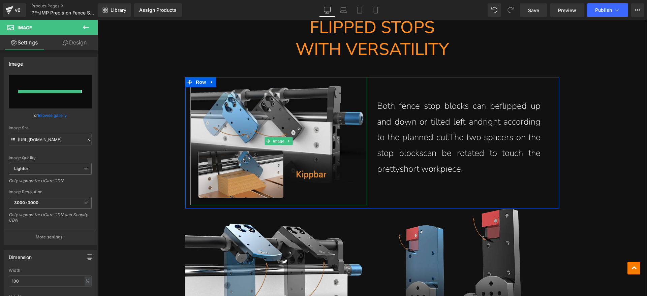
type input "https://ucarecdn.com/b03eb037-f70c-4fe2-9579-b89408e55436/-/format/auto/-/previ…"
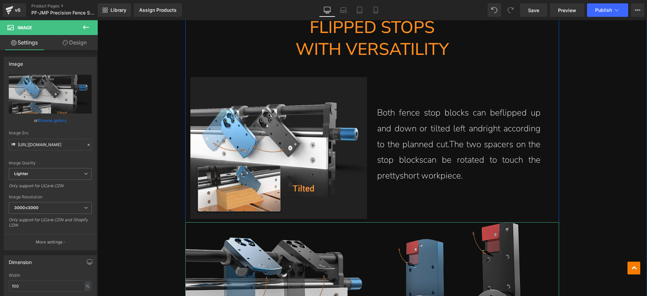
drag, startPoint x: 306, startPoint y: 256, endPoint x: 285, endPoint y: 250, distance: 22.3
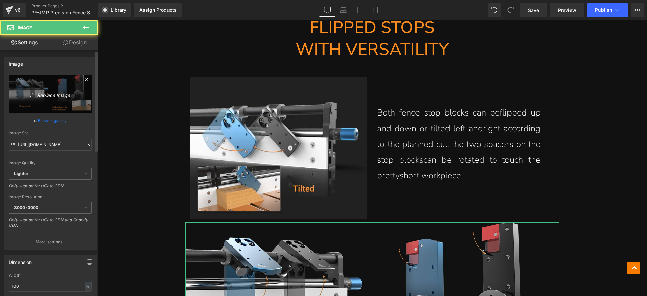
click at [73, 98] on icon "Replace Image" at bounding box center [50, 94] width 54 height 8
type input "C:\fakepath\PF EN3.png"
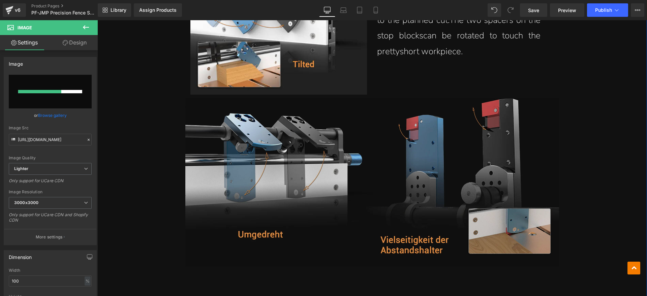
scroll to position [1869, 0]
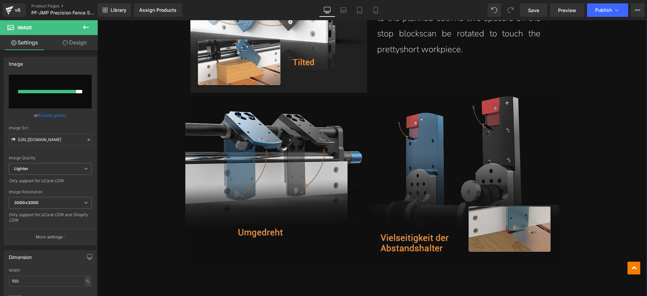
type input "https://ucarecdn.com/ca930b7c-0527-4b92-b20a-66a01809af5f/-/format/auto/-/previ…"
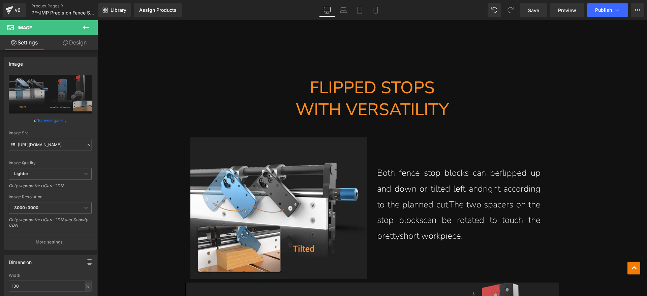
scroll to position [1701, 0]
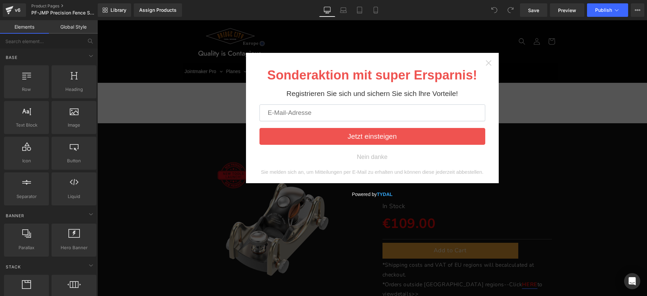
click at [486, 63] on icon "Close widget" at bounding box center [488, 62] width 5 height 5
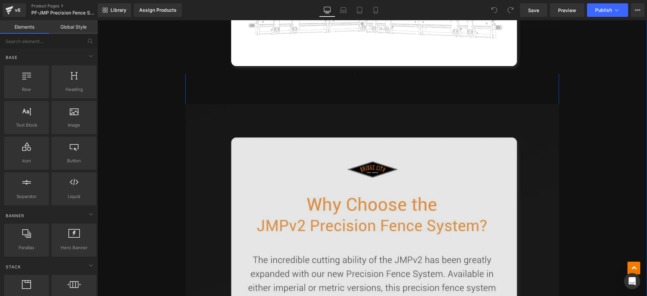
scroll to position [1053, 0]
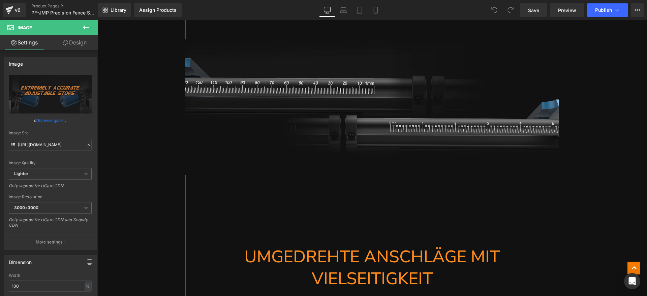
scroll to position [2274, 0]
